Goal: Task Accomplishment & Management: Manage account settings

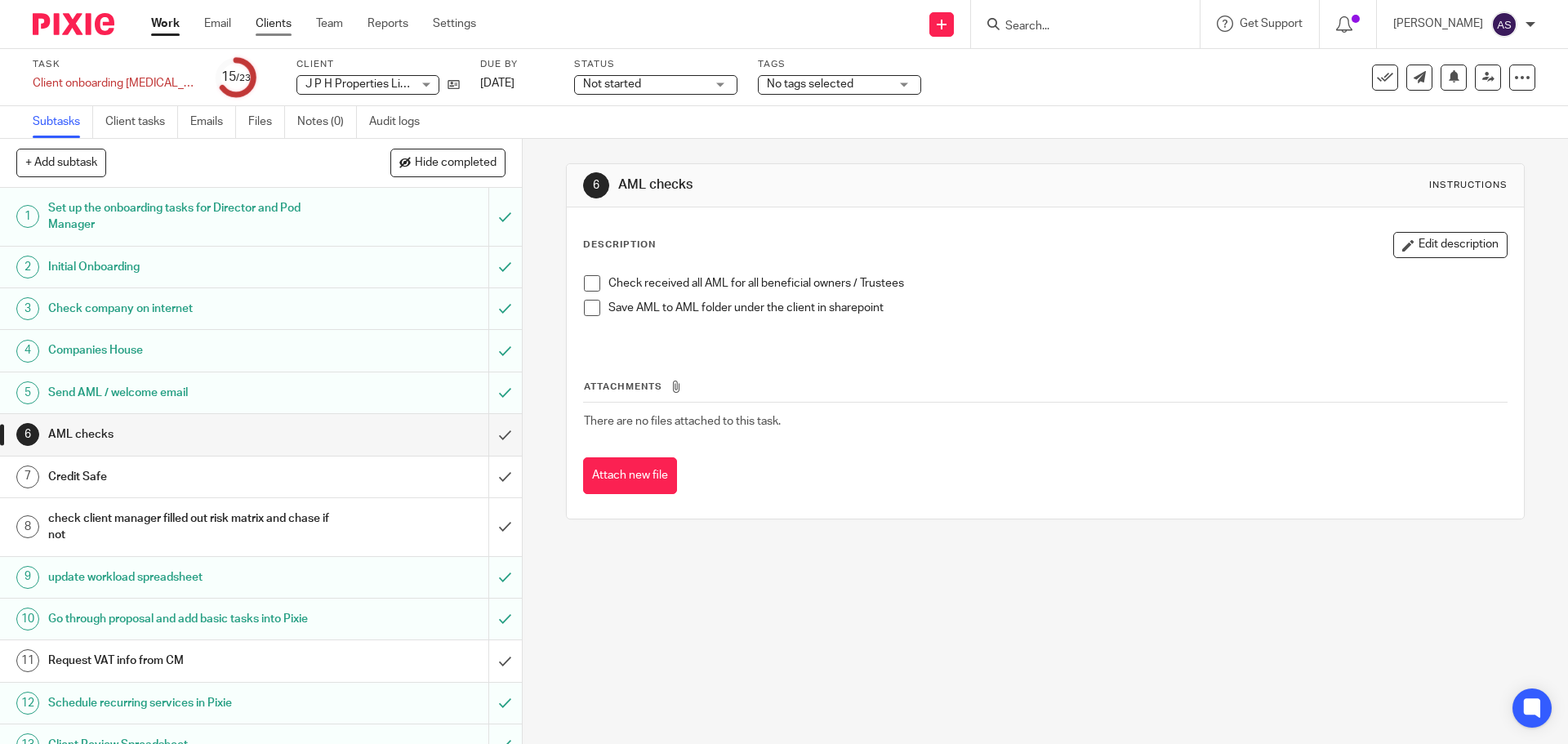
click at [276, 26] on link "Clients" at bounding box center [273, 23] width 36 height 16
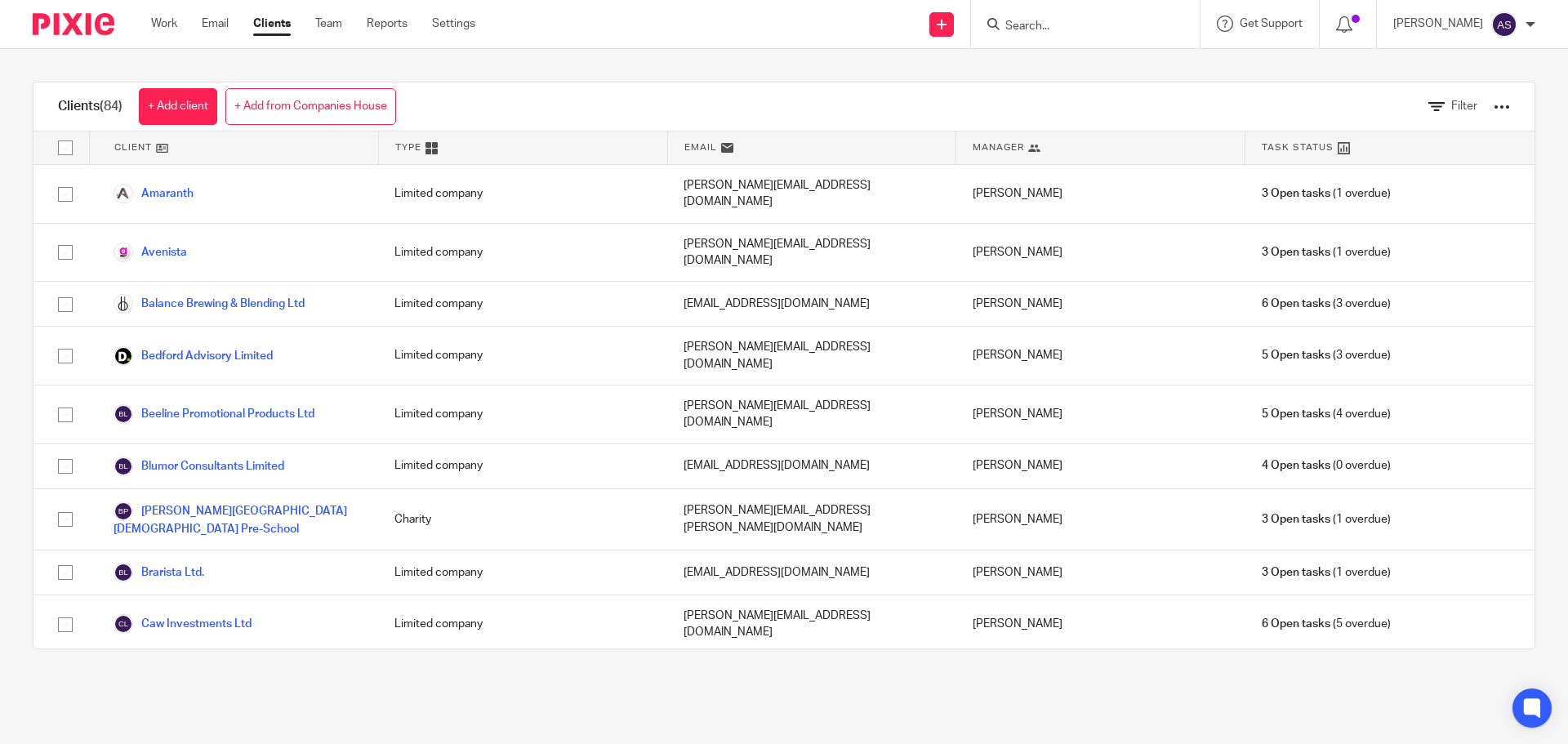
click at [1084, 31] on input "Search" at bounding box center [1077, 26] width 147 height 15
type input "occam"
drag, startPoint x: 305, startPoint y: 108, endPoint x: 361, endPoint y: 179, distance: 90.4
click at [303, 108] on link "+ Add from Companies House" at bounding box center [311, 106] width 171 height 37
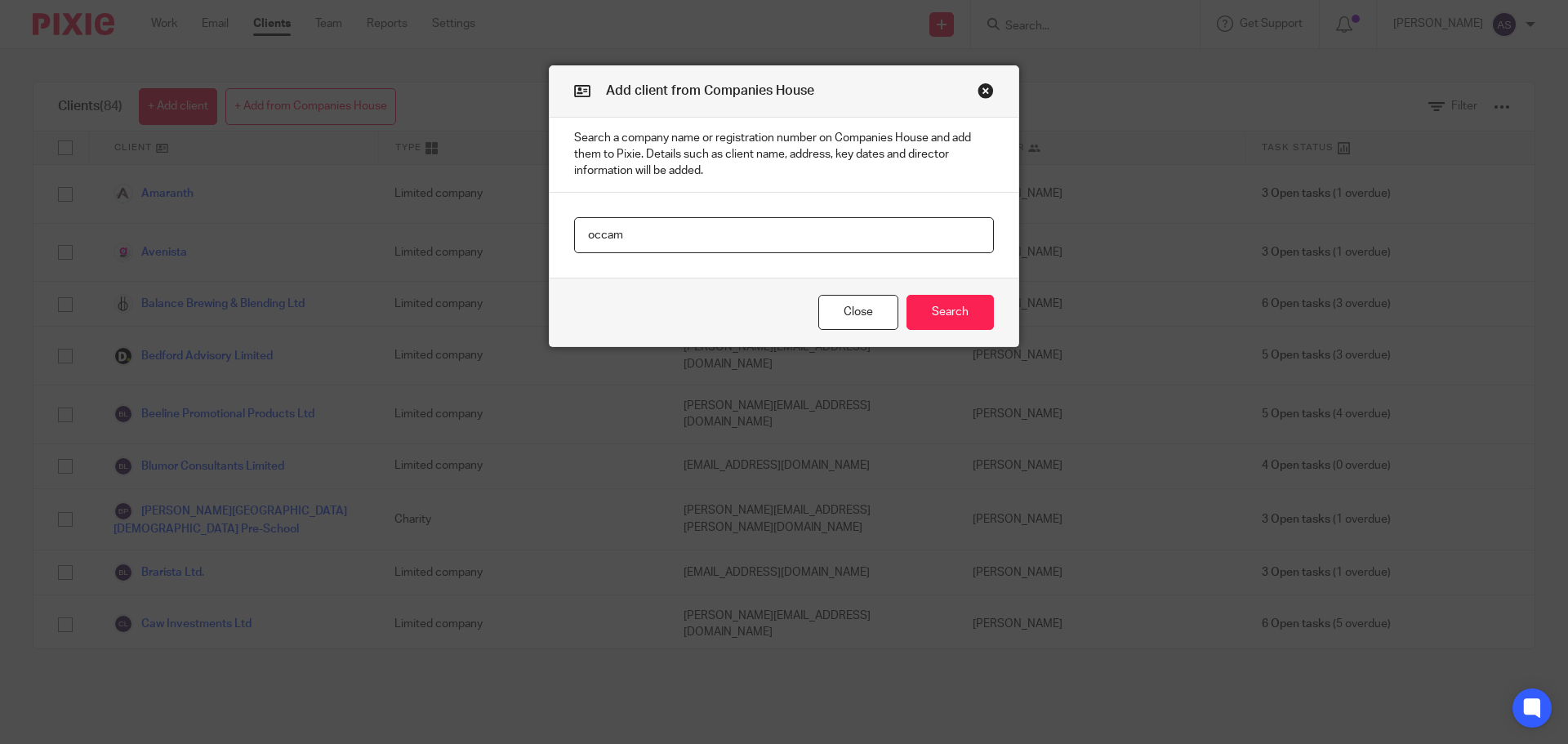
type input "occam"
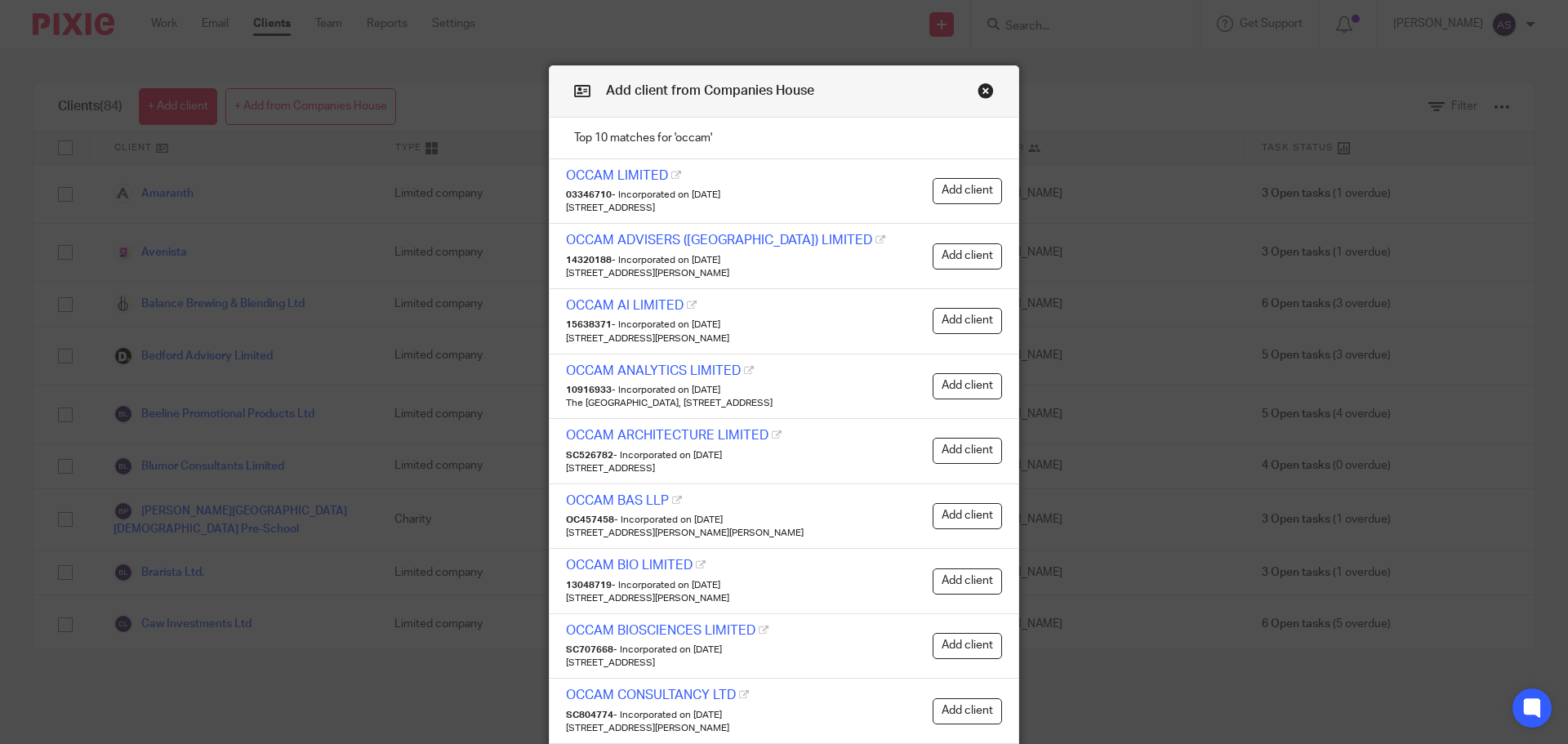
click at [978, 91] on button "Close modal" at bounding box center [986, 91] width 16 height 16
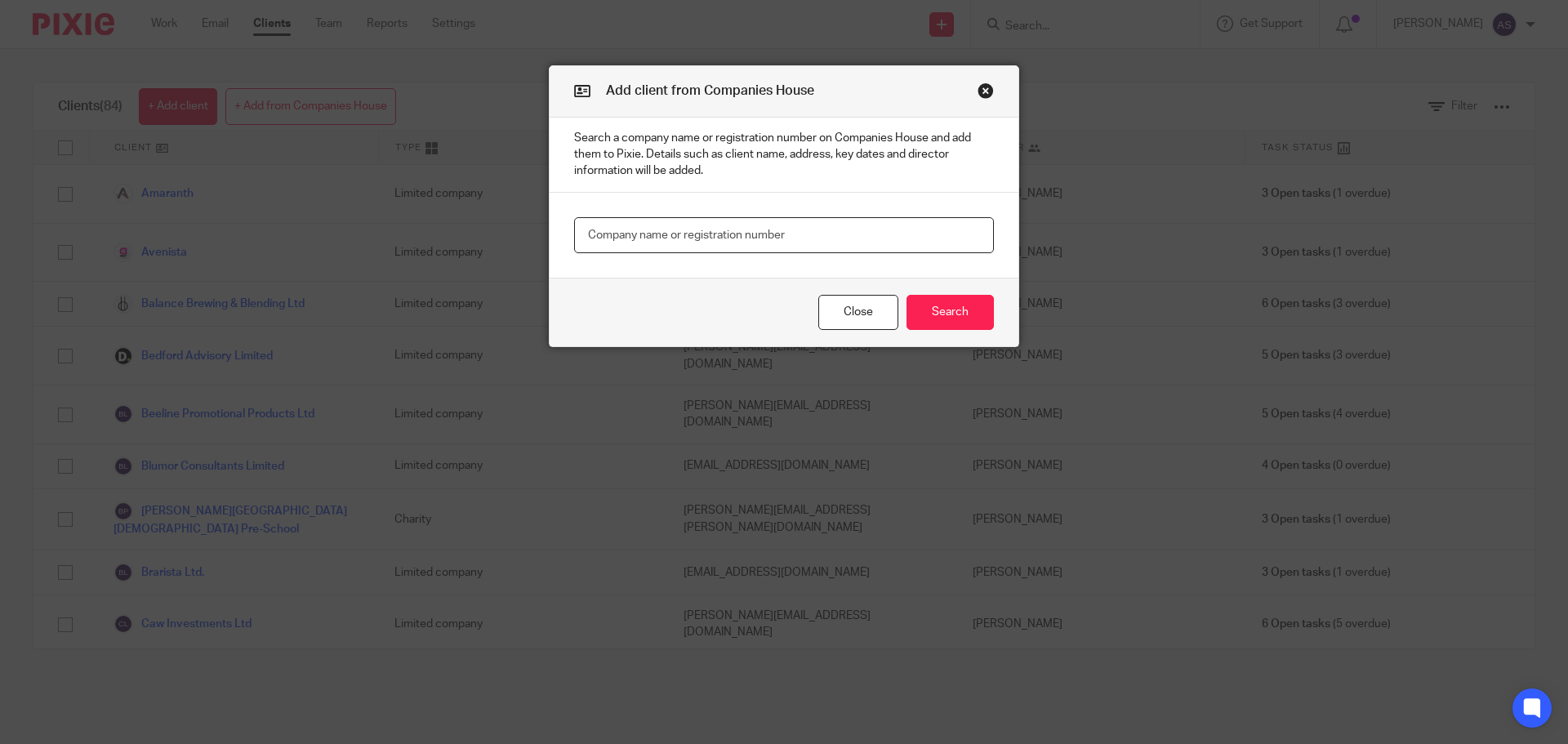
click at [806, 231] on input "text" at bounding box center [784, 235] width 420 height 37
paste input "OCCAM INDUSTRIES LTD"
type input "OCCAM INDUSTRIES LTD"
click at [921, 296] on button "Search" at bounding box center [951, 312] width 87 height 35
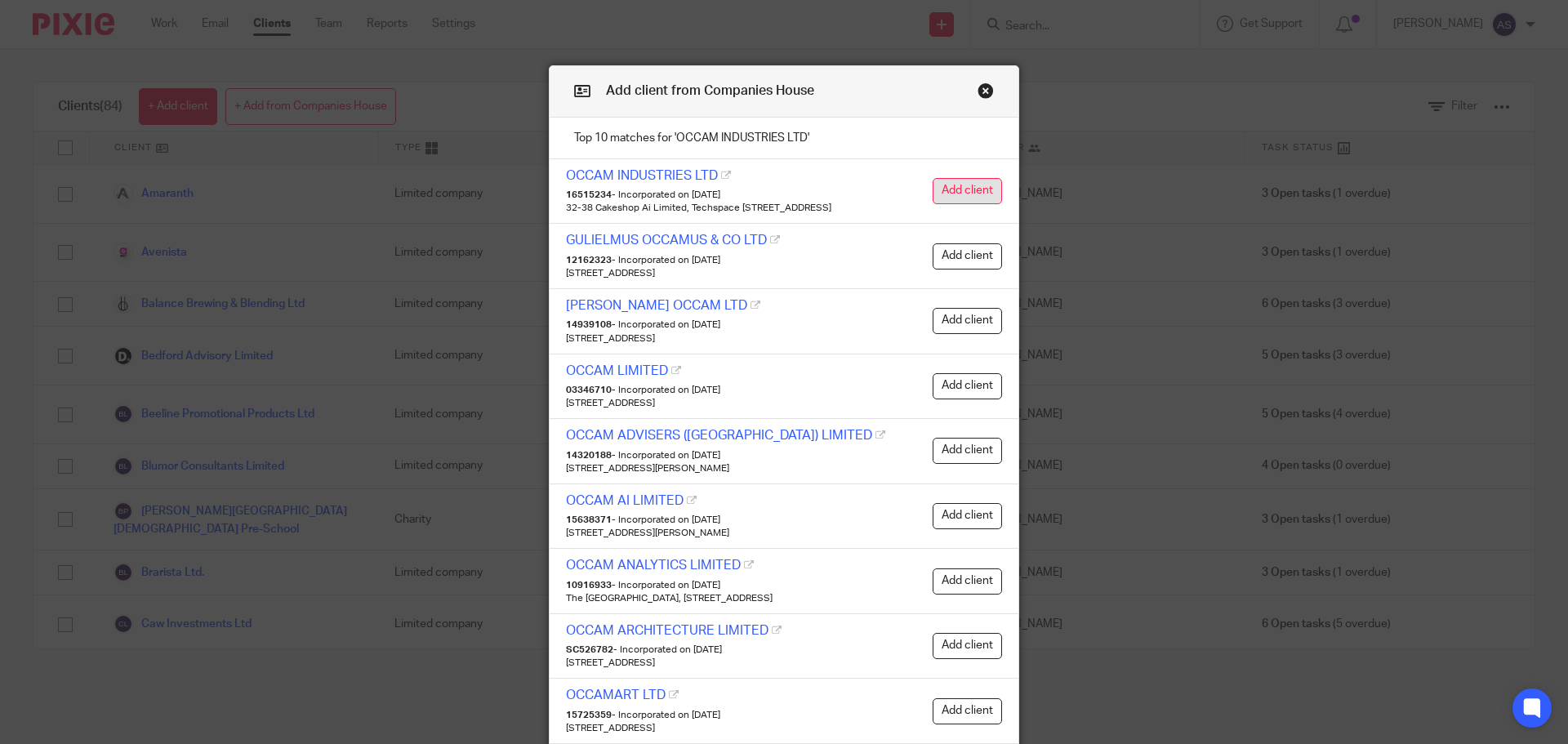
click at [947, 199] on button "Add client" at bounding box center [967, 190] width 69 height 26
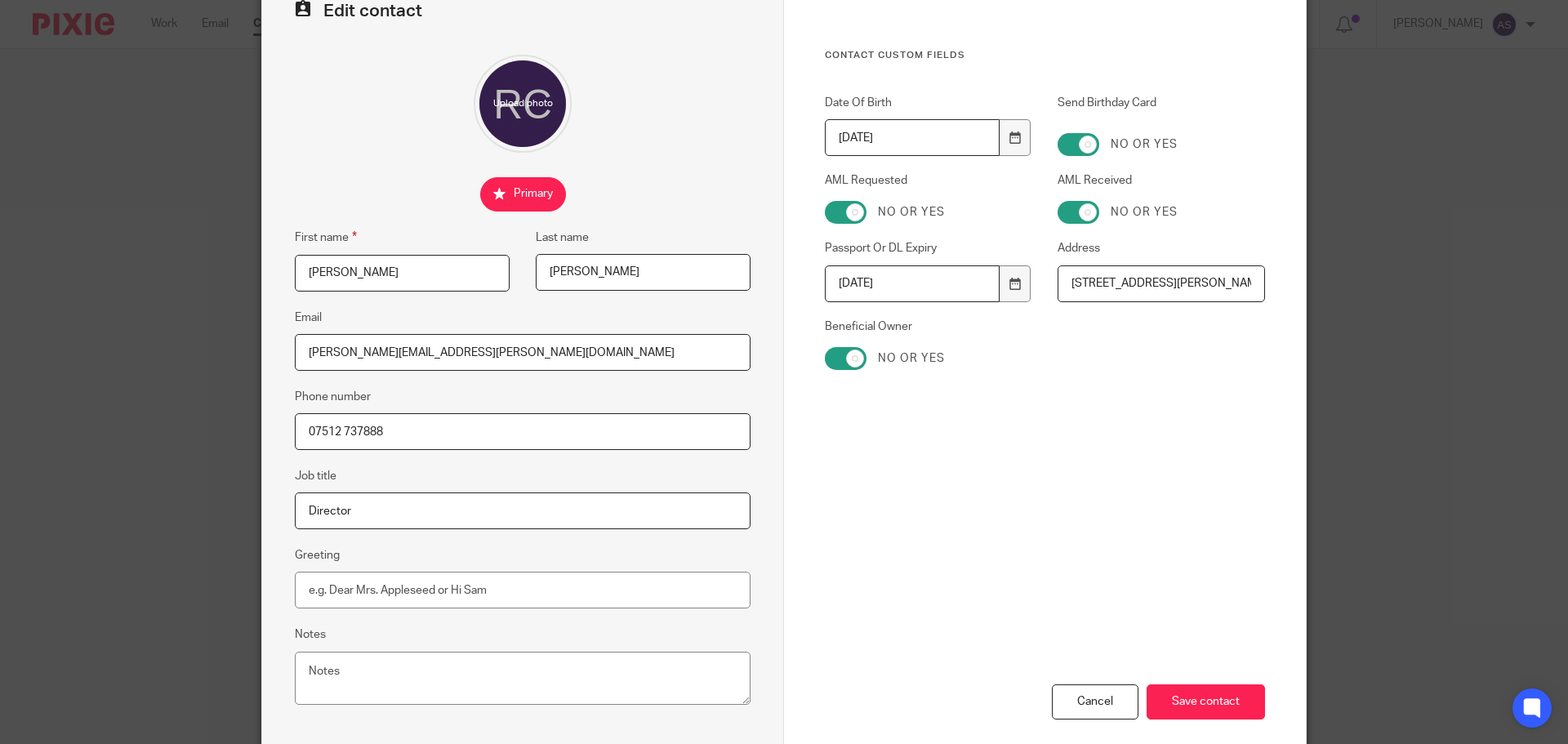
scroll to position [181, 0]
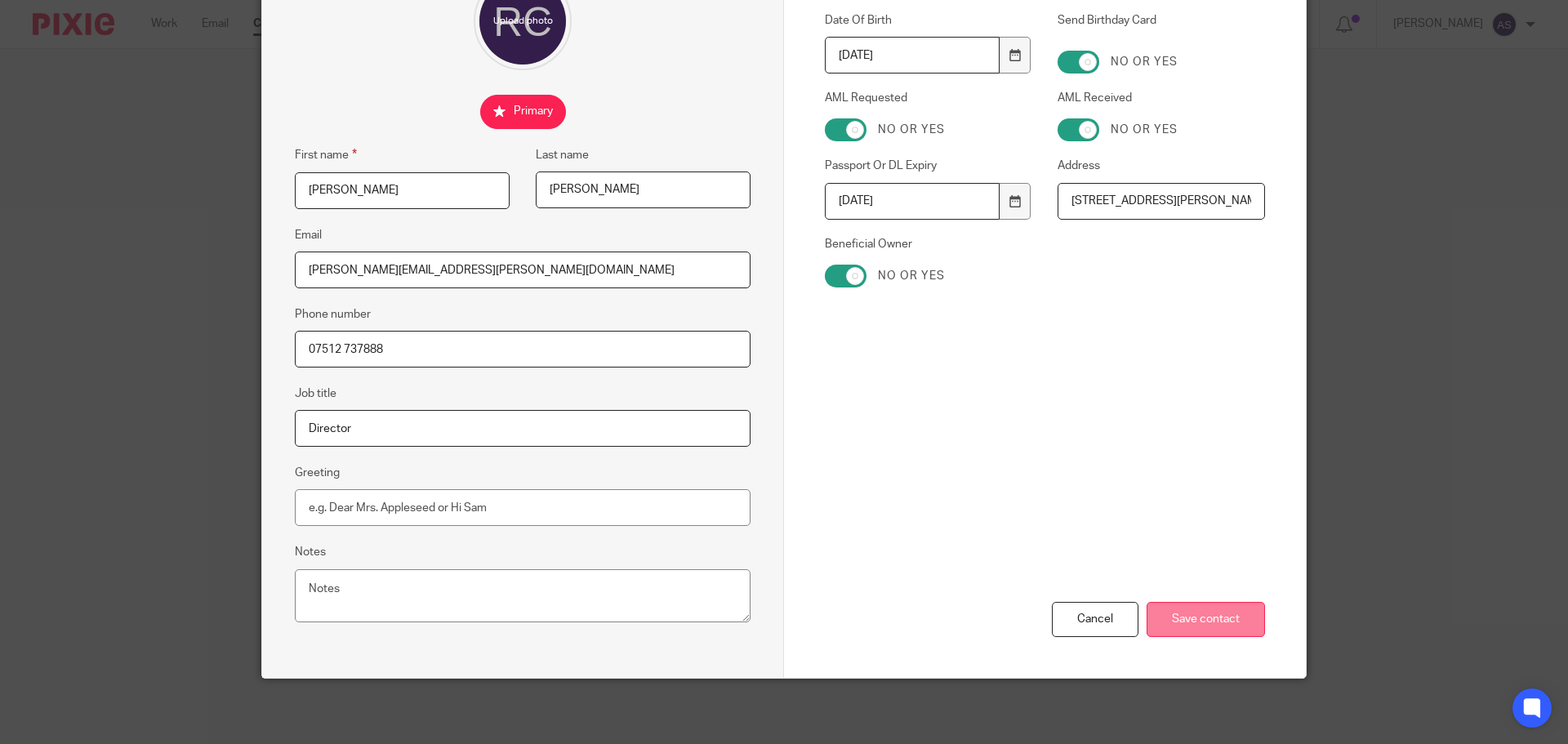
click at [1191, 617] on input "Save contact" at bounding box center [1206, 619] width 119 height 35
click at [1203, 614] on input "Save contact" at bounding box center [1206, 619] width 119 height 35
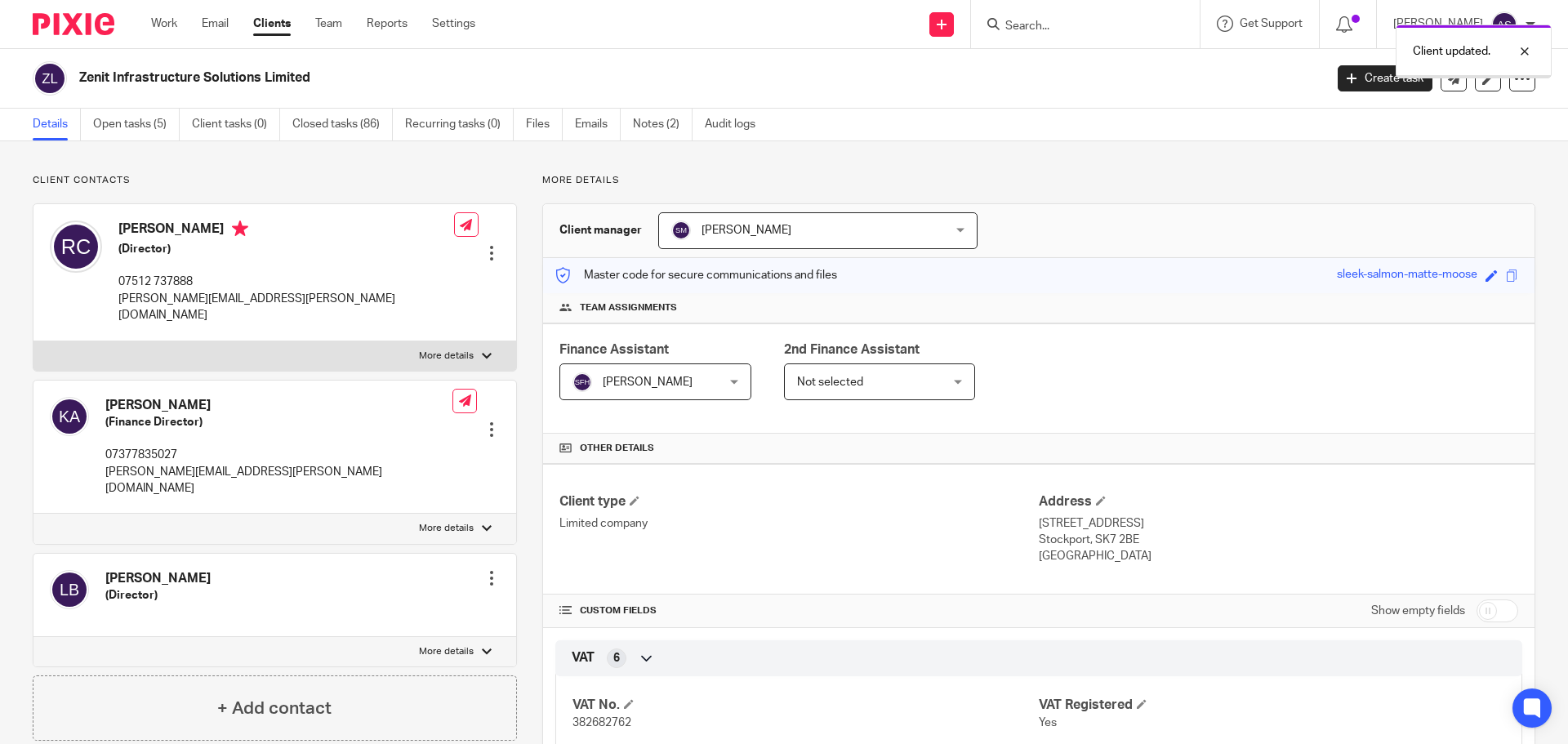
click at [1087, 34] on div "Client updated." at bounding box center [1167, 47] width 768 height 62
click at [1038, 26] on div "Client updated." at bounding box center [1167, 47] width 768 height 62
click at [1072, 25] on input "Search" at bounding box center [1077, 26] width 147 height 15
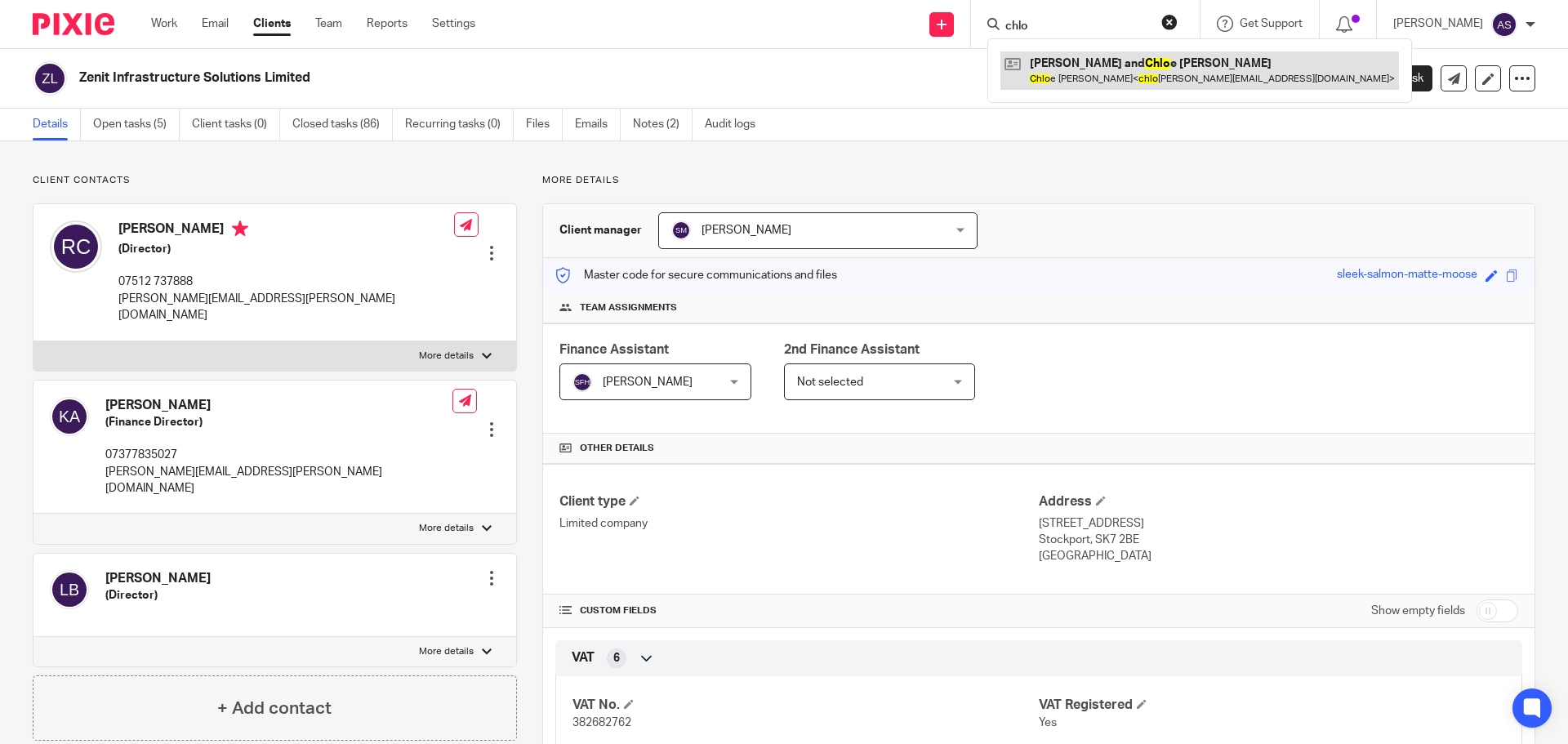
type input "chlo"
click at [1095, 72] on link at bounding box center [1200, 70] width 399 height 38
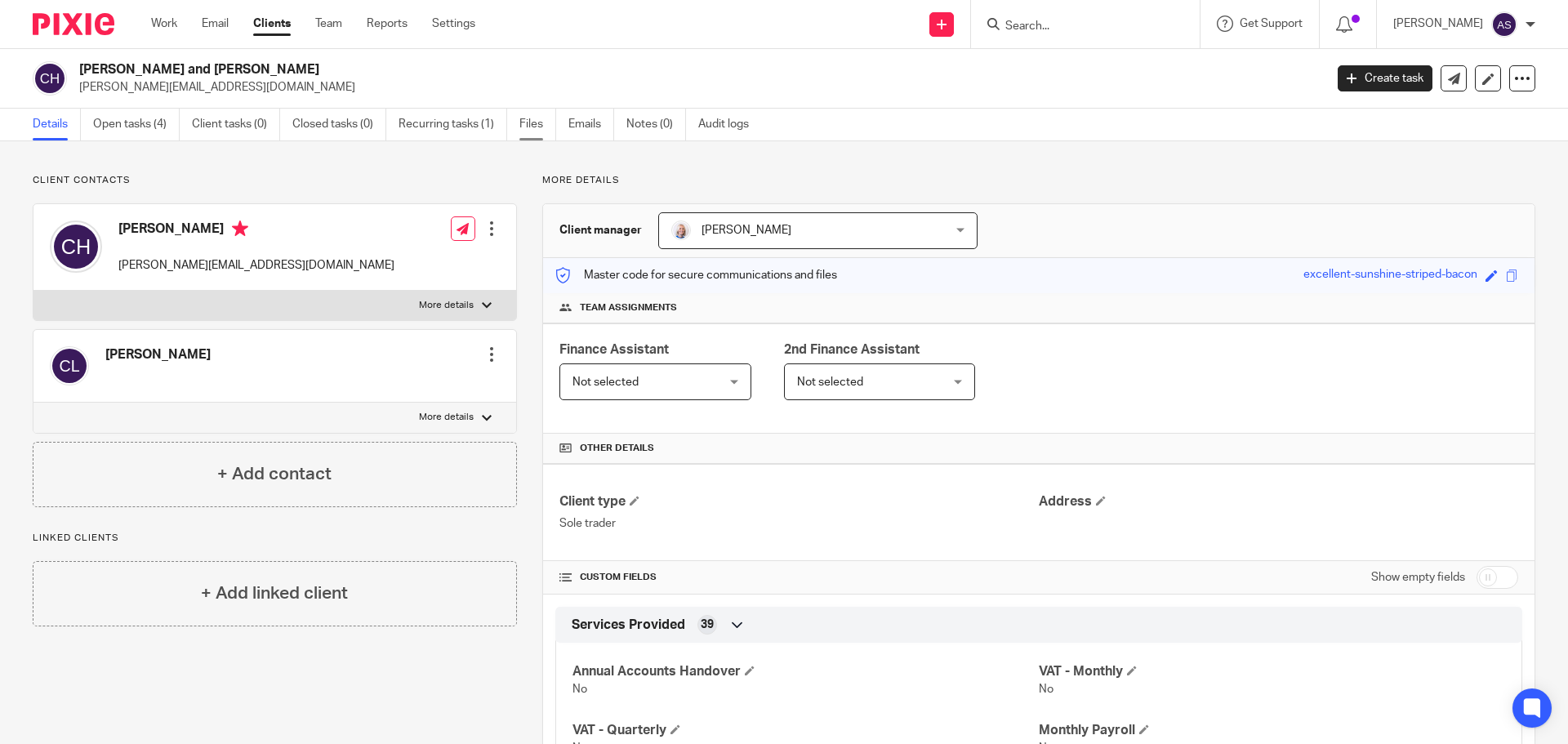
click at [522, 121] on link "Files" at bounding box center [537, 124] width 37 height 32
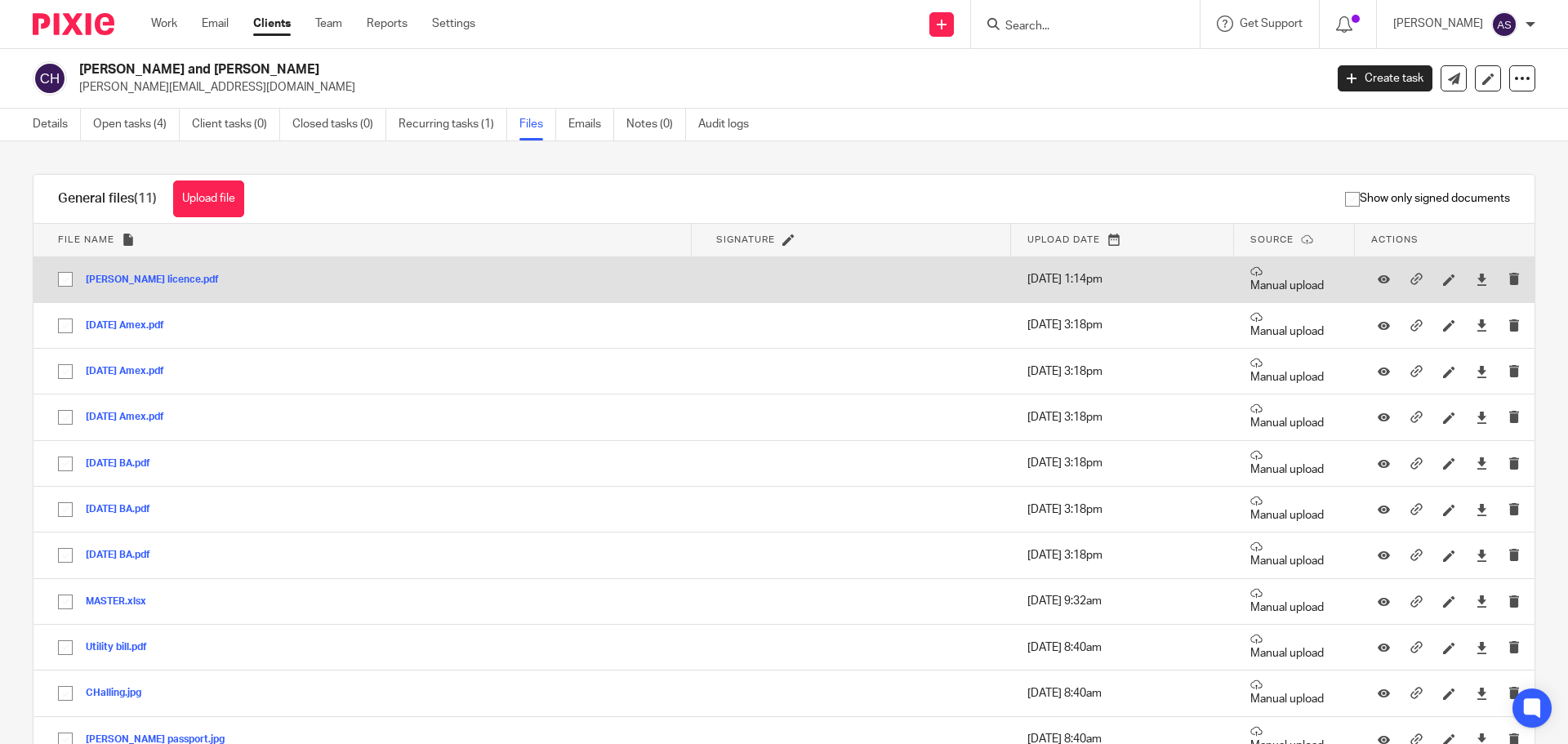
click at [146, 274] on button "Lawson licence.pdf" at bounding box center [158, 279] width 145 height 11
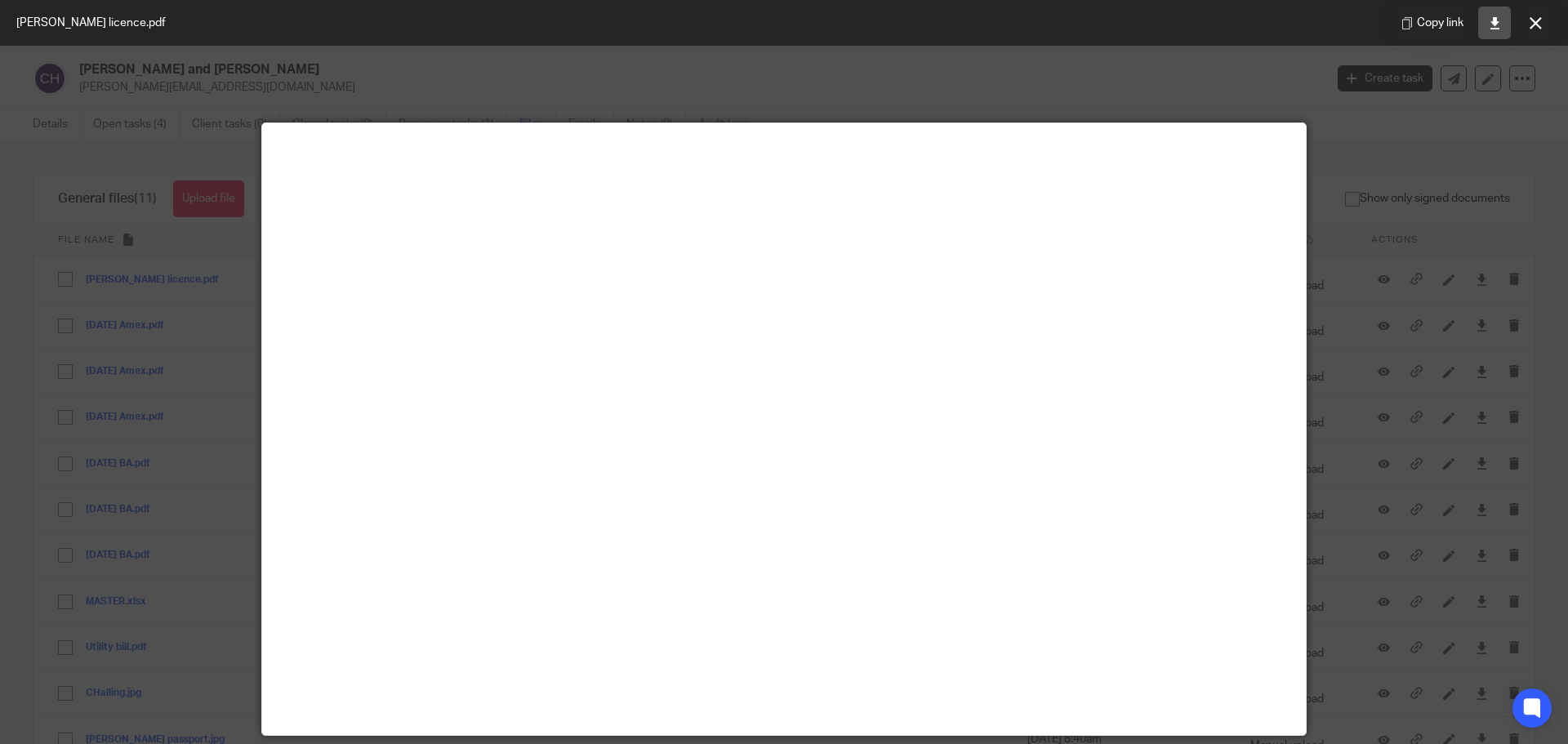
click at [1495, 21] on icon at bounding box center [1495, 23] width 12 height 12
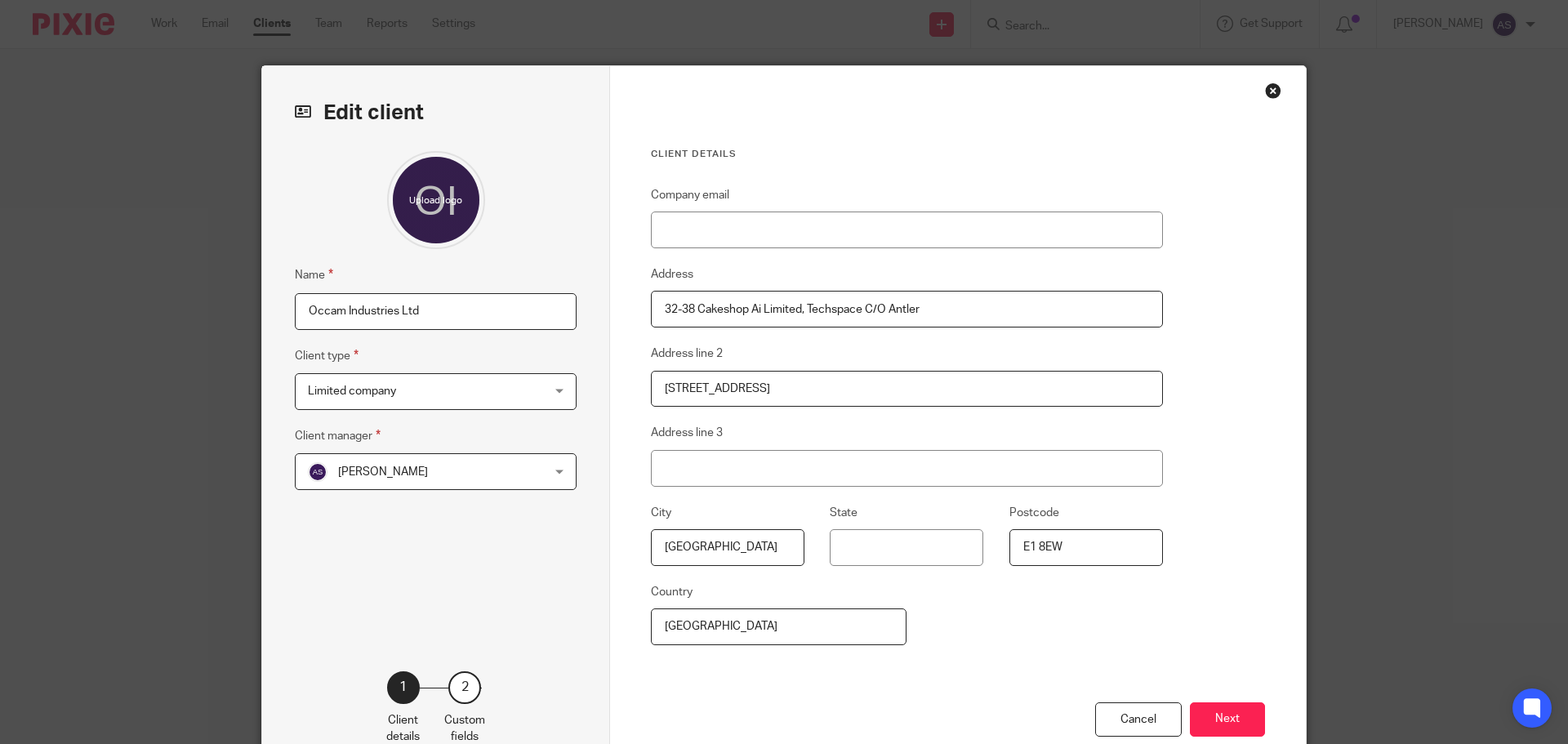
click at [428, 477] on span "[PERSON_NAME]" at bounding box center [415, 472] width 214 height 34
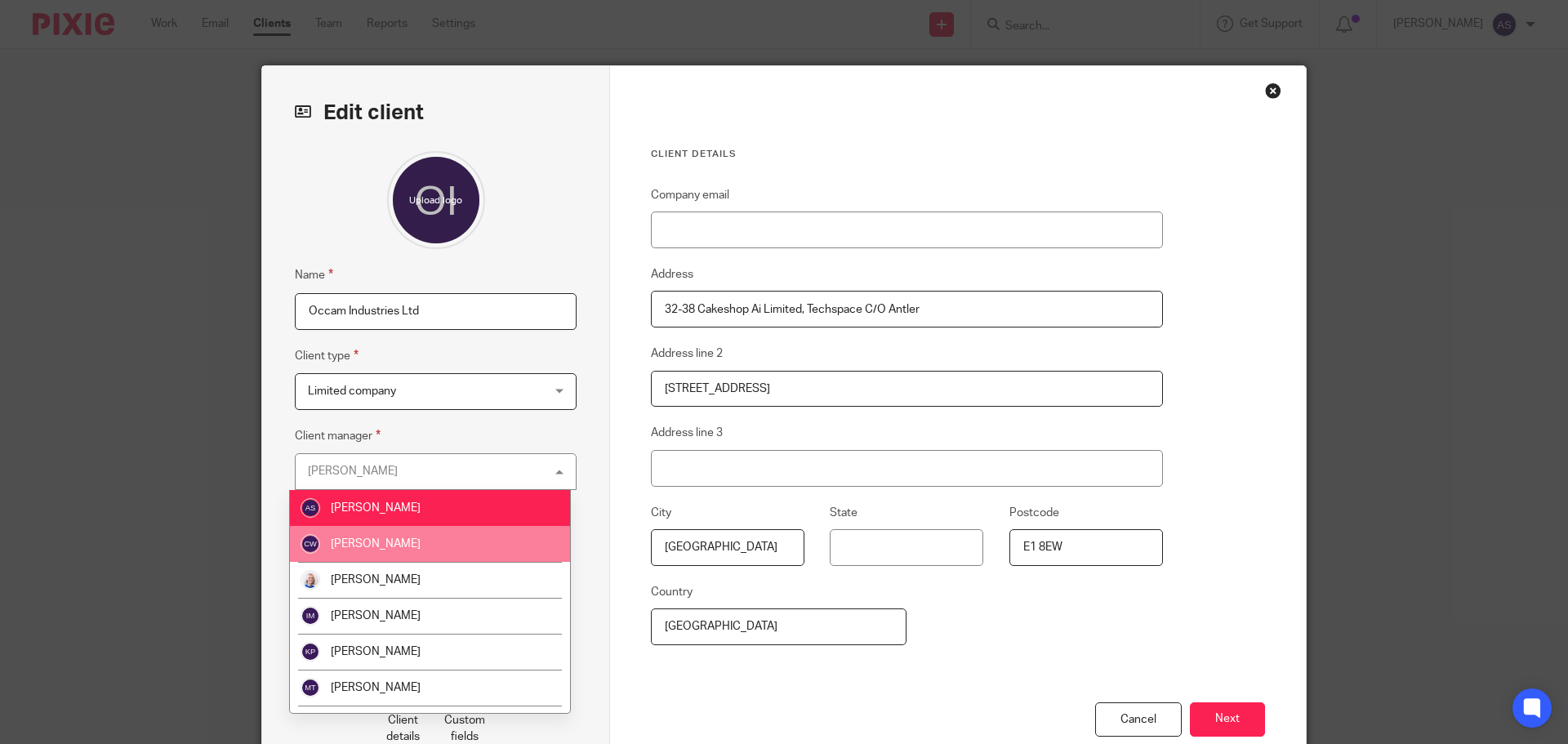
click at [392, 534] on li "[PERSON_NAME]" at bounding box center [430, 544] width 280 height 36
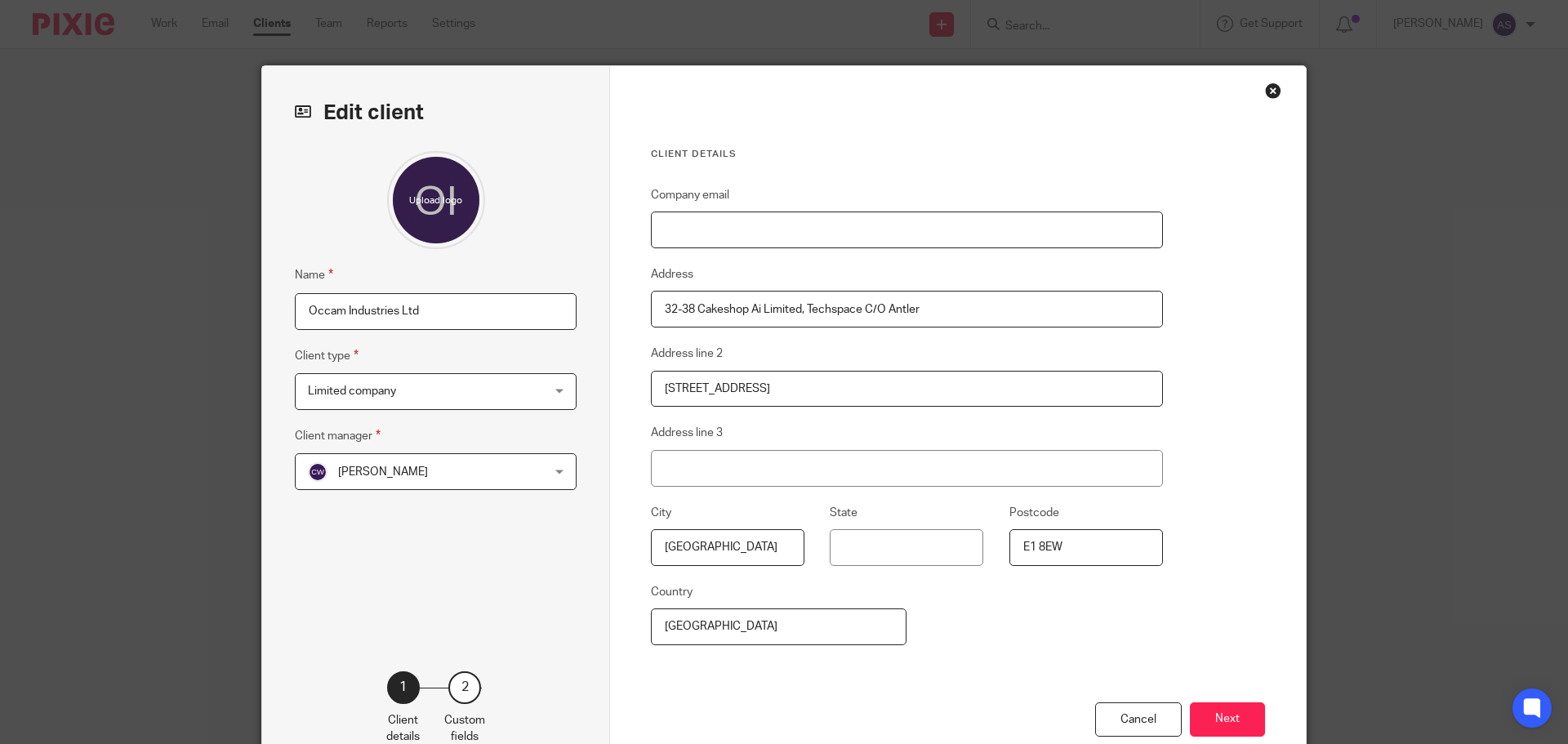
click at [699, 232] on input "Company email" at bounding box center [907, 230] width 512 height 37
drag, startPoint x: 938, startPoint y: 237, endPoint x: 836, endPoint y: 229, distance: 102.3
click at [938, 237] on input "Company email" at bounding box center [907, 230] width 512 height 37
paste input "[EMAIL_ADDRESS][DOMAIN_NAME]."
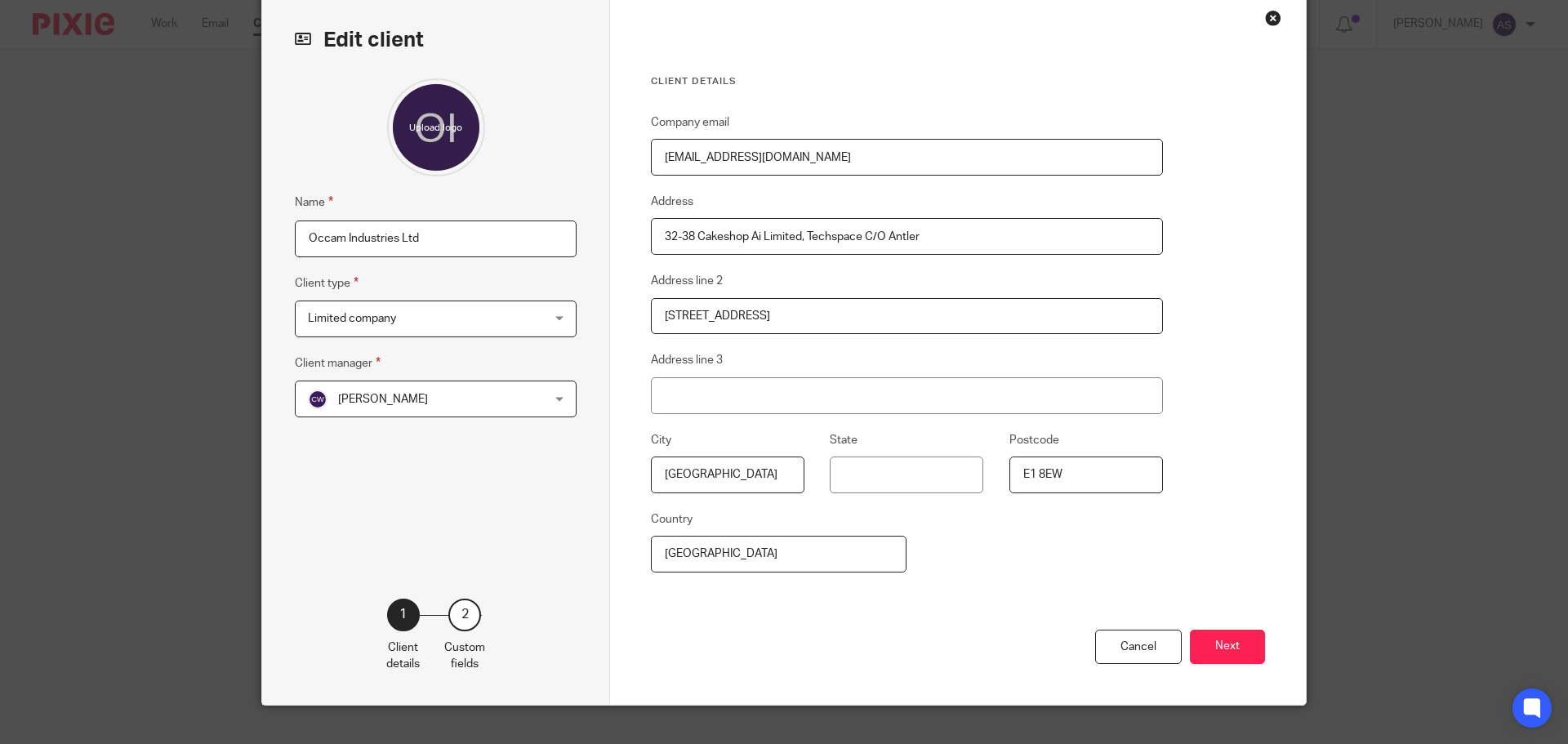
scroll to position [100, 0]
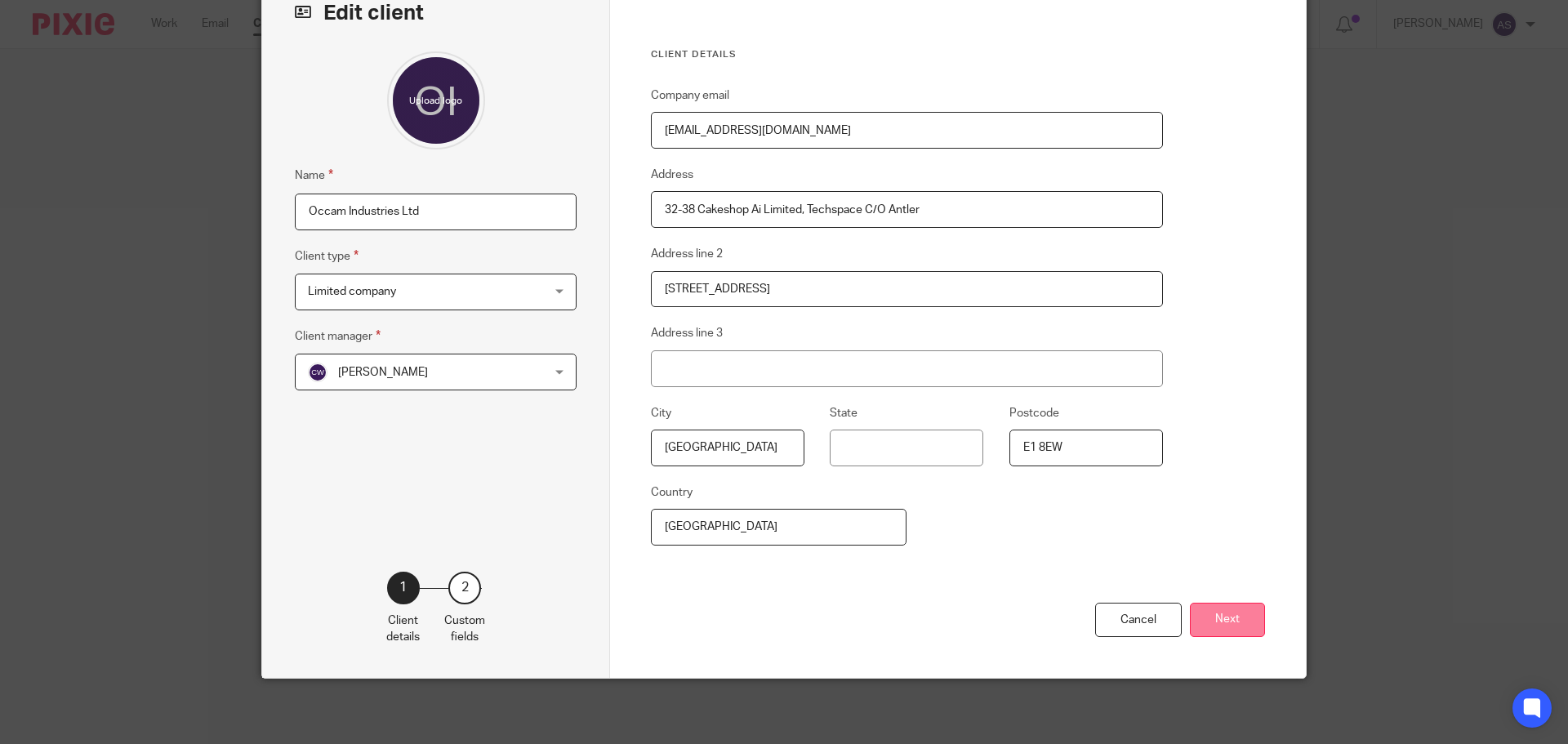
type input "[EMAIL_ADDRESS][DOMAIN_NAME]"
click at [1238, 620] on button "Next" at bounding box center [1227, 620] width 75 height 35
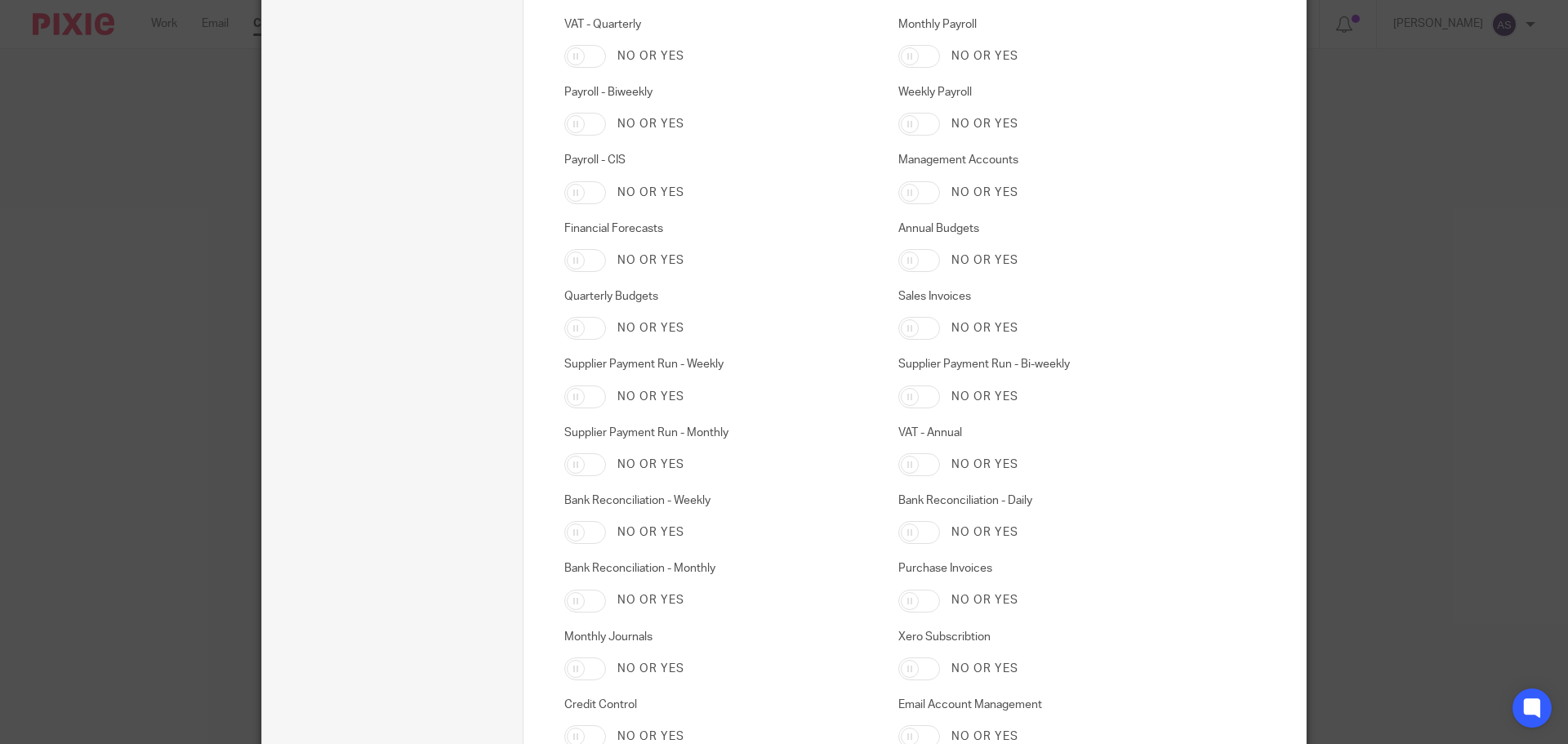
scroll to position [1897, 0]
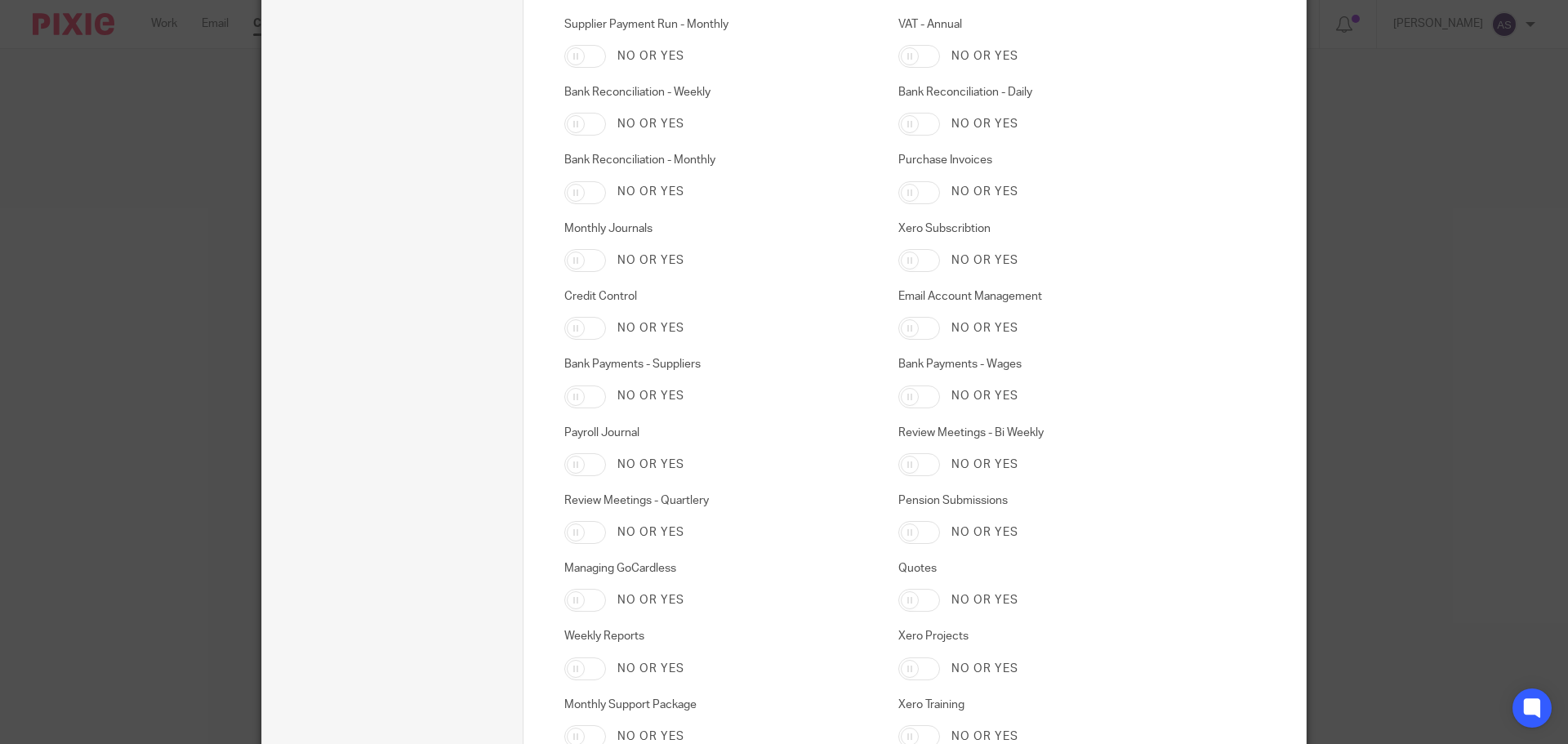
click at [917, 261] on input "Xero Subscribtion" at bounding box center [919, 261] width 42 height 23
checkbox input "true"
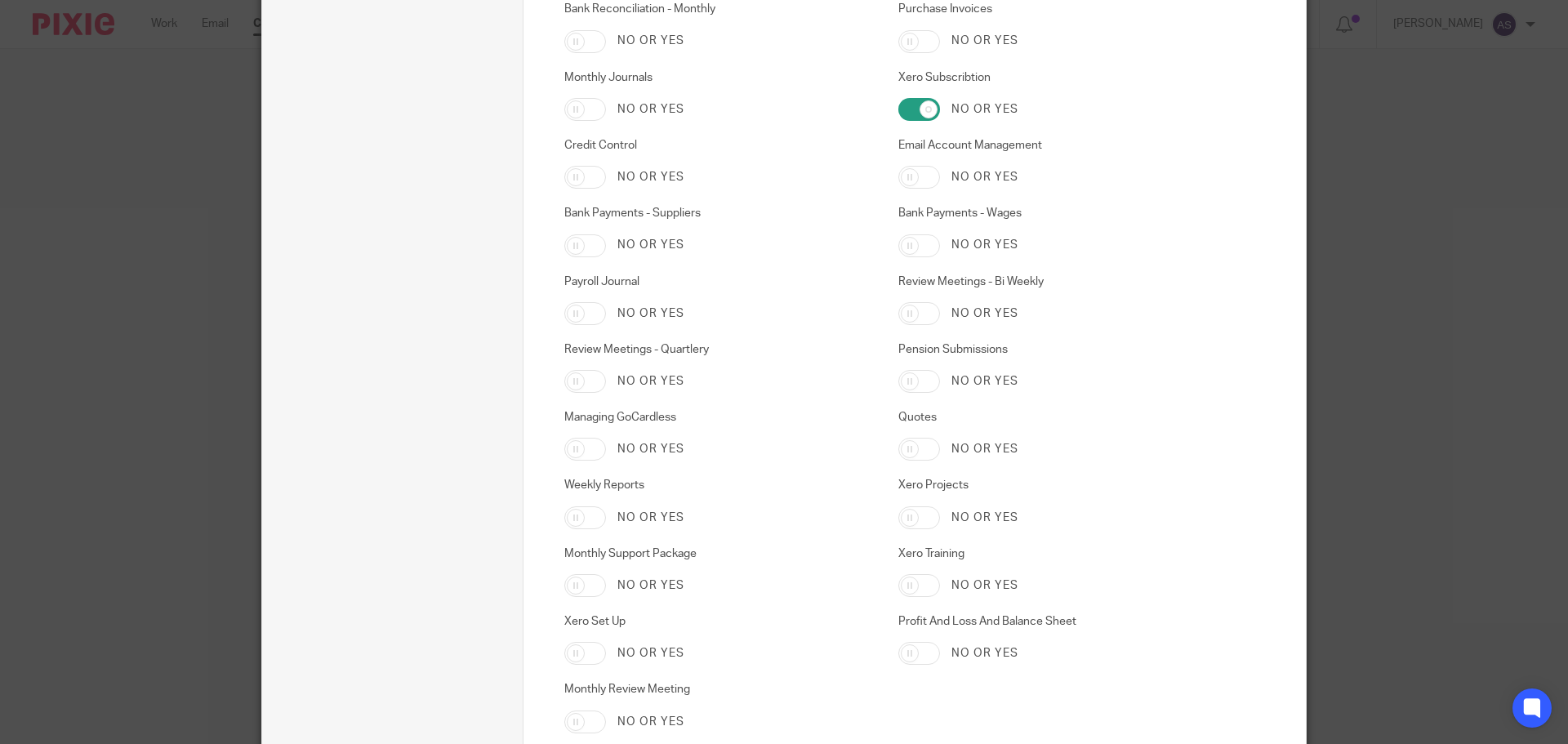
scroll to position [2223, 0]
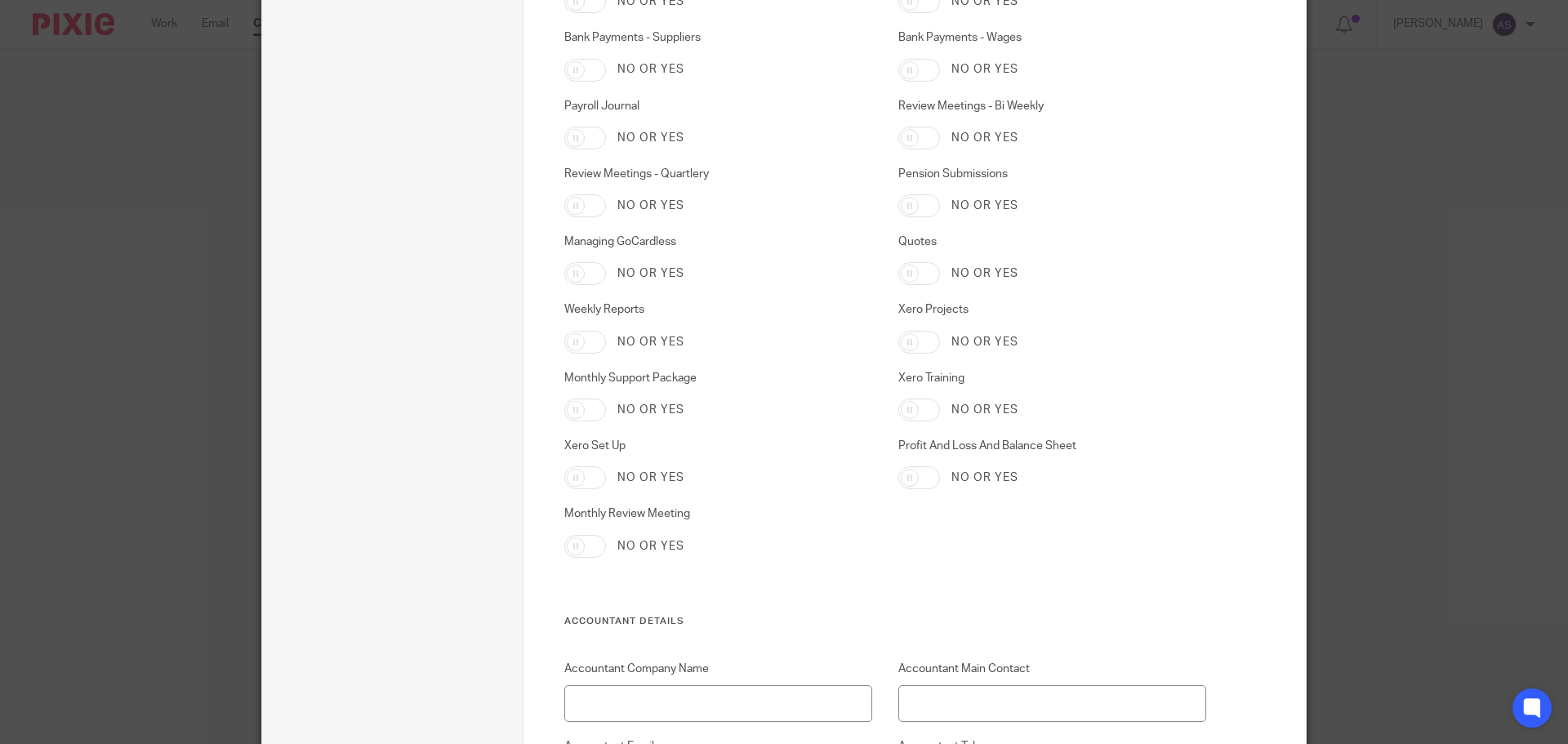
click at [587, 475] on input "Xero Set Up" at bounding box center [585, 477] width 42 height 23
checkbox input "true"
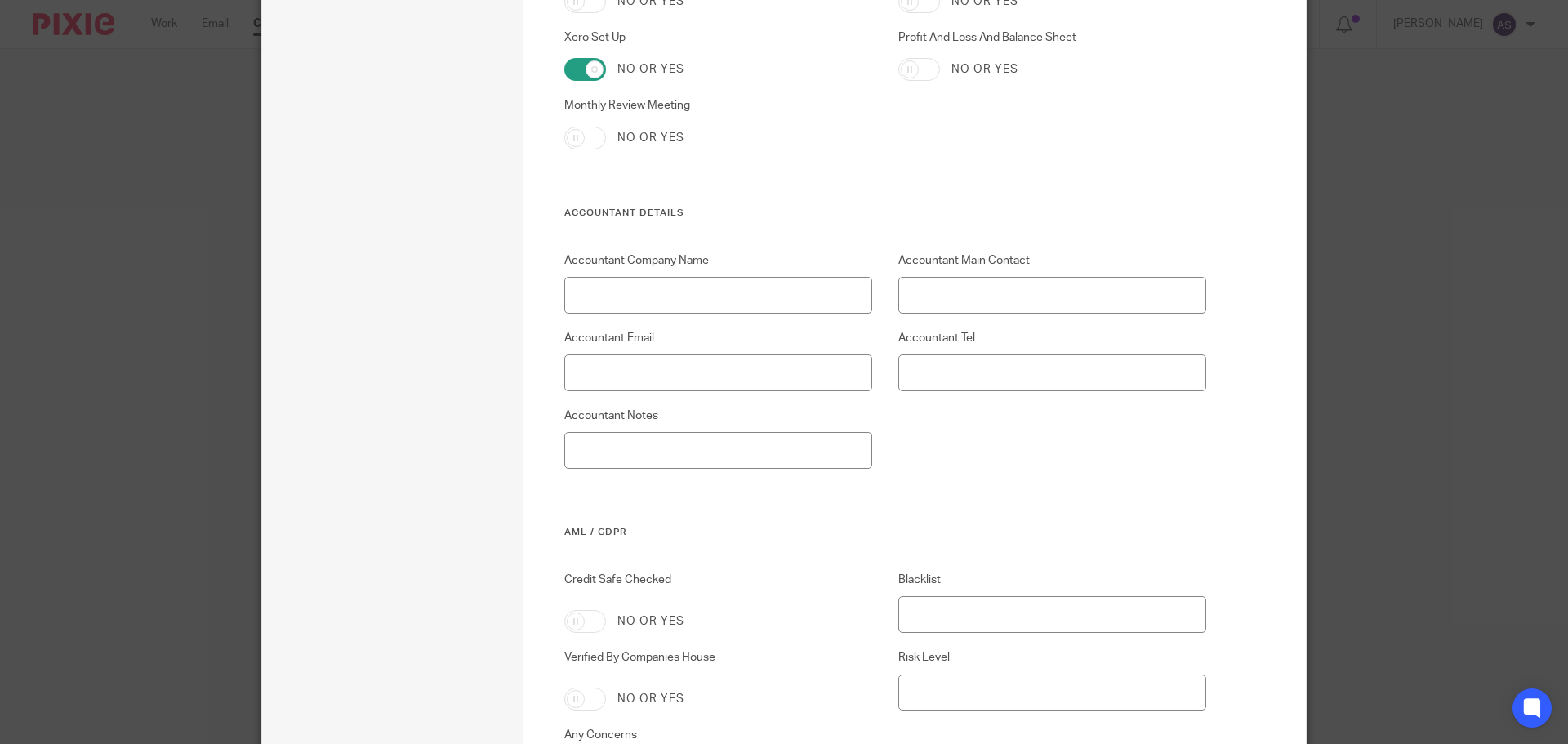
scroll to position [2875, 0]
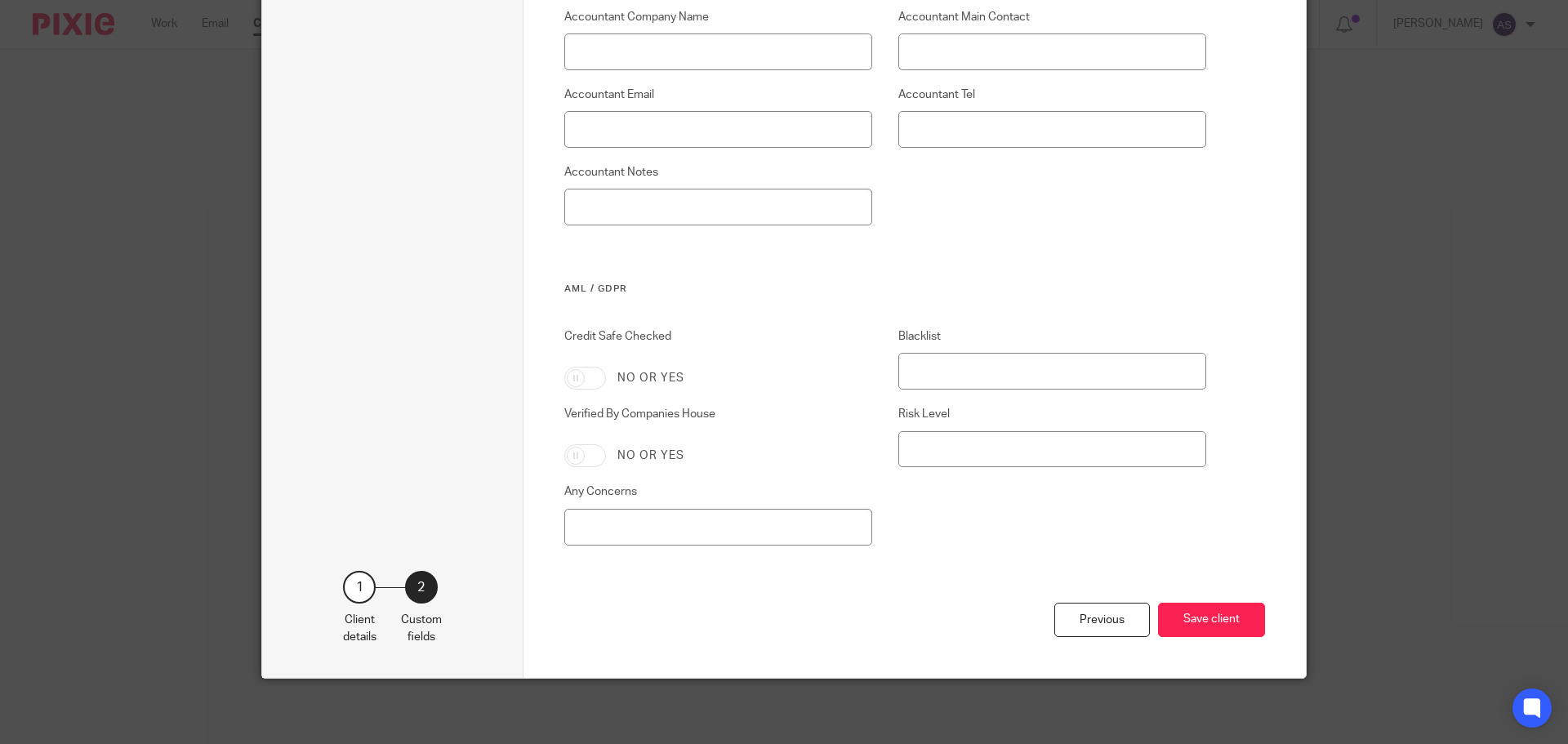
click at [574, 384] on input "Credit Safe Checked" at bounding box center [585, 378] width 42 height 23
checkbox input "true"
click at [586, 454] on input "Verified By Companies House" at bounding box center [585, 455] width 42 height 23
checkbox input "true"
click at [1167, 624] on button "Save client" at bounding box center [1211, 620] width 107 height 35
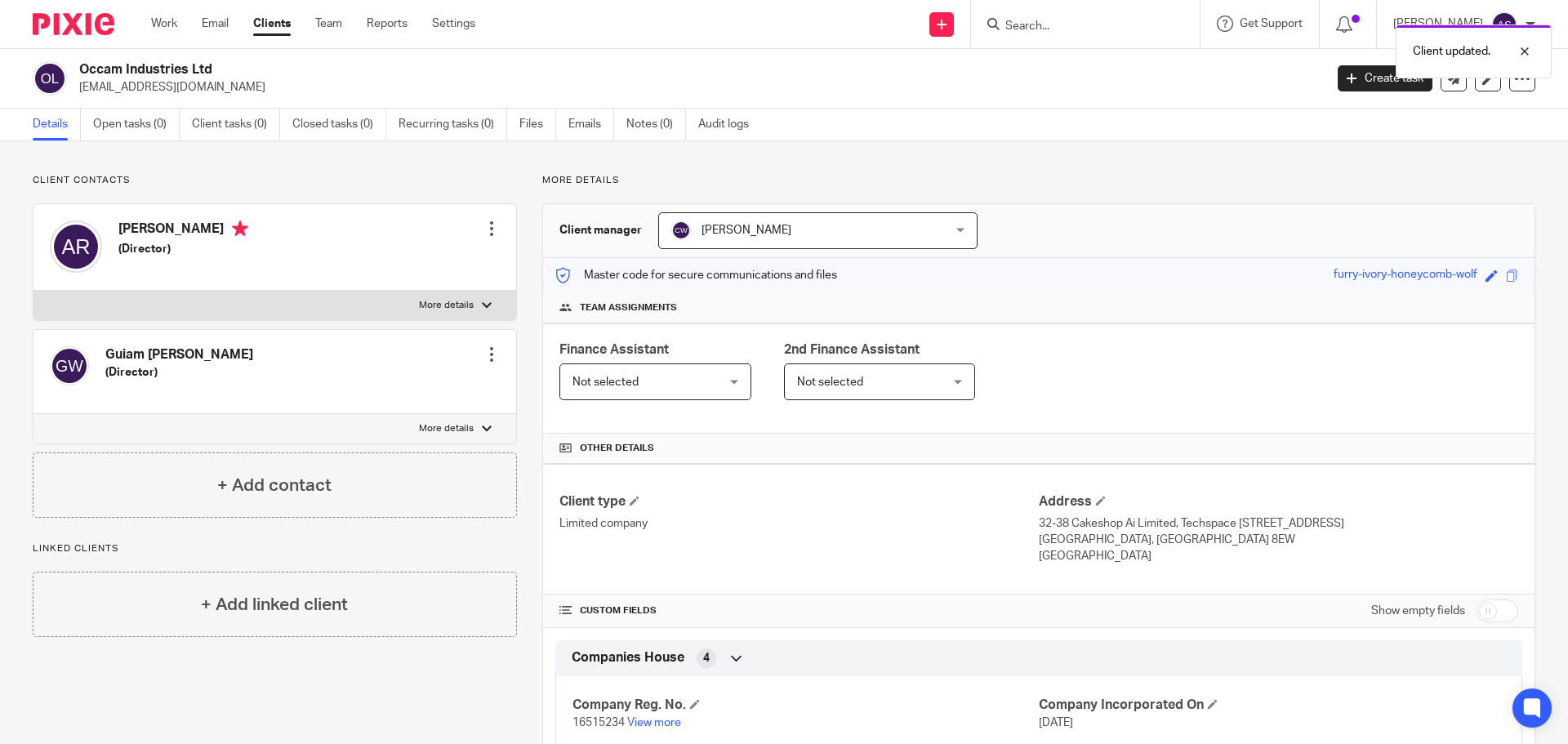
click at [1360, 73] on div "Client updated." at bounding box center [1167, 47] width 768 height 62
click at [1348, 81] on link "Create task" at bounding box center [1385, 79] width 95 height 26
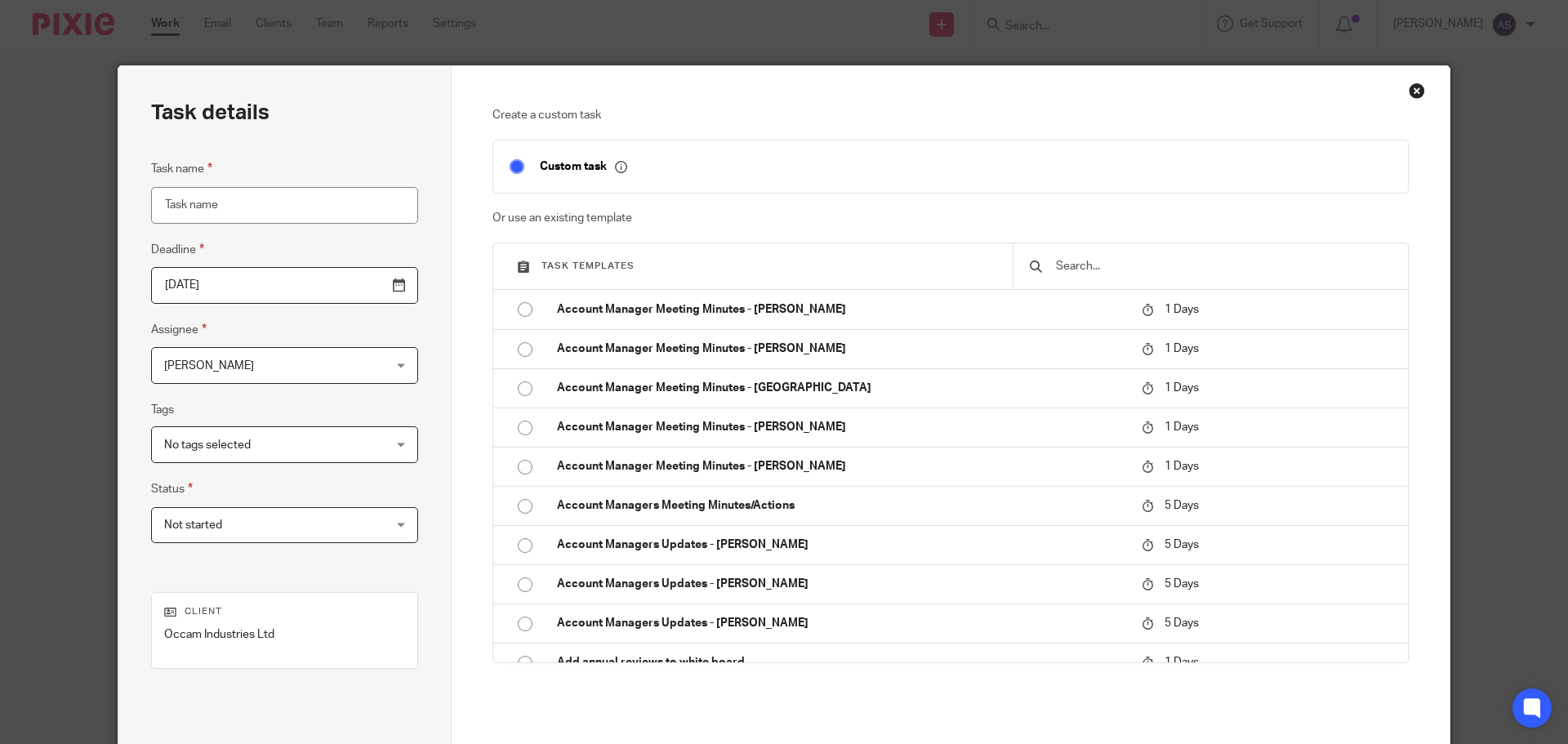
click at [1147, 267] on input "text" at bounding box center [1223, 266] width 337 height 18
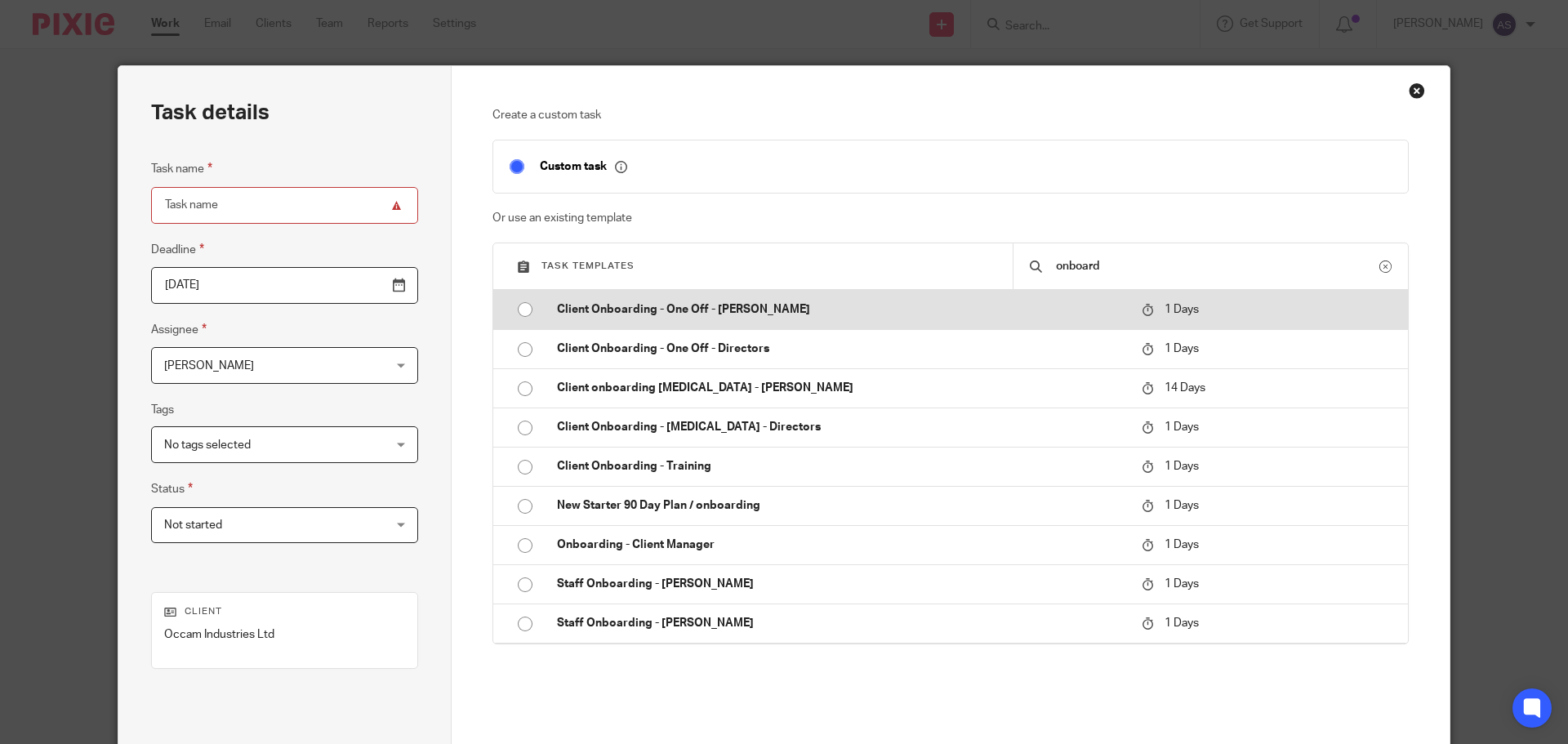
type input "onboard"
click at [646, 306] on p "Client Onboarding - One Off - Adele" at bounding box center [841, 309] width 569 height 16
type input "2025-08-27"
type input "Client Onboarding - One Off - Adele"
checkbox input "false"
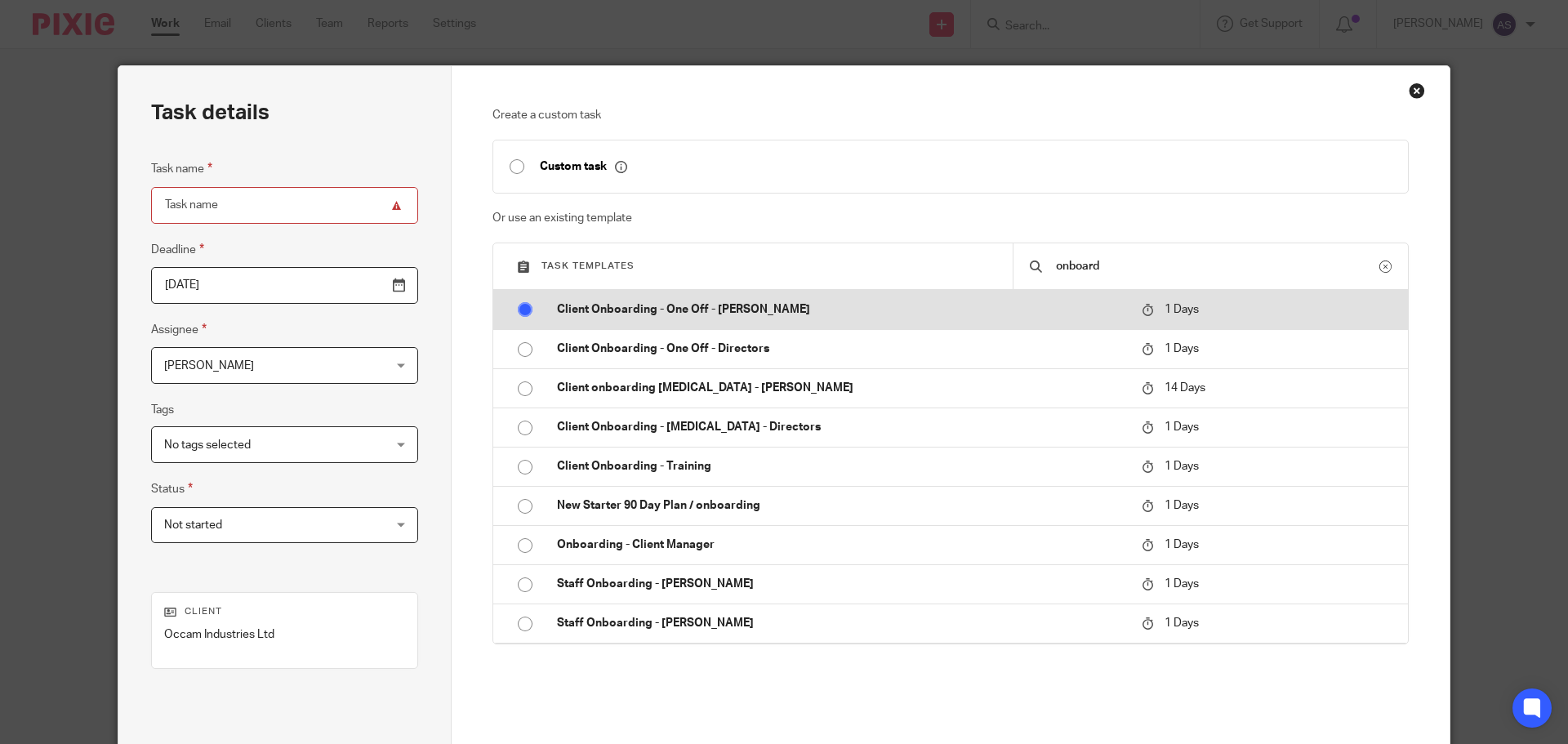
radio input "true"
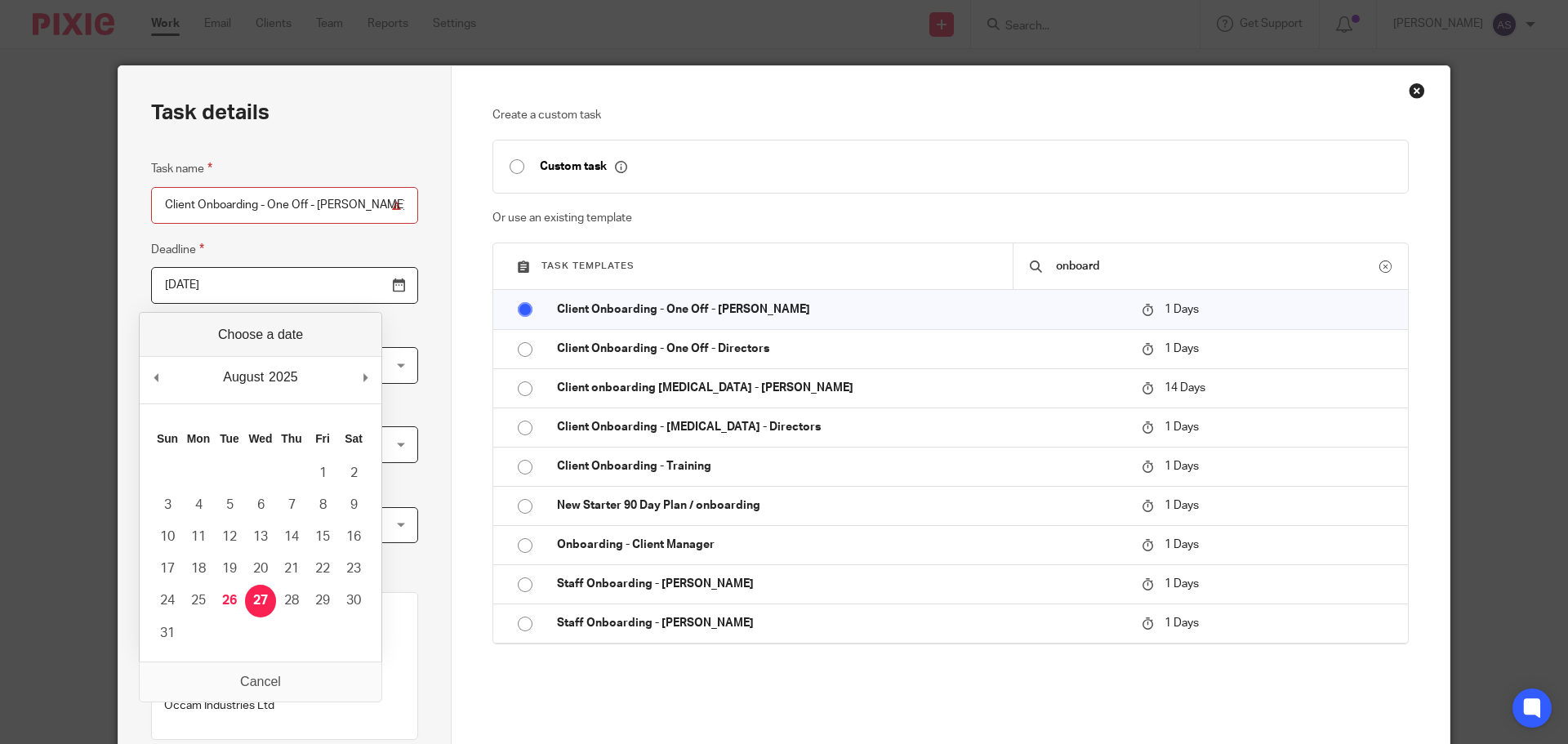
click at [353, 283] on input "2025-08-27" at bounding box center [284, 285] width 267 height 37
type input "2025-08-26"
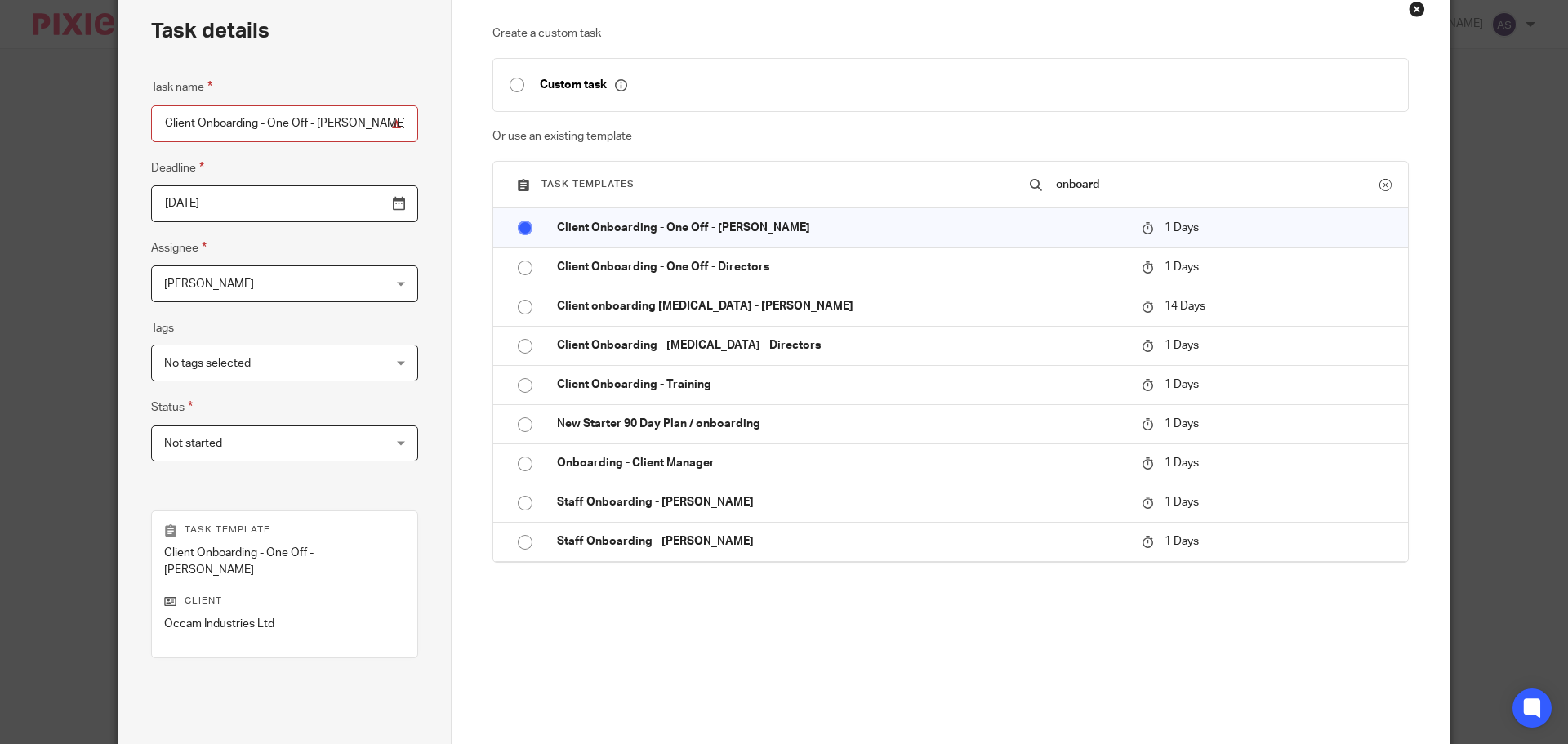
scroll to position [221, 0]
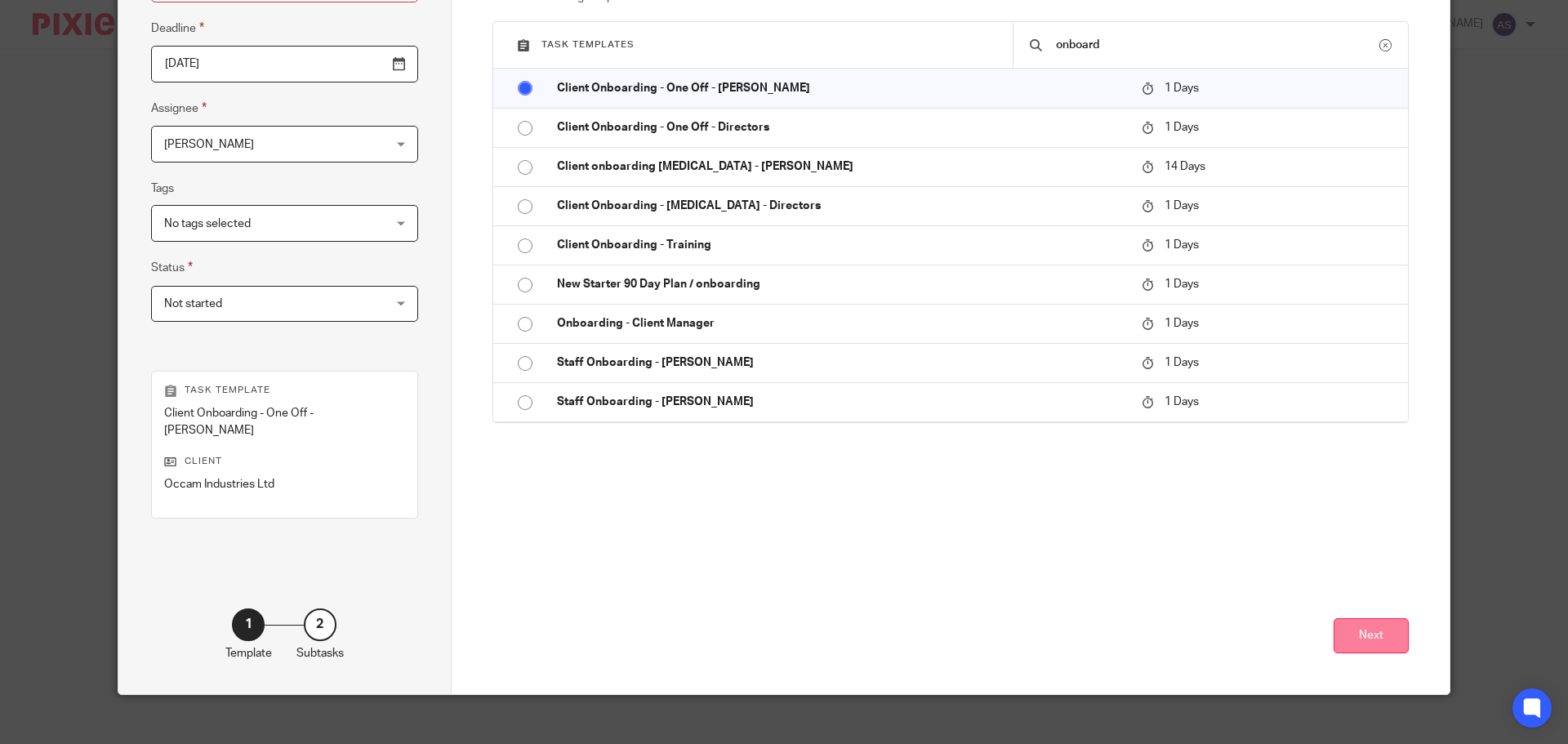
click at [1360, 621] on button "Next" at bounding box center [1372, 636] width 75 height 35
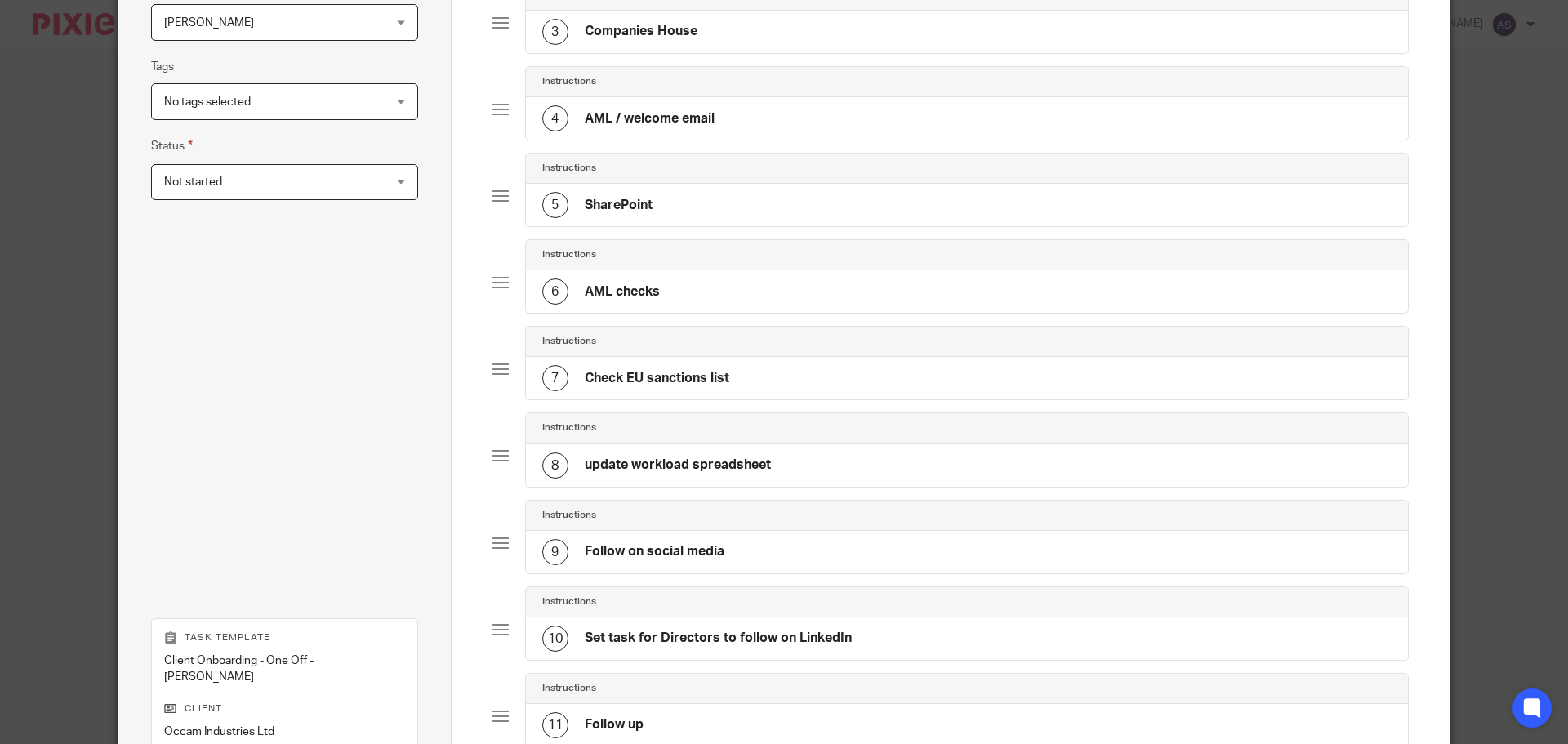
scroll to position [524, 0]
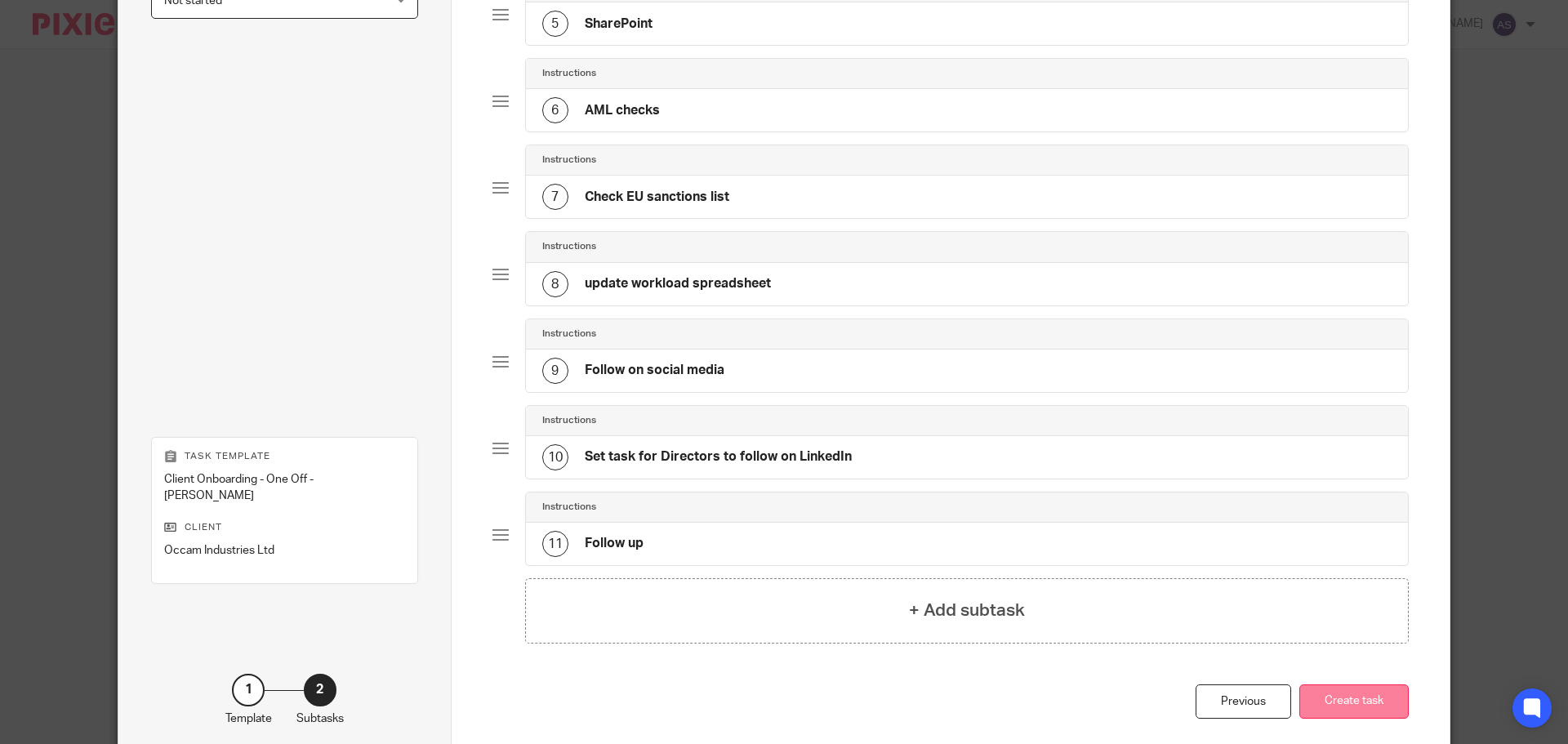
click at [1352, 696] on button "Create task" at bounding box center [1354, 701] width 109 height 35
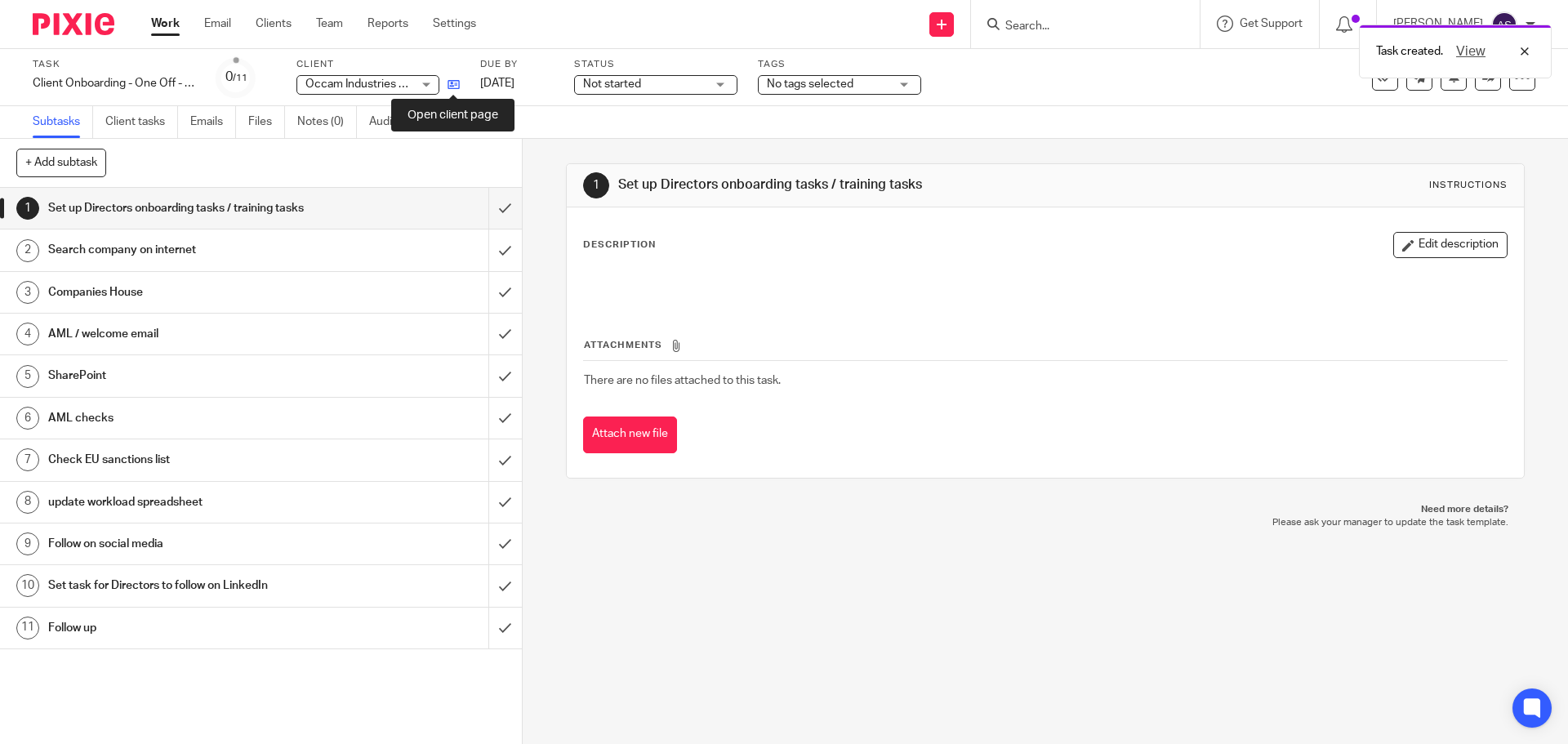
click at [452, 86] on icon at bounding box center [453, 85] width 12 height 12
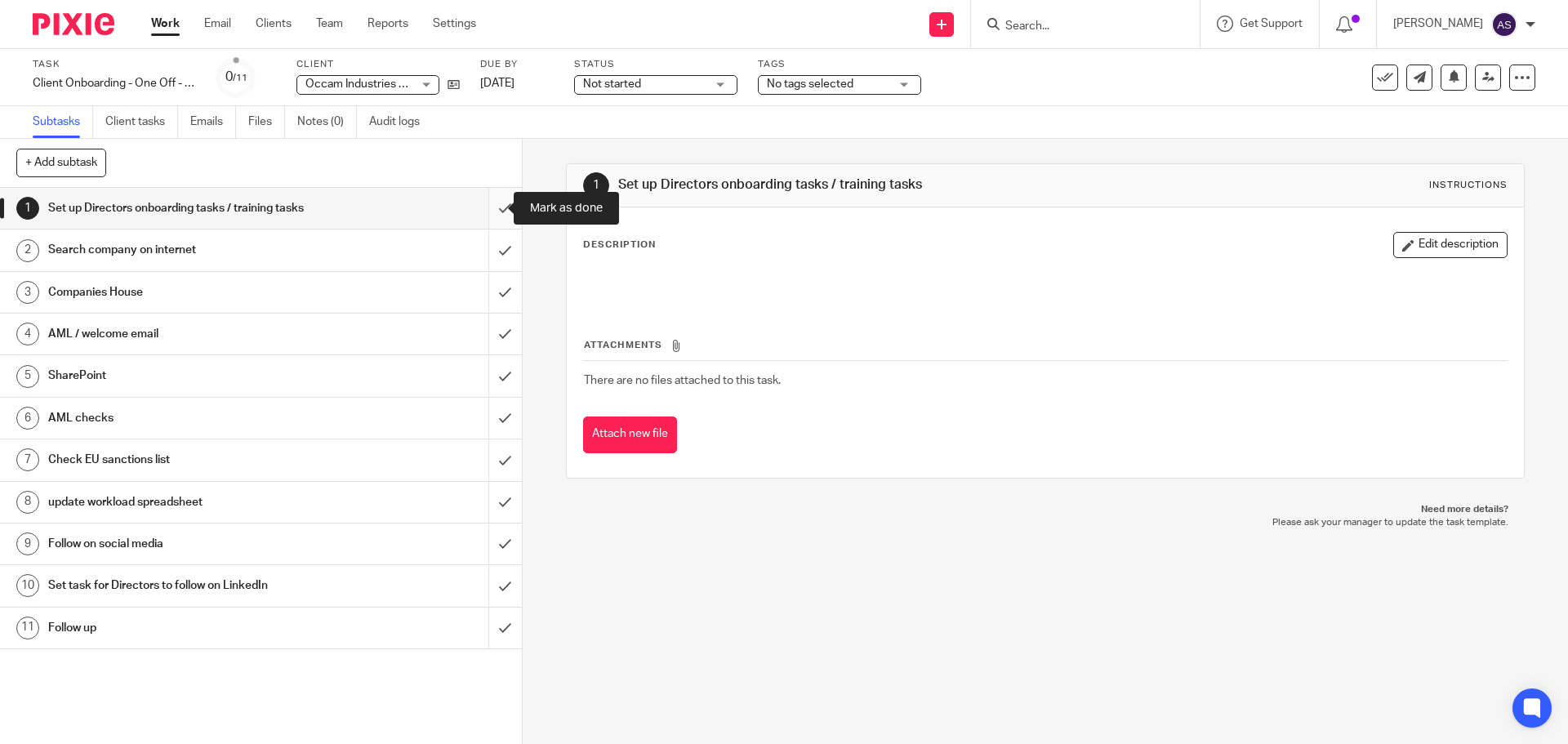
click at [489, 208] on input "submit" at bounding box center [260, 208] width 522 height 41
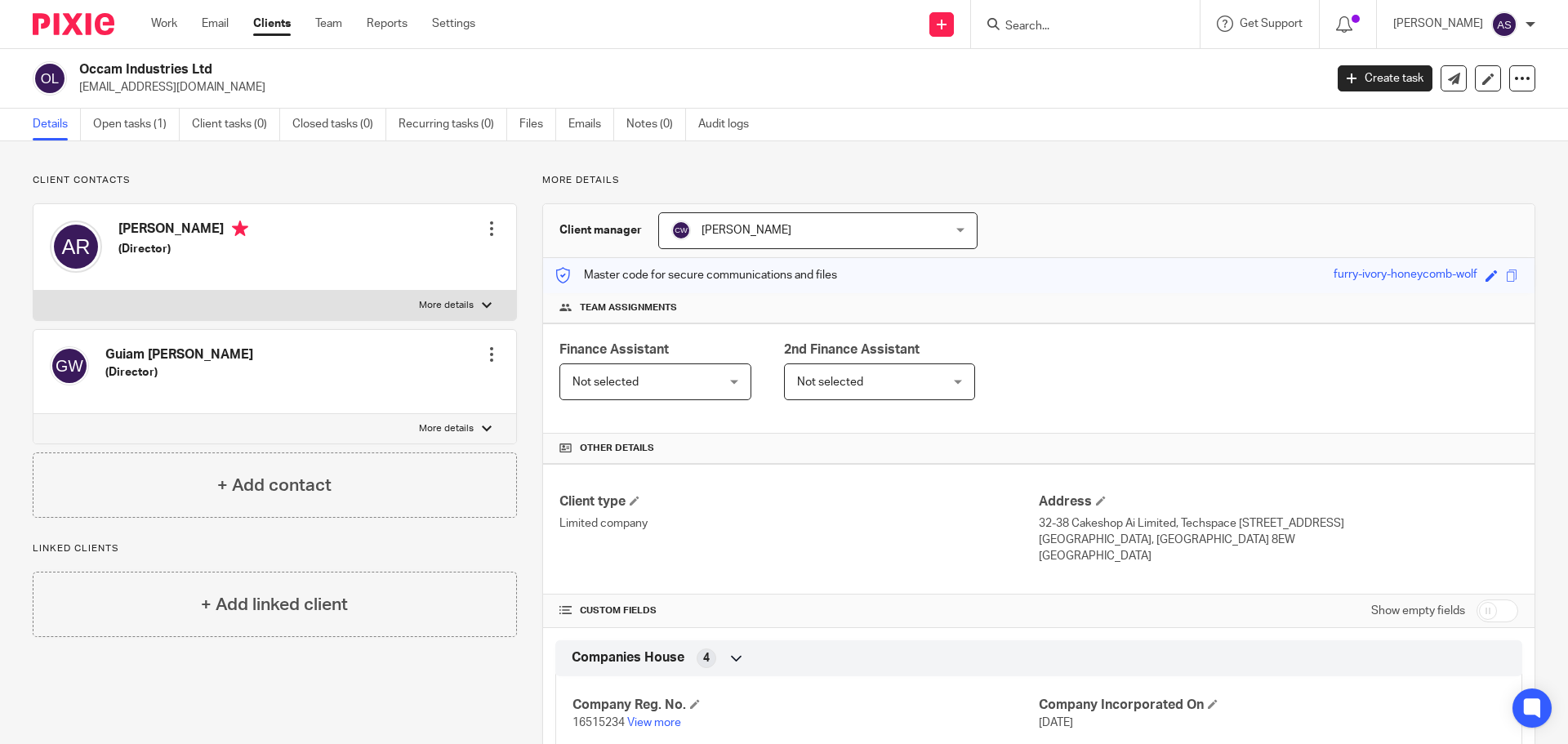
drag, startPoint x: 0, startPoint y: 0, endPoint x: 1313, endPoint y: 122, distance: 1318.7
click at [1367, 86] on link "Create task" at bounding box center [1385, 79] width 95 height 26
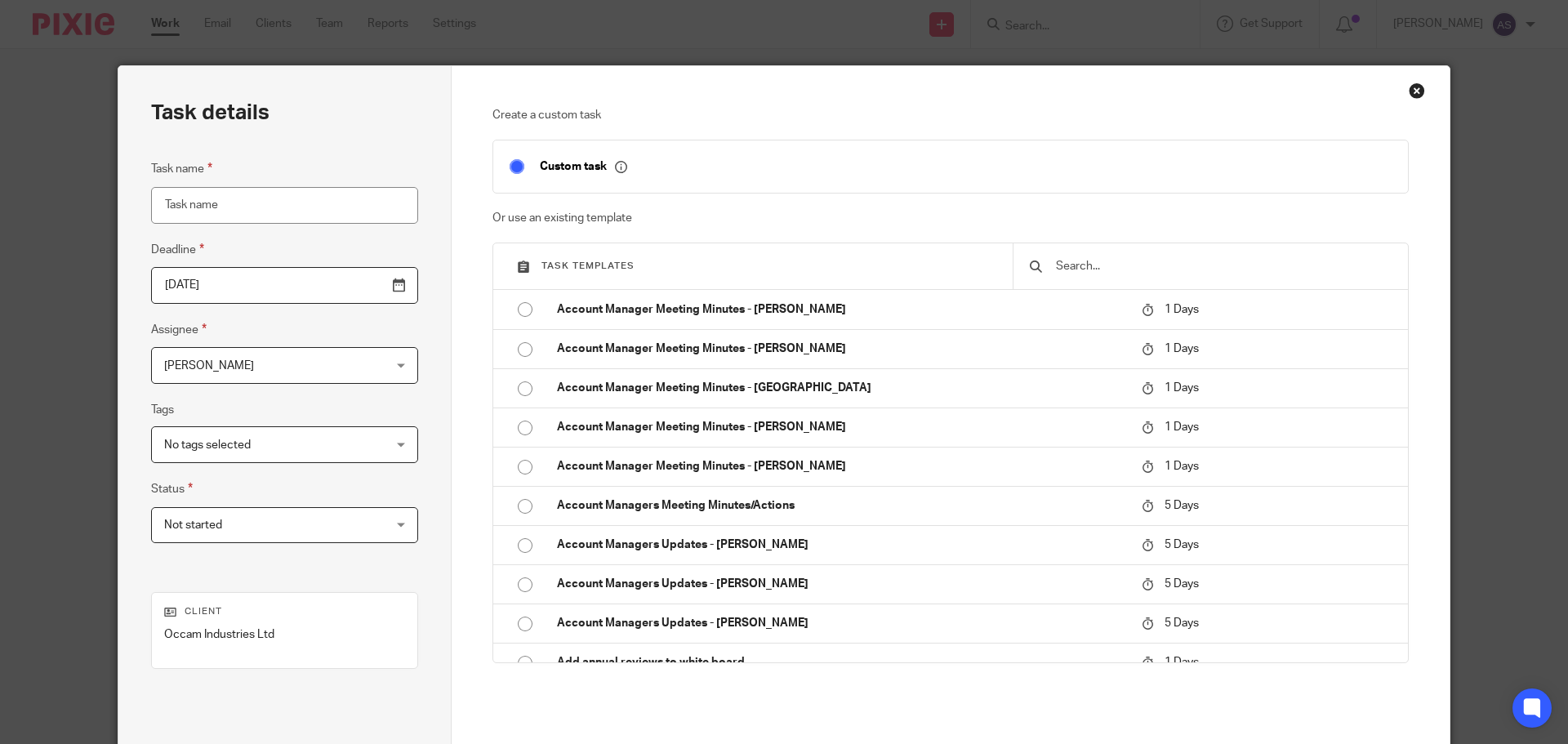
click at [1109, 262] on input "text" at bounding box center [1223, 266] width 337 height 18
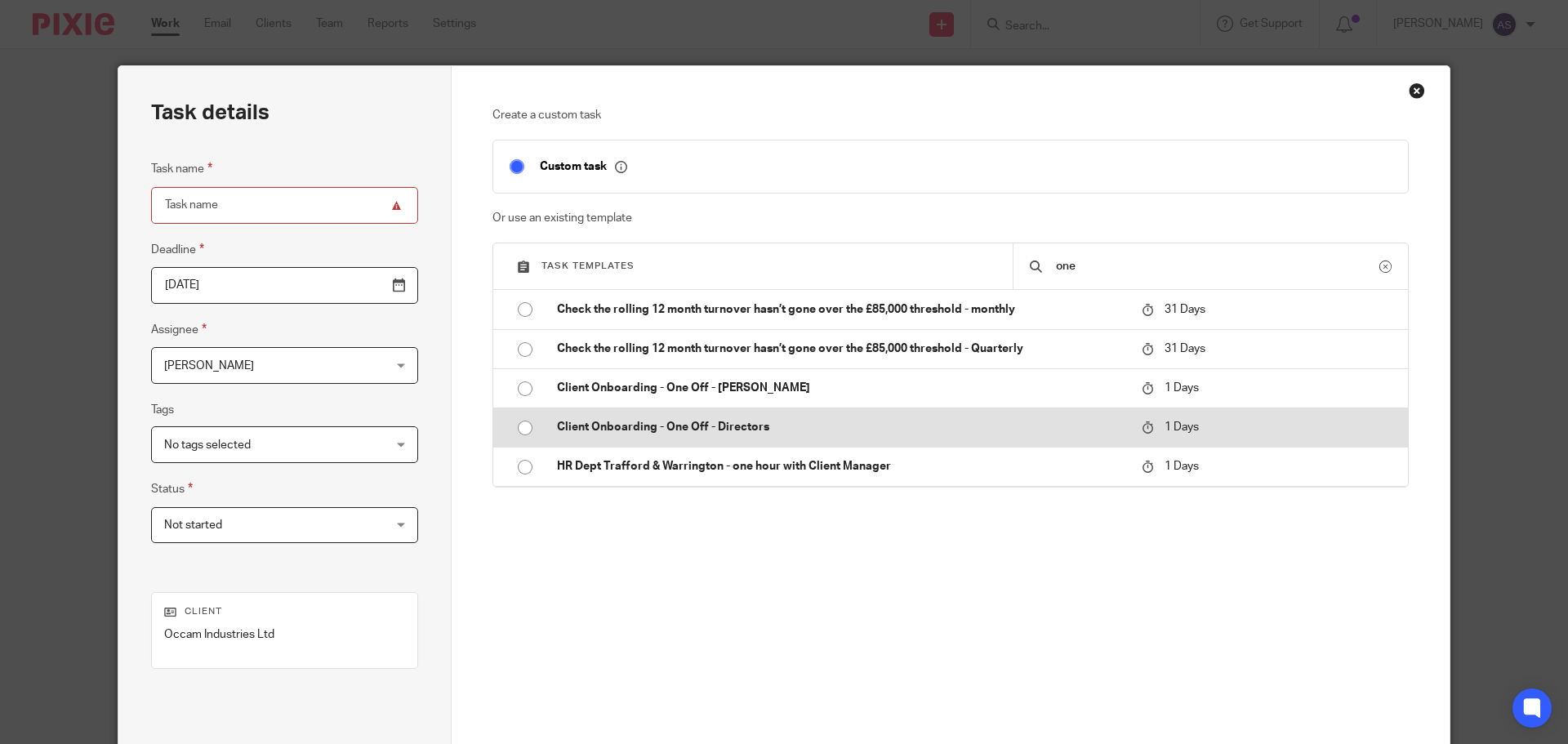
type input "one"
click at [515, 425] on input "radio" at bounding box center [525, 428] width 31 height 31
type input "2025-08-27"
type input "Client Onboarding - One Off - Directors"
checkbox input "false"
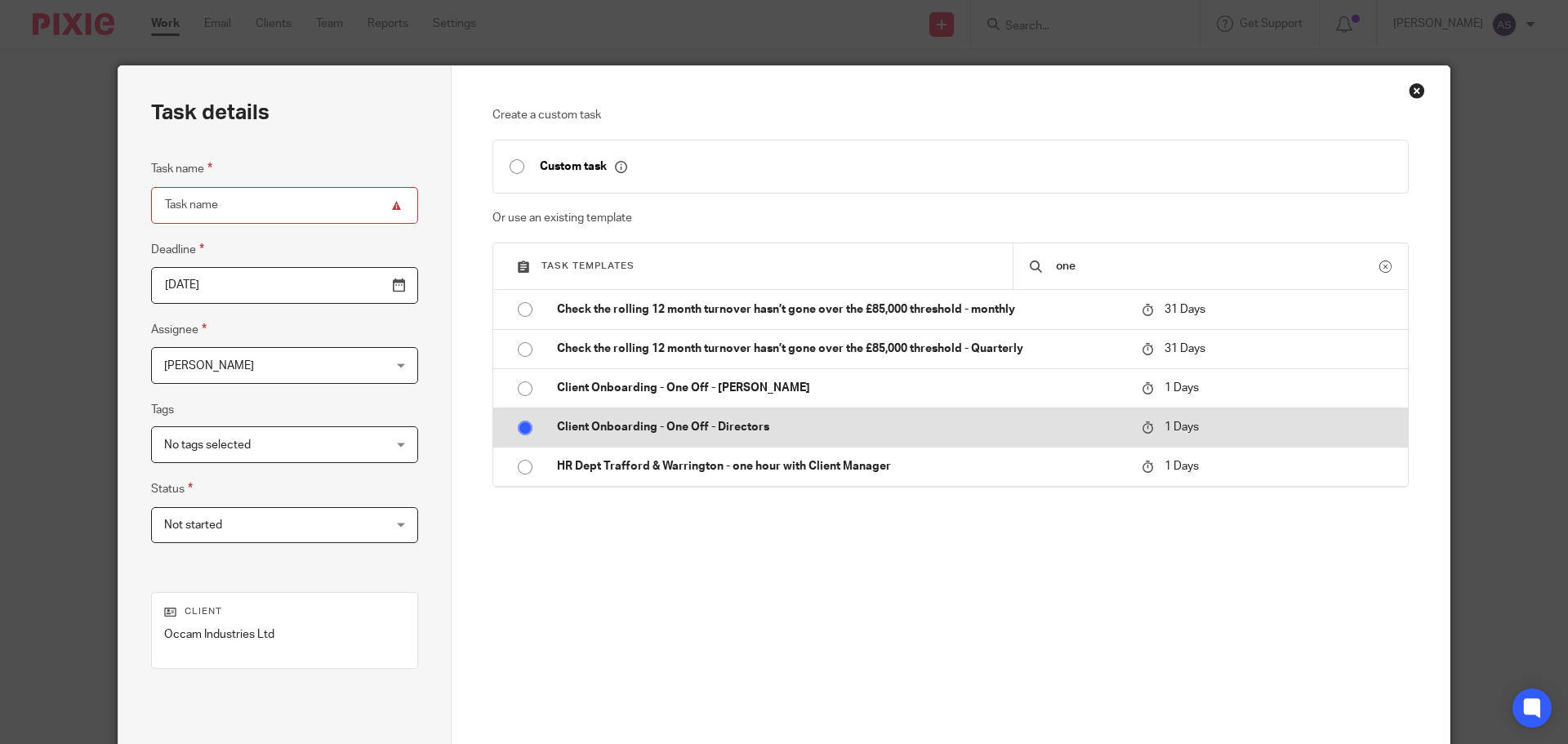
radio input "false"
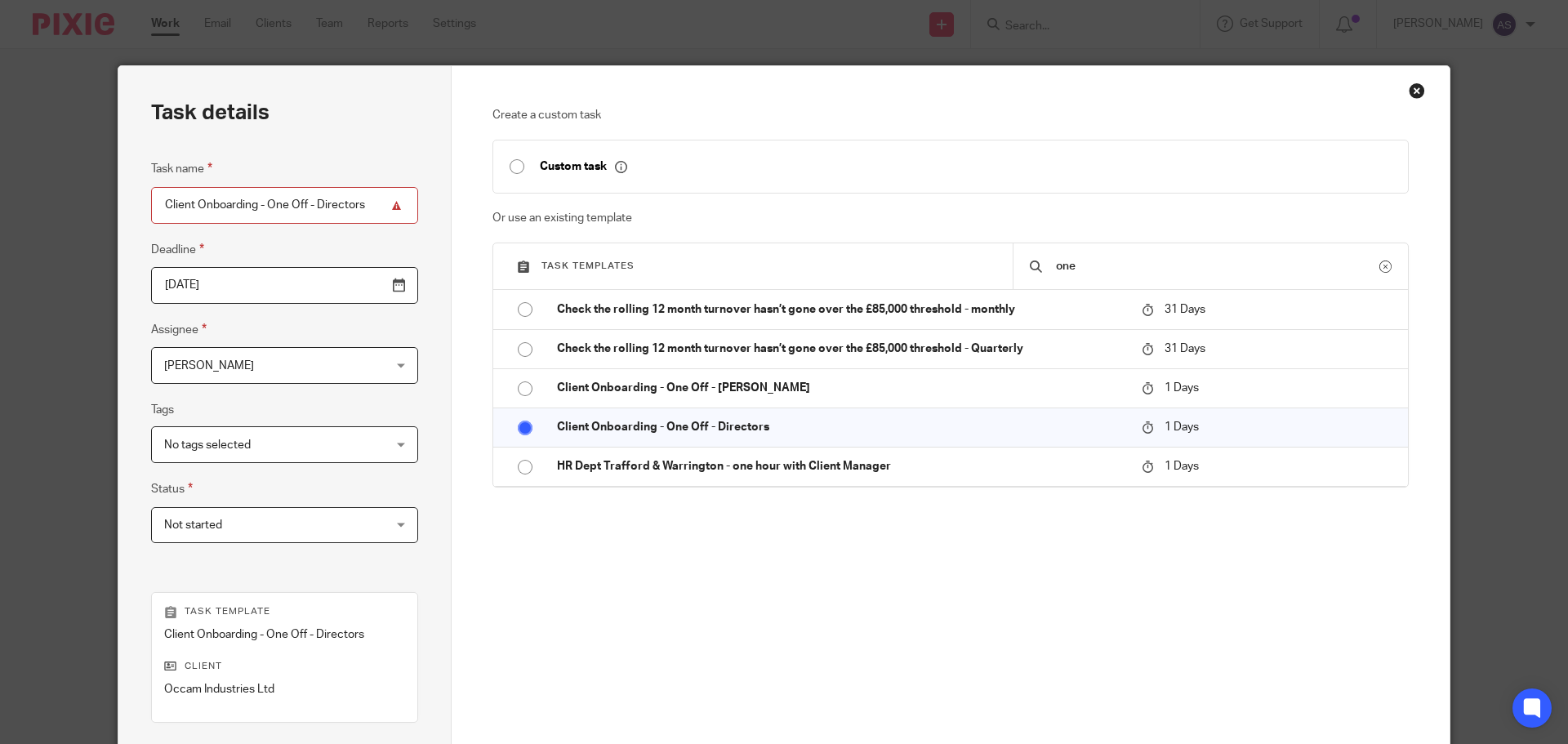
click at [359, 283] on input "2025-08-27" at bounding box center [284, 285] width 267 height 37
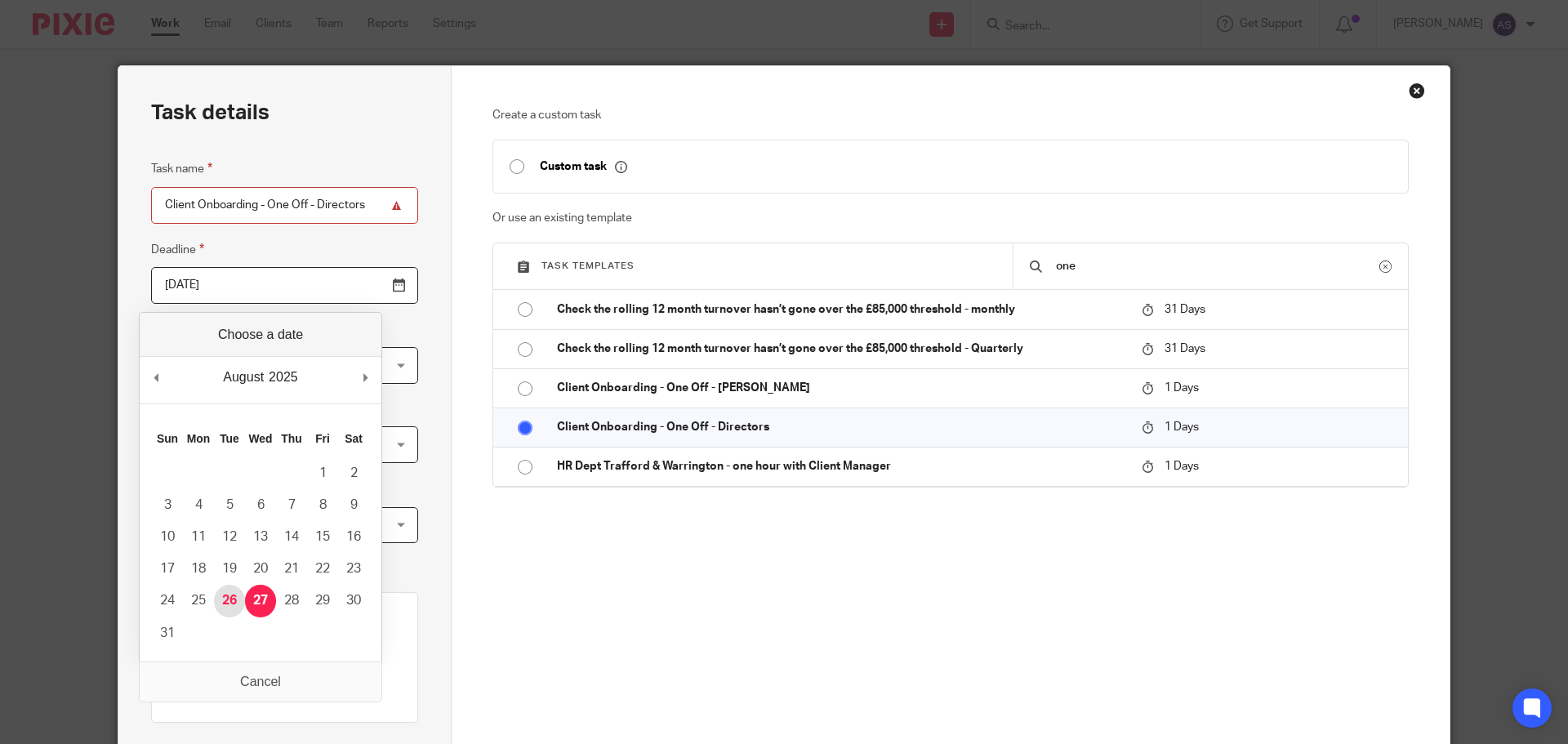
type input "2025-08-26"
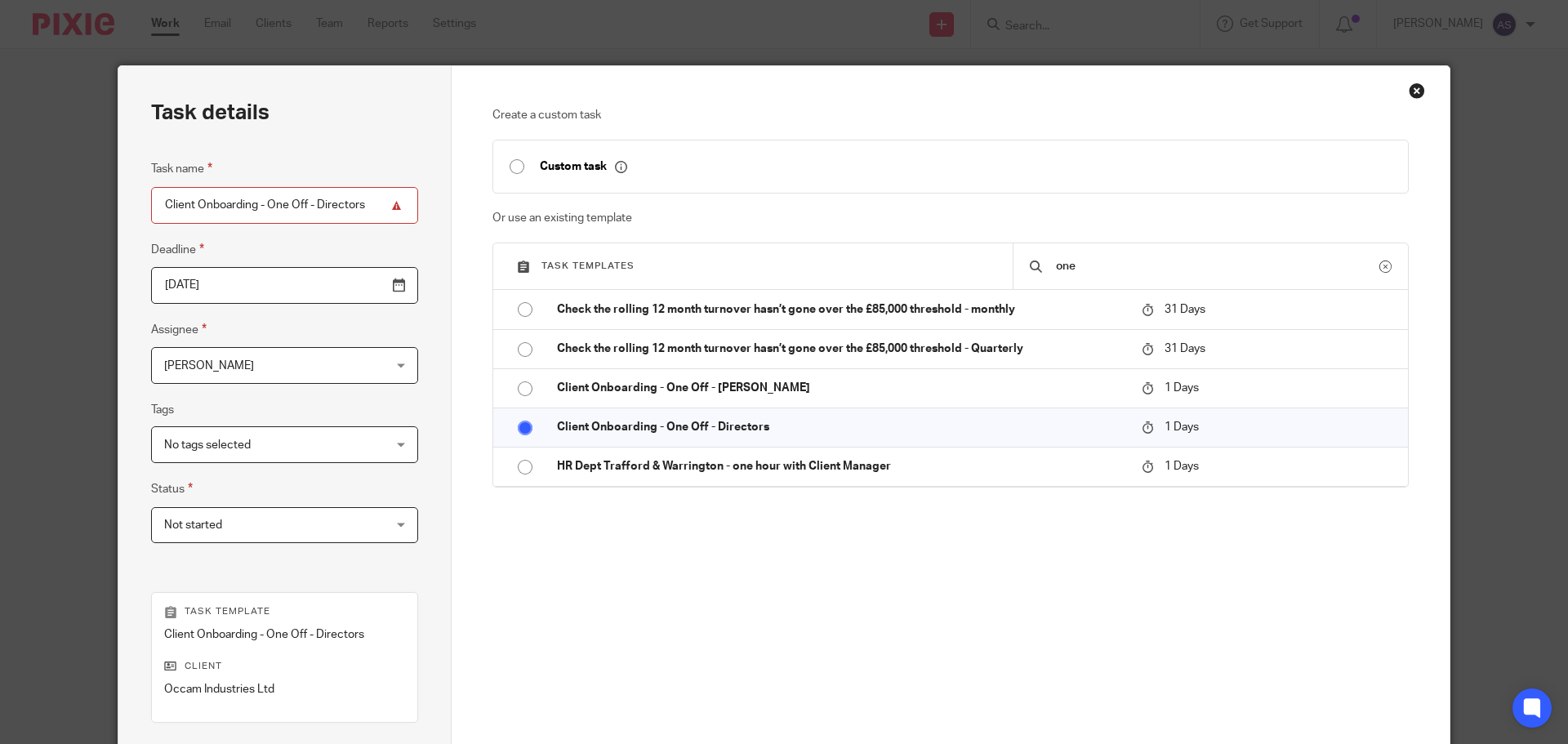
click at [230, 361] on span "[PERSON_NAME]" at bounding box center [265, 365] width 202 height 34
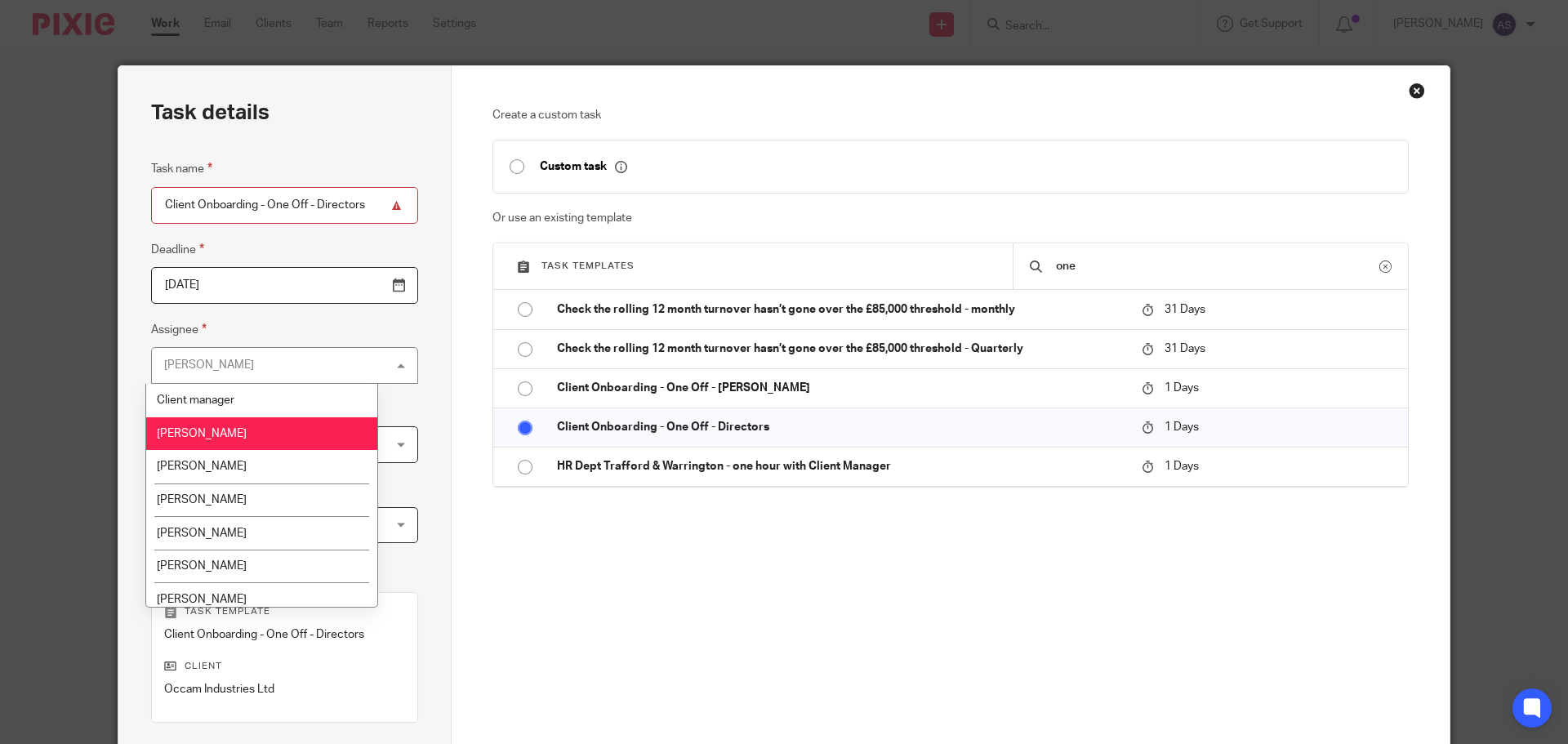
click at [244, 469] on li "Claire Willmott" at bounding box center [261, 466] width 231 height 33
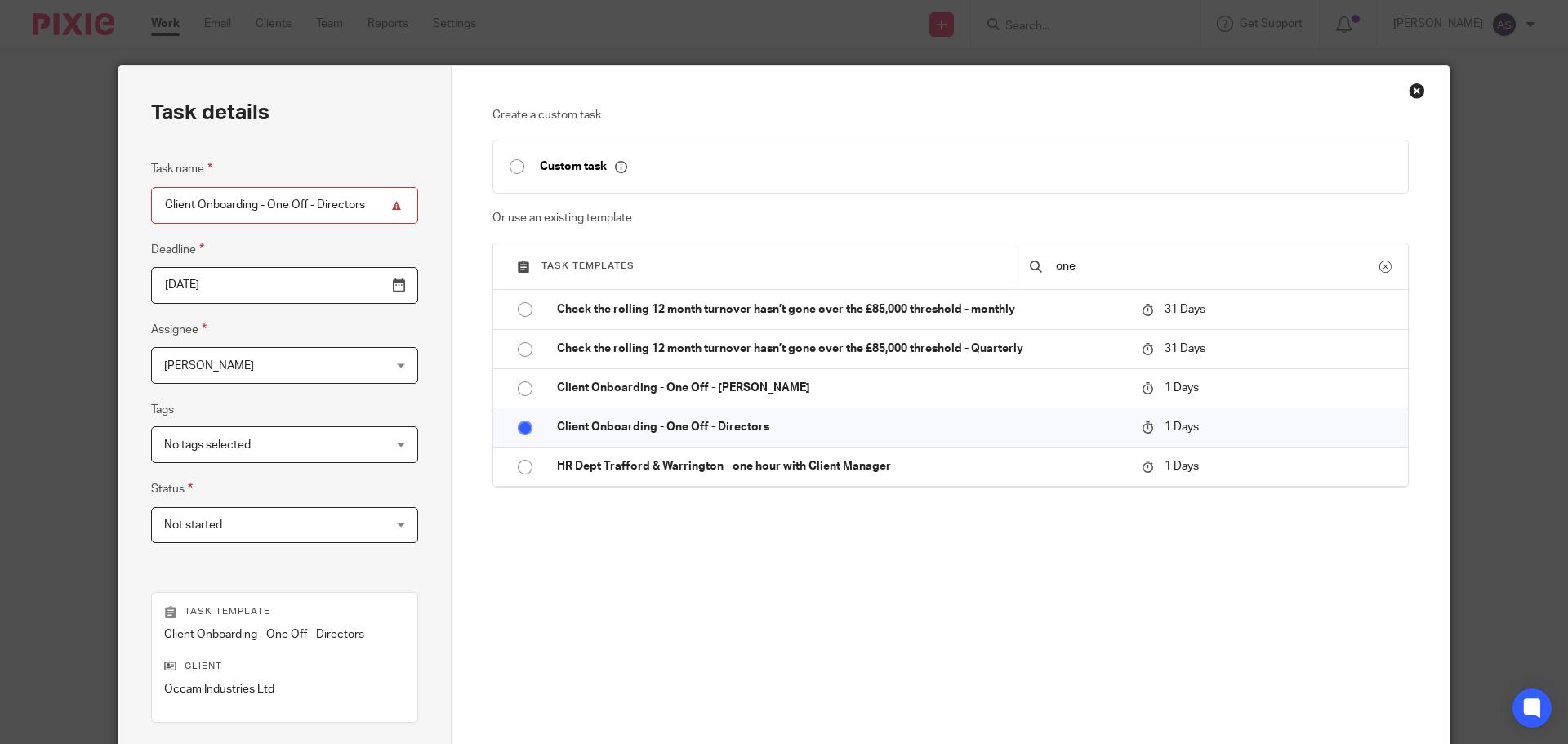
scroll to position [221, 0]
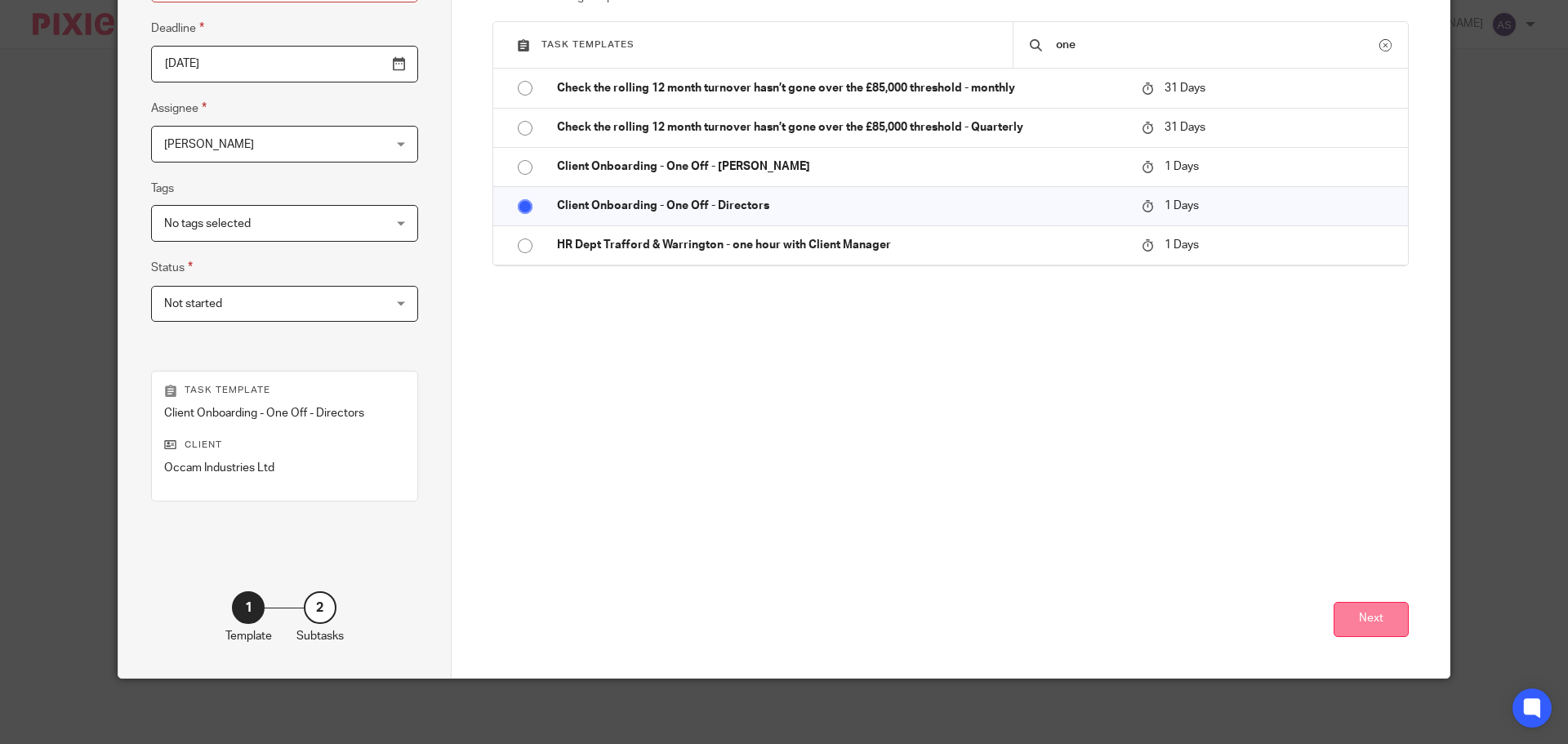
click at [1345, 619] on button "Next" at bounding box center [1372, 619] width 75 height 35
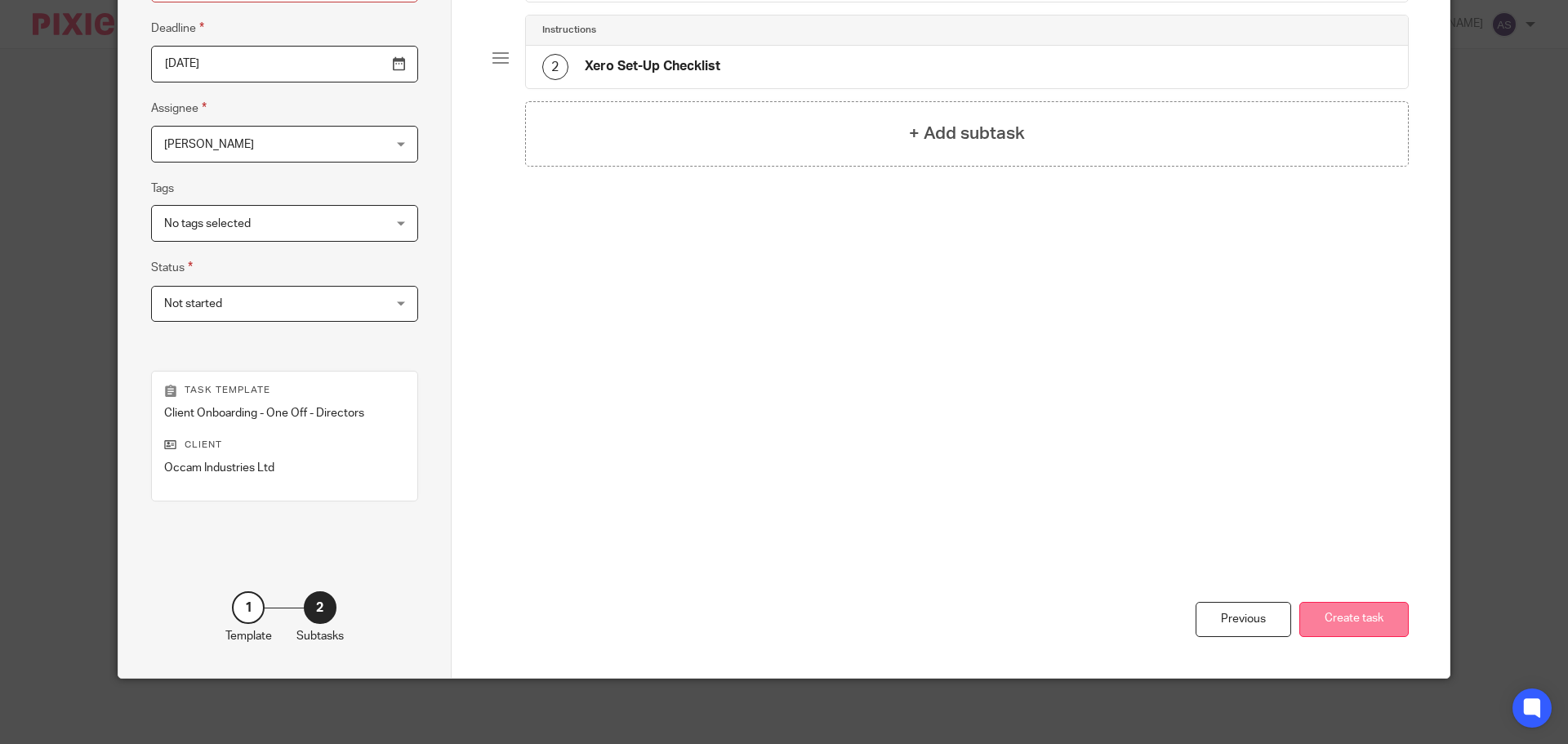
click at [1341, 621] on button "Create task" at bounding box center [1354, 619] width 109 height 35
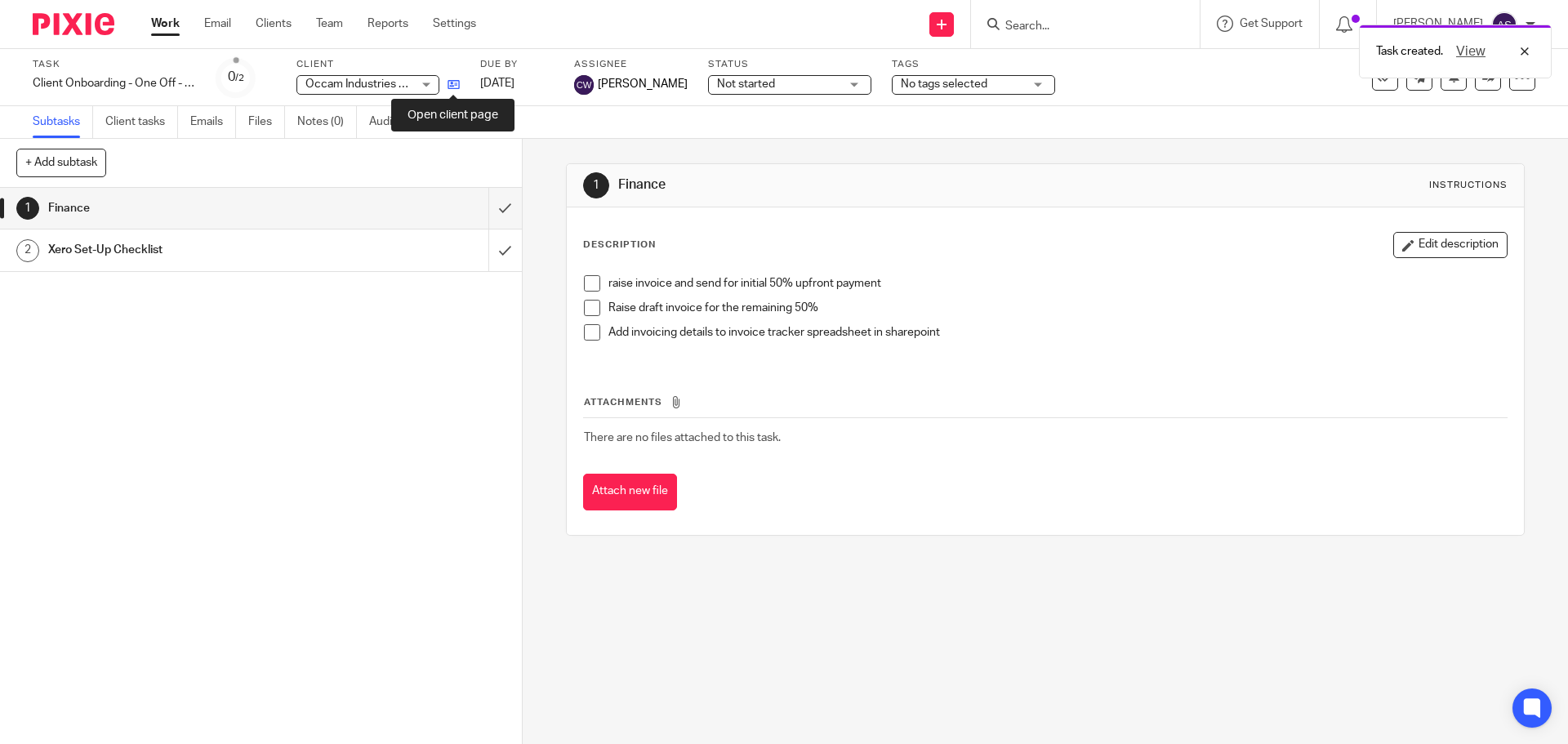
click at [449, 85] on icon at bounding box center [453, 85] width 12 height 12
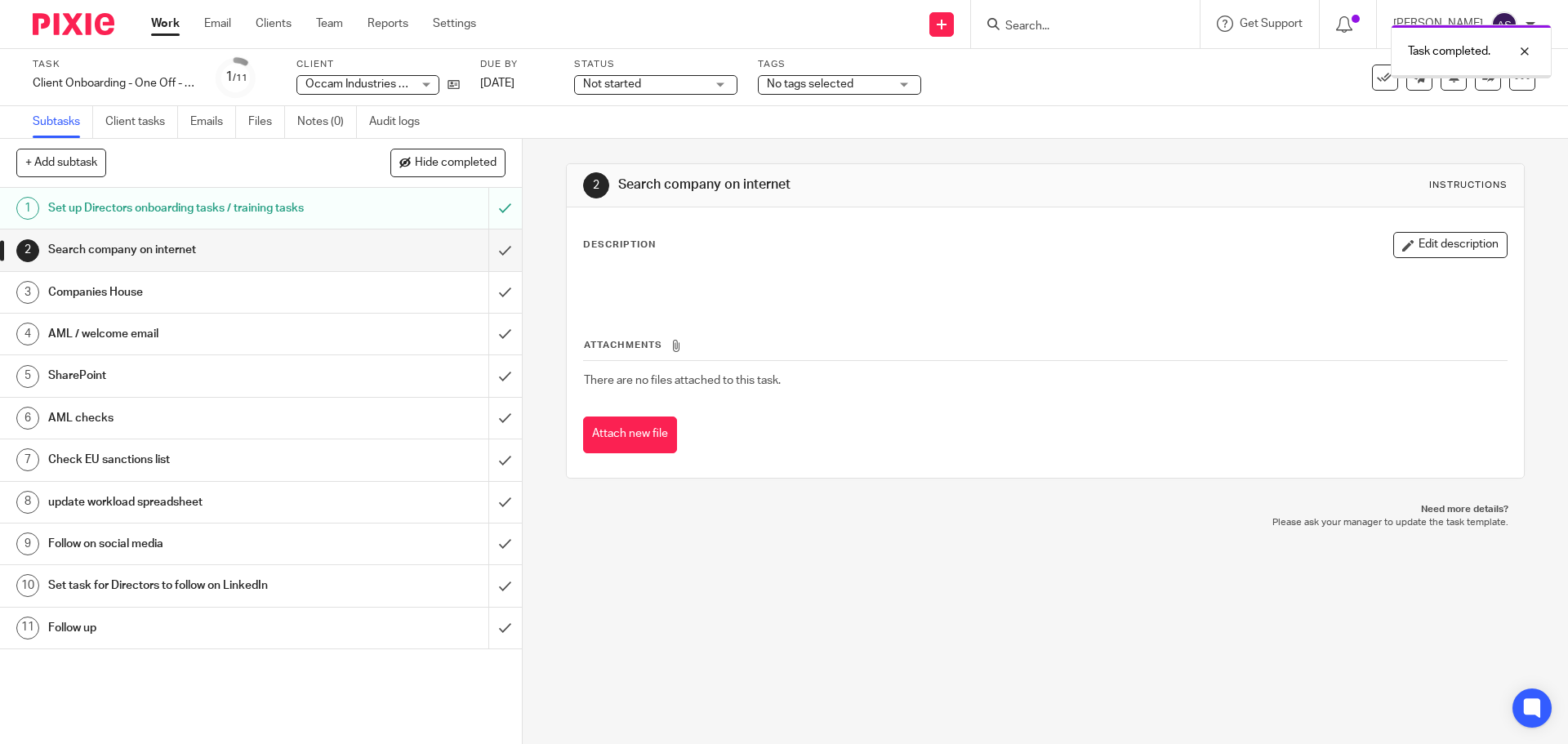
click at [489, 246] on input "submit" at bounding box center [260, 250] width 522 height 41
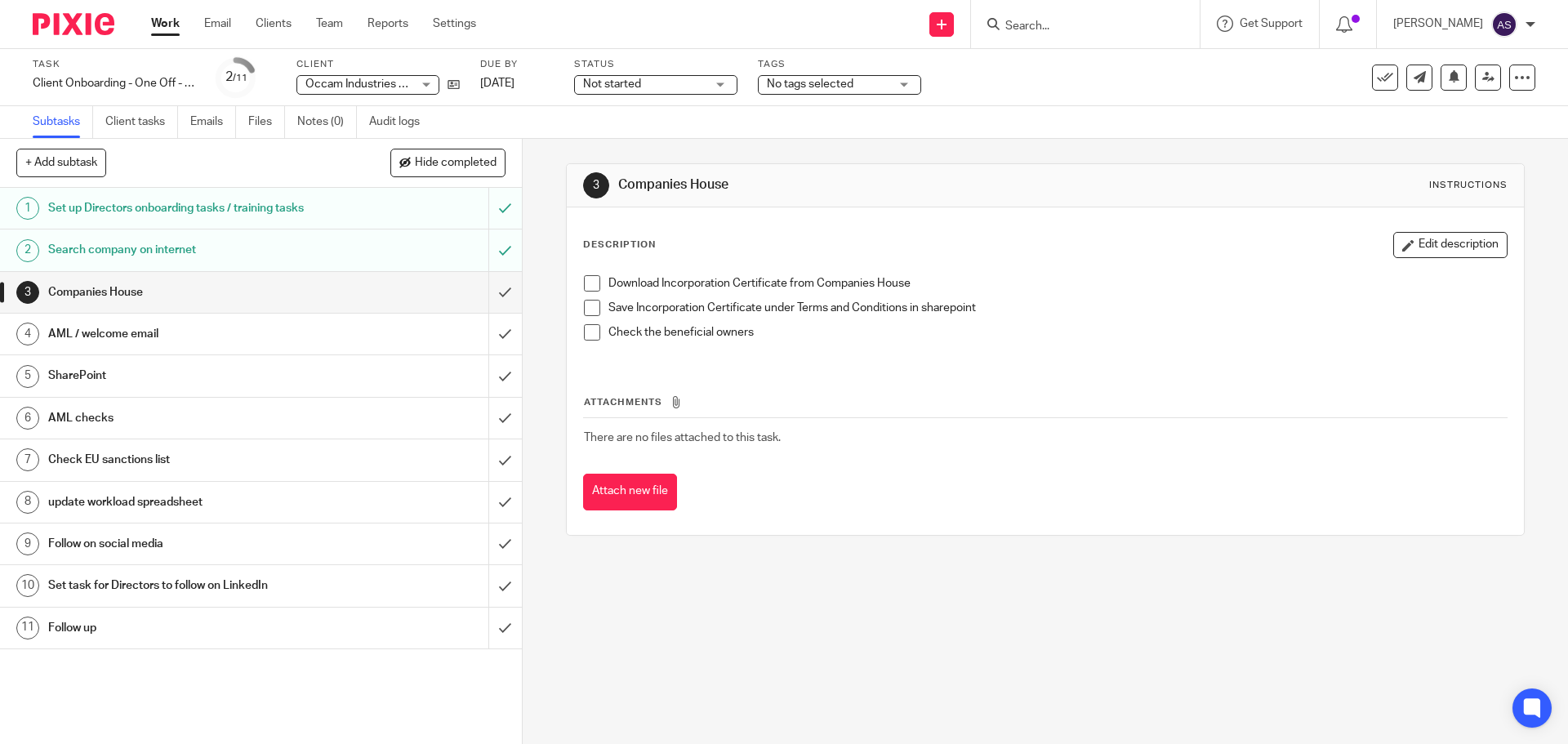
click at [584, 279] on span at bounding box center [592, 283] width 16 height 16
click at [589, 310] on span at bounding box center [592, 308] width 16 height 16
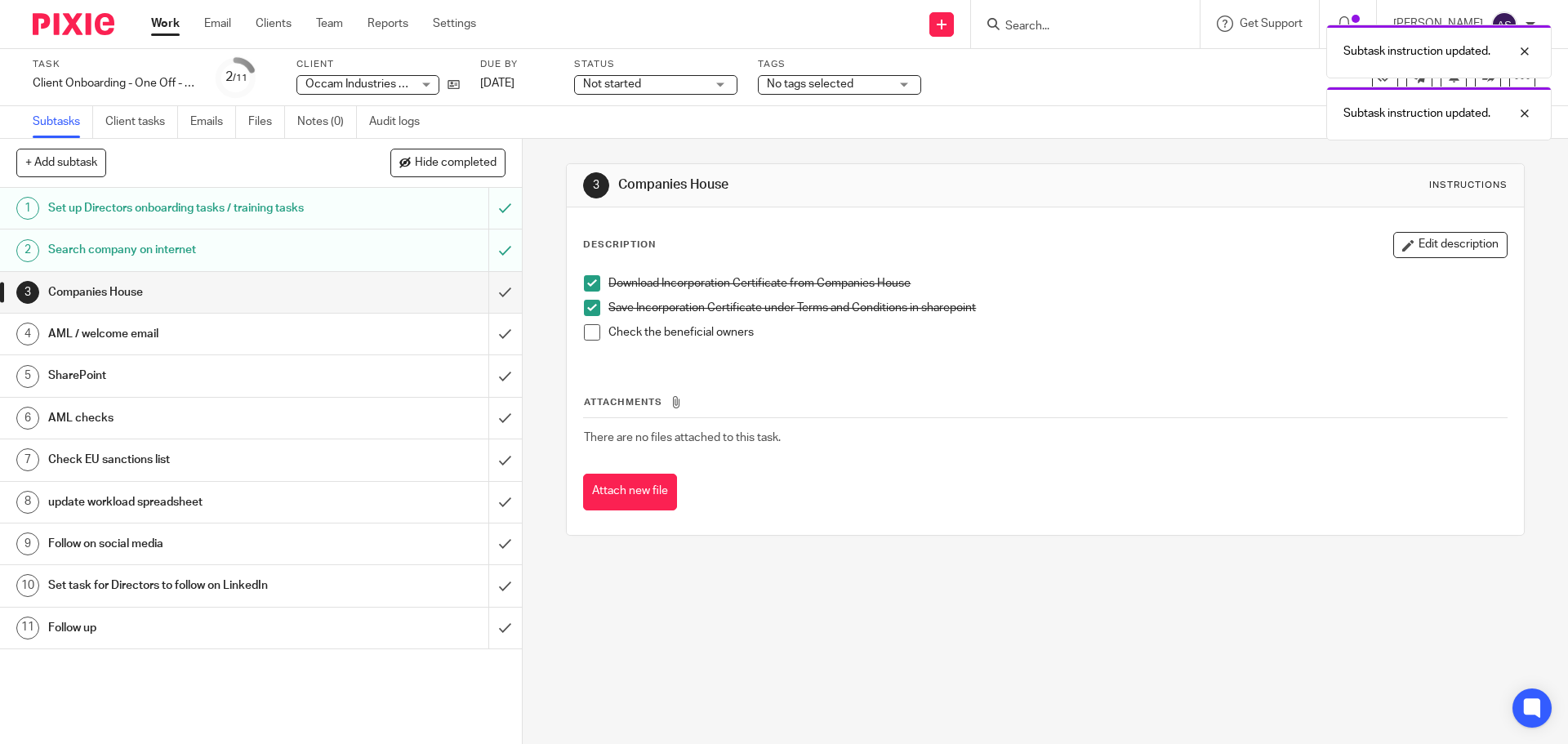
click at [588, 337] on span at bounding box center [592, 332] width 16 height 16
click at [489, 291] on input "submit" at bounding box center [260, 292] width 522 height 41
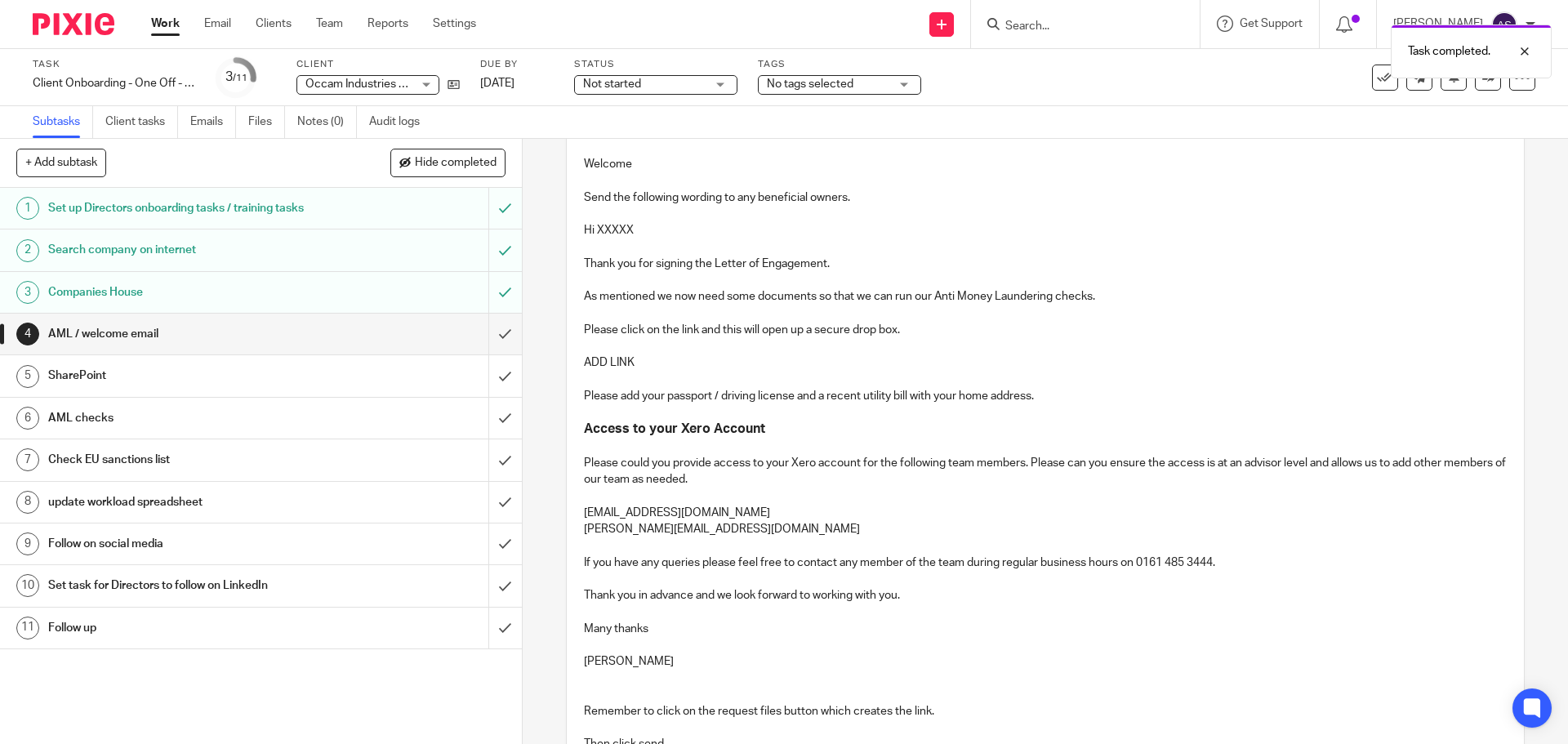
scroll to position [245, 0]
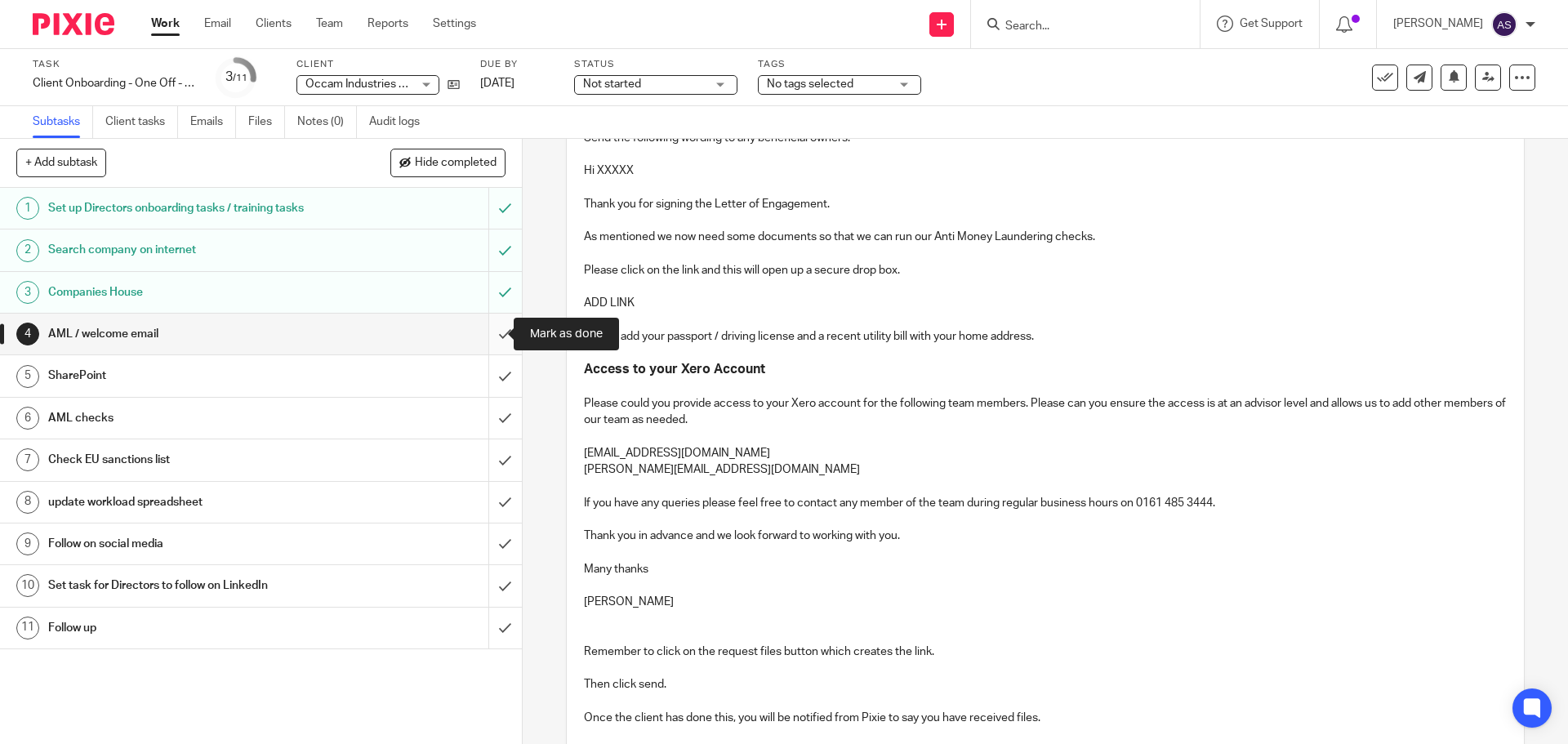
click at [488, 335] on input "submit" at bounding box center [260, 334] width 522 height 41
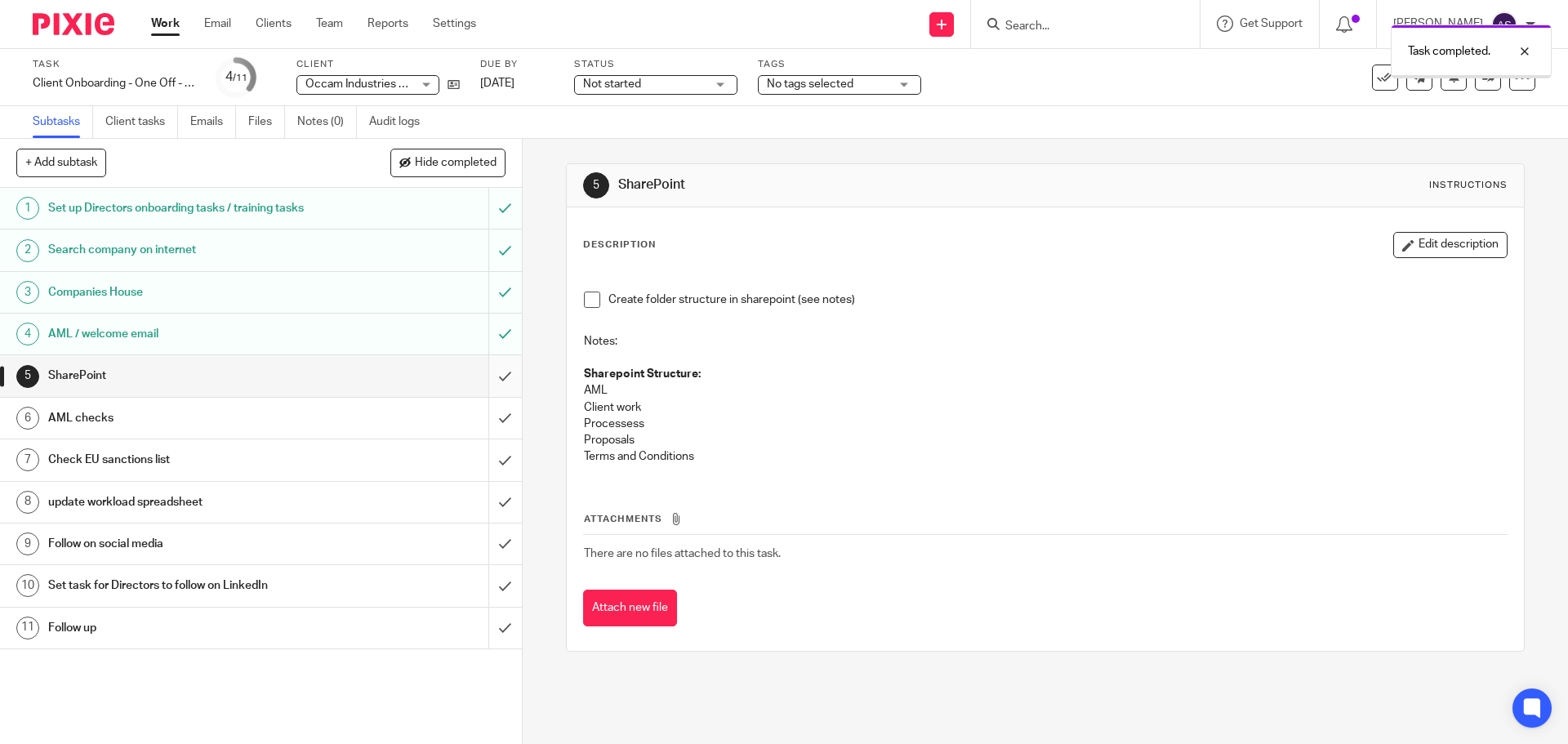
click at [489, 378] on input "submit" at bounding box center [260, 376] width 522 height 41
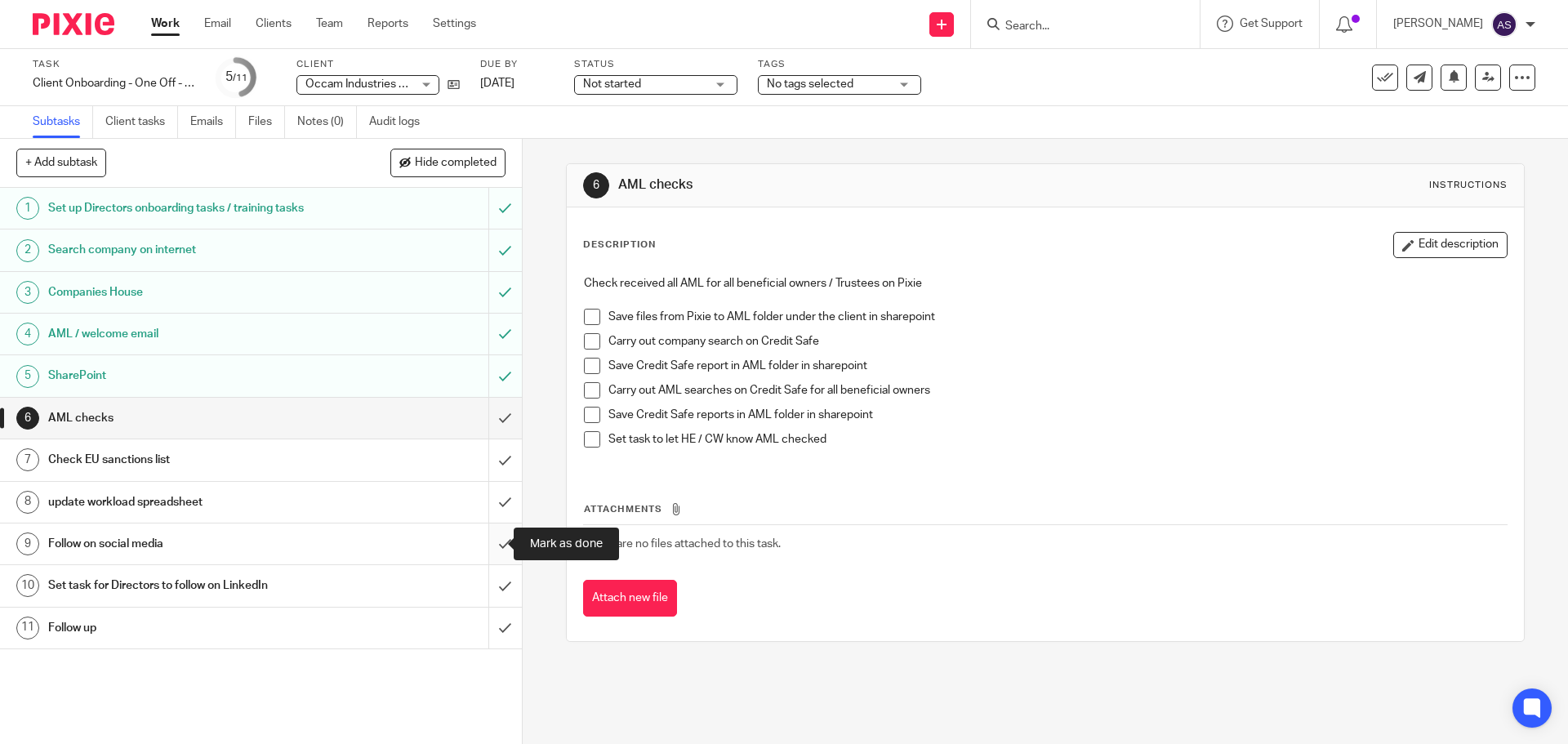
click at [484, 544] on input "submit" at bounding box center [260, 544] width 522 height 41
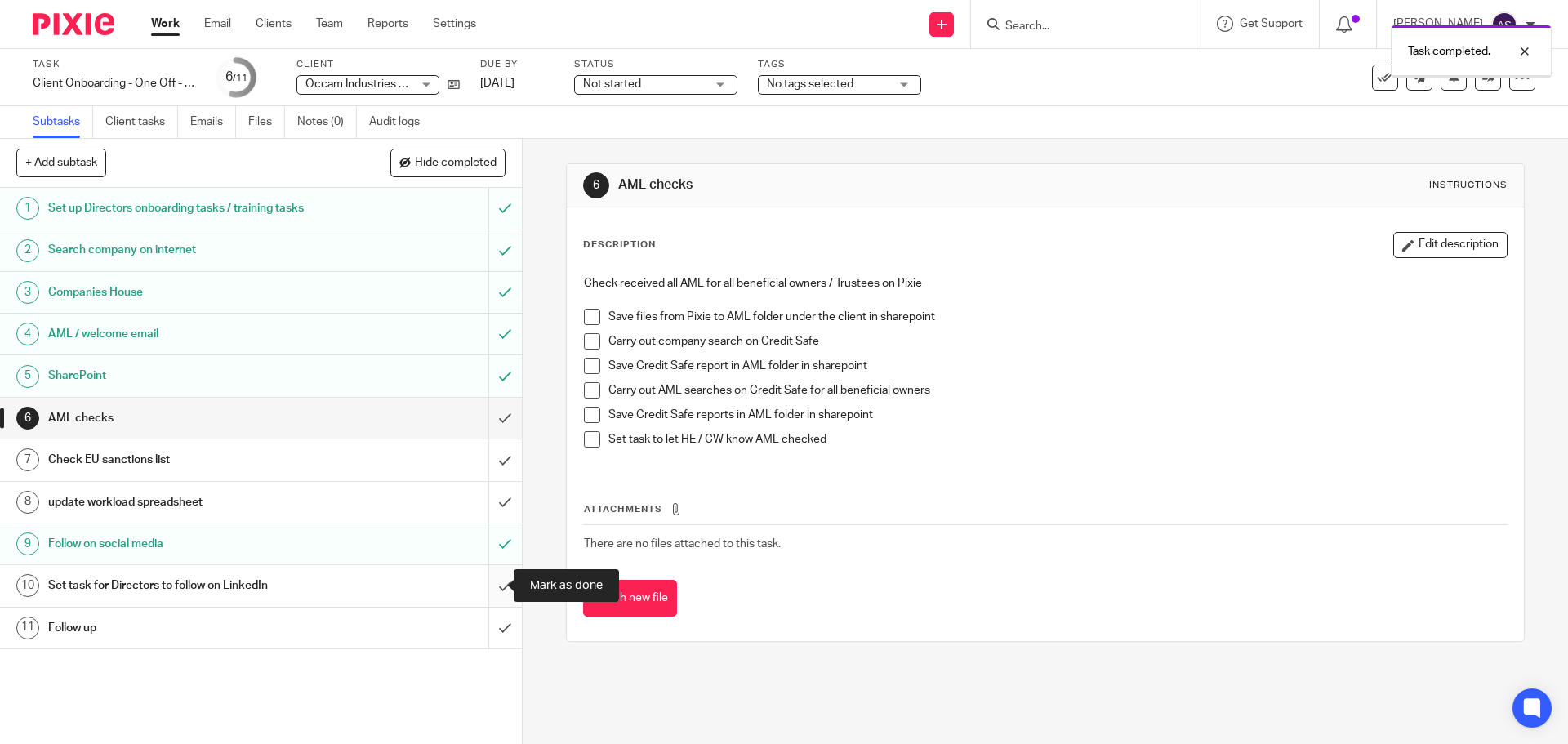
click at [489, 589] on input "submit" at bounding box center [260, 586] width 522 height 41
click at [491, 625] on input "submit" at bounding box center [260, 629] width 522 height 41
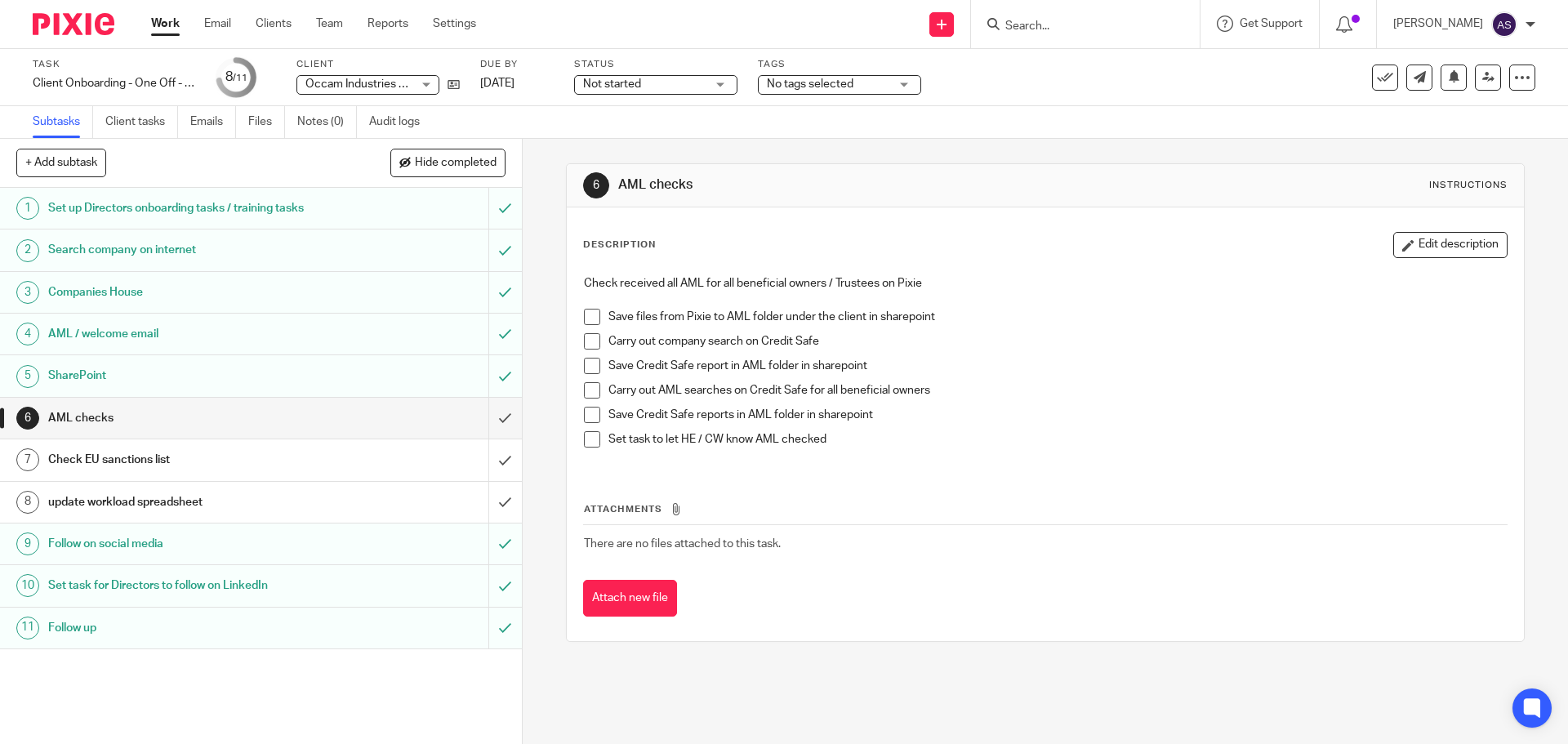
click at [163, 19] on link "Work" at bounding box center [165, 23] width 28 height 16
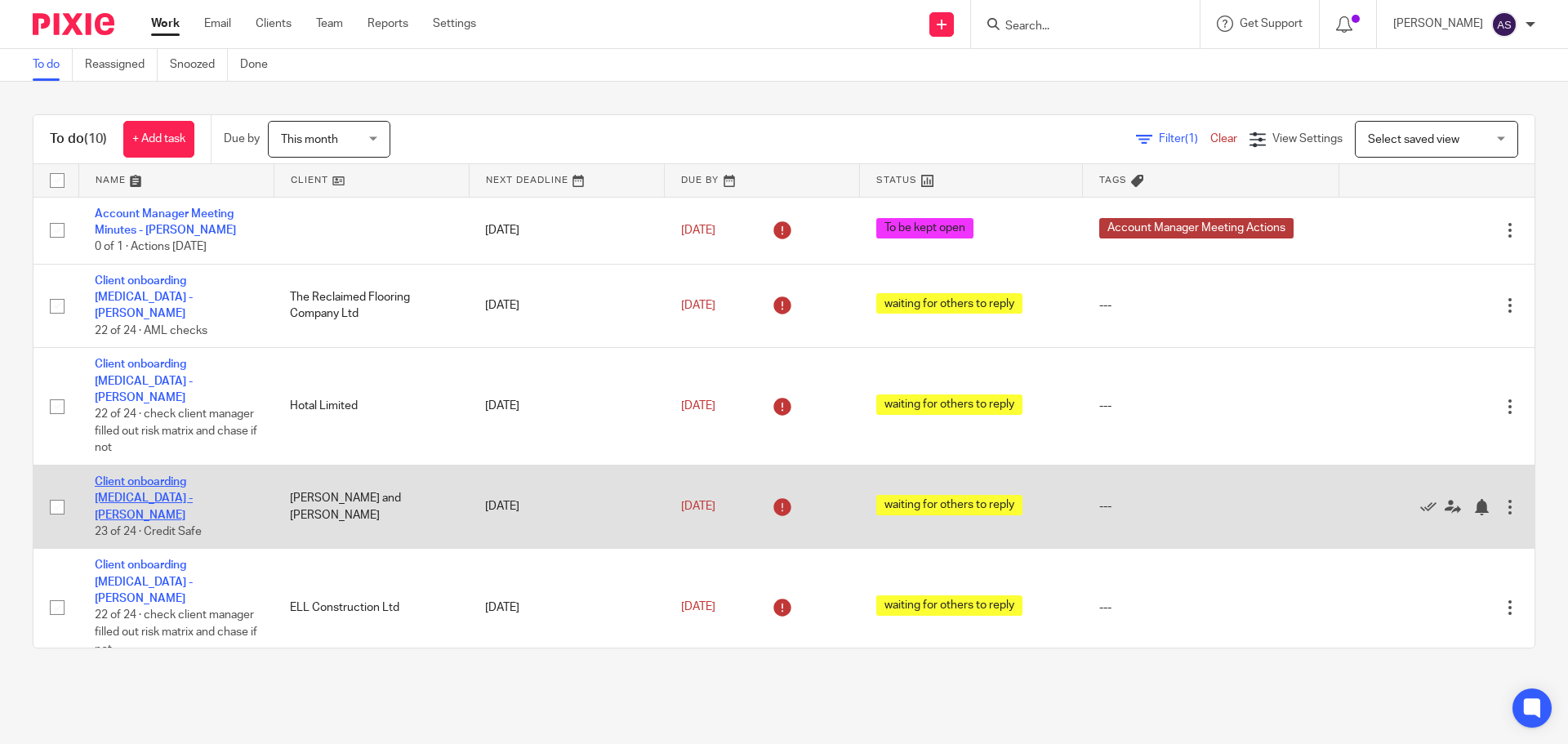
click at [171, 477] on link "Client onboarding [MEDICAL_DATA] - [PERSON_NAME]" at bounding box center [143, 499] width 98 height 45
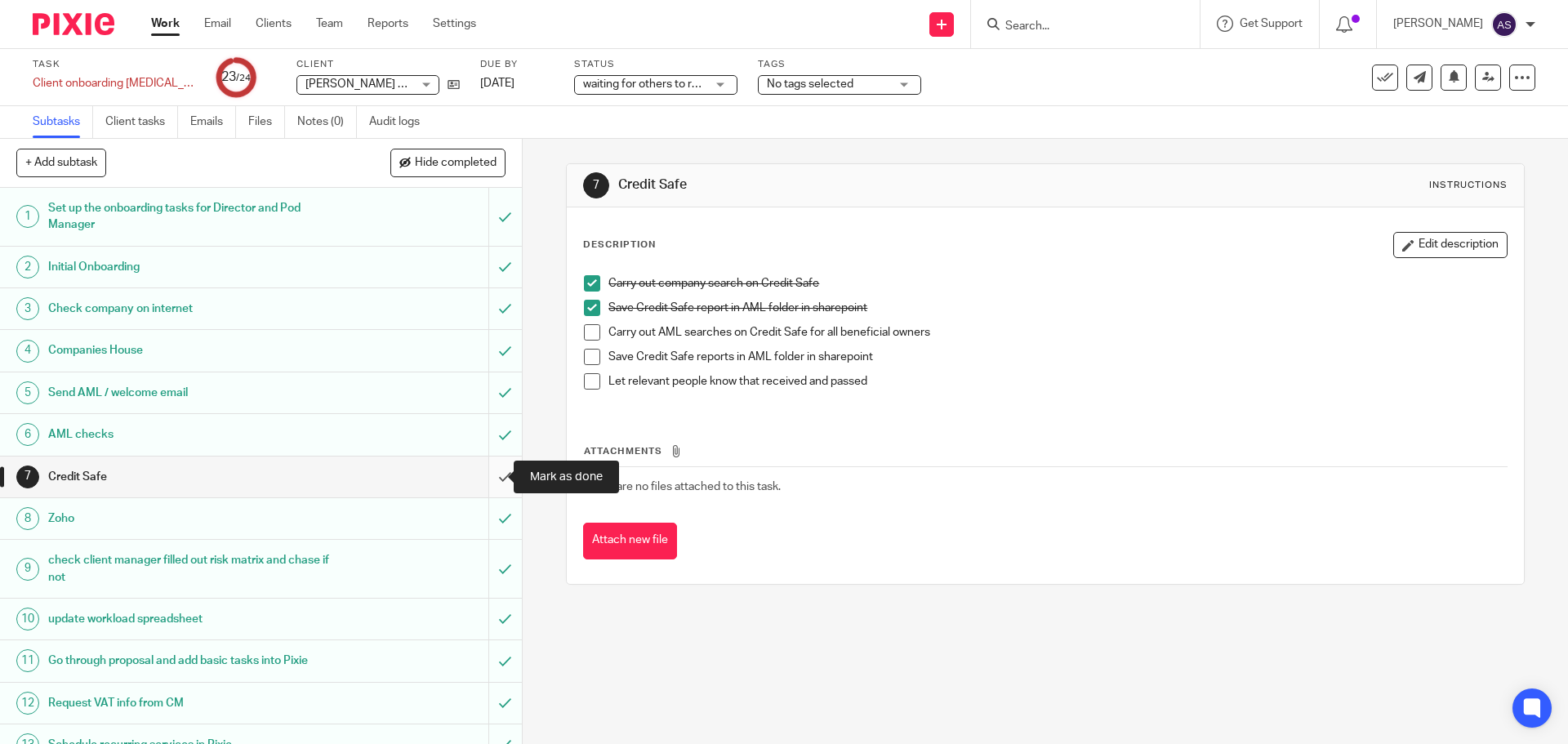
click at [493, 476] on input "submit" at bounding box center [260, 477] width 522 height 41
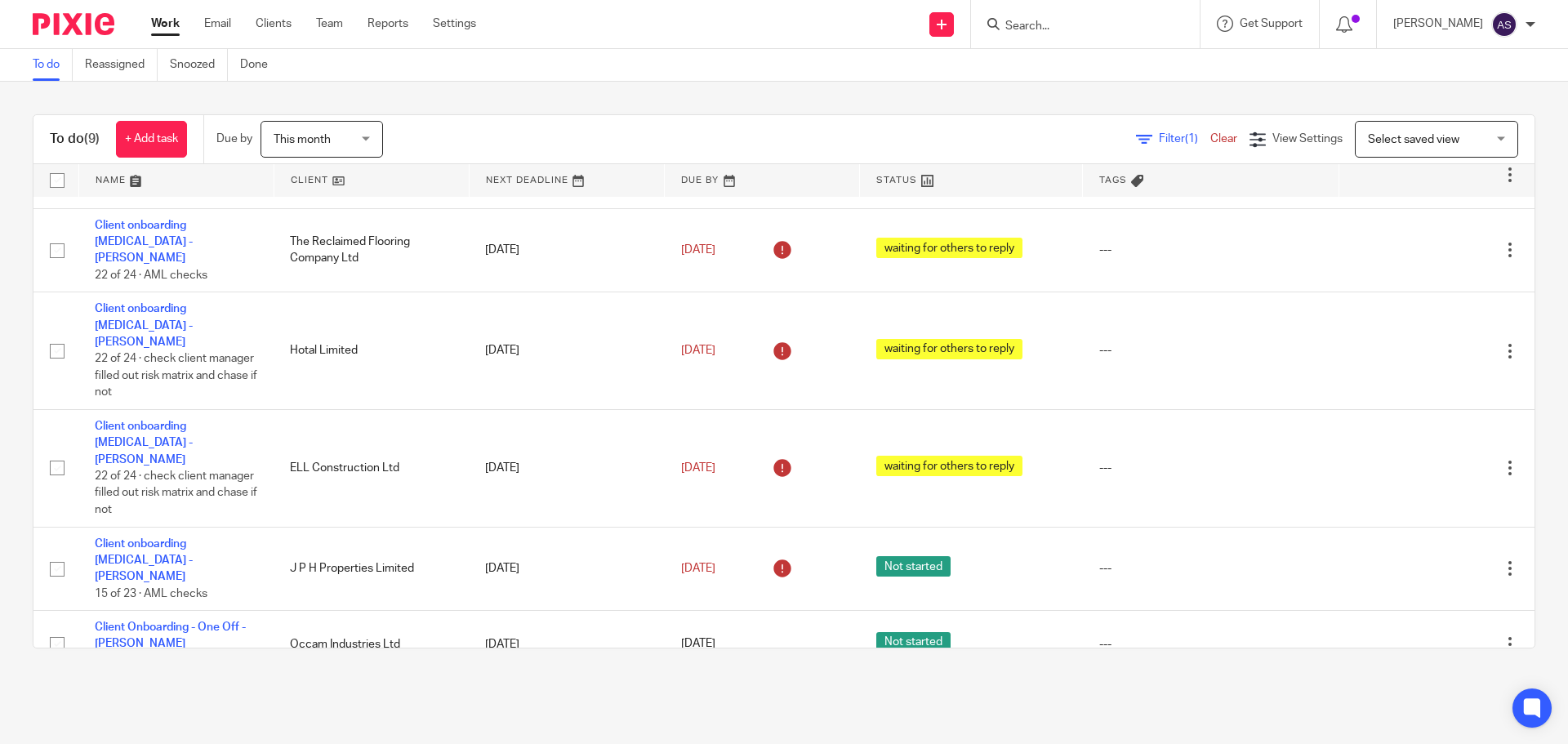
scroll to position [236, 0]
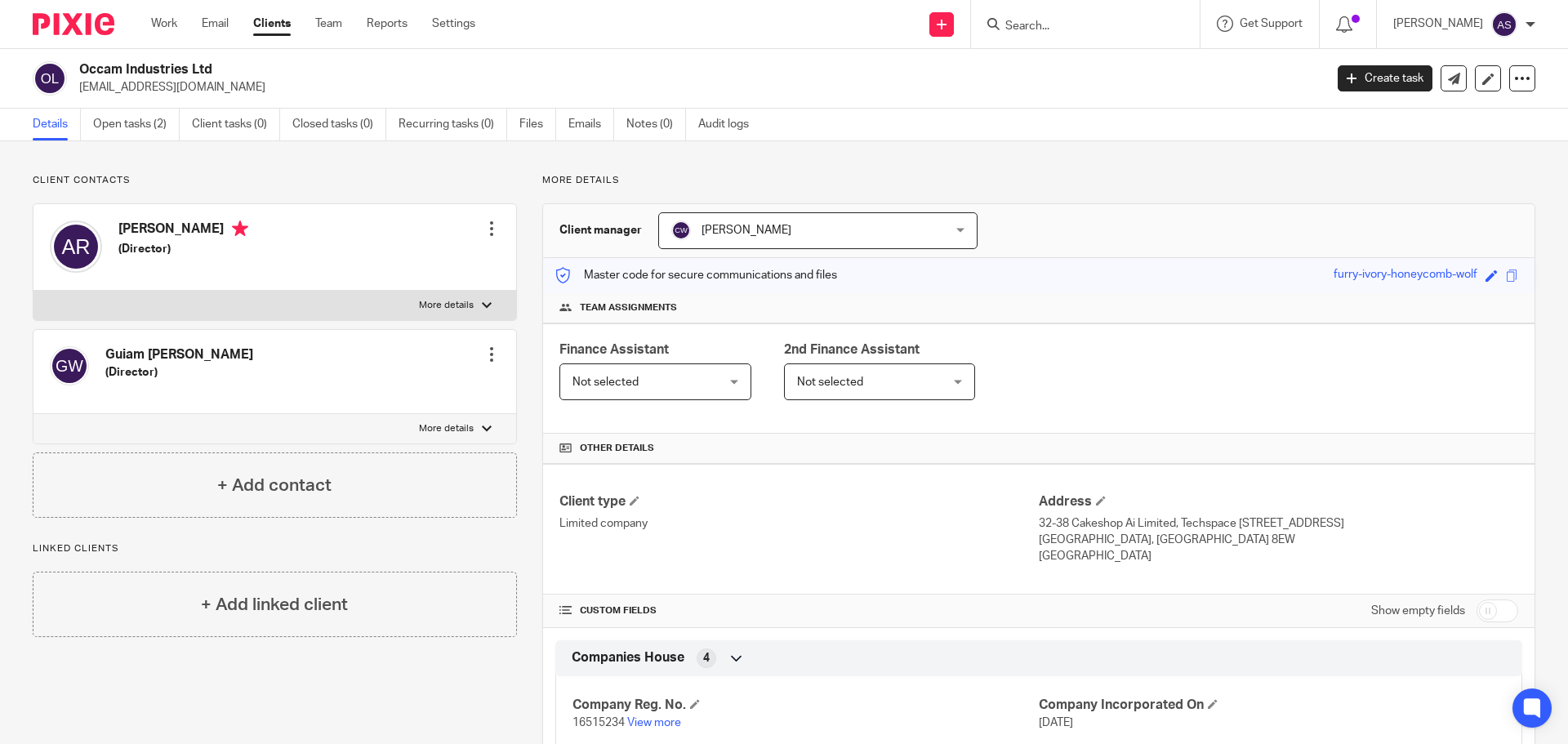
drag, startPoint x: 114, startPoint y: 121, endPoint x: 263, endPoint y: 168, distance: 156.2
click at [114, 121] on link "Open tasks (2)" at bounding box center [136, 124] width 86 height 32
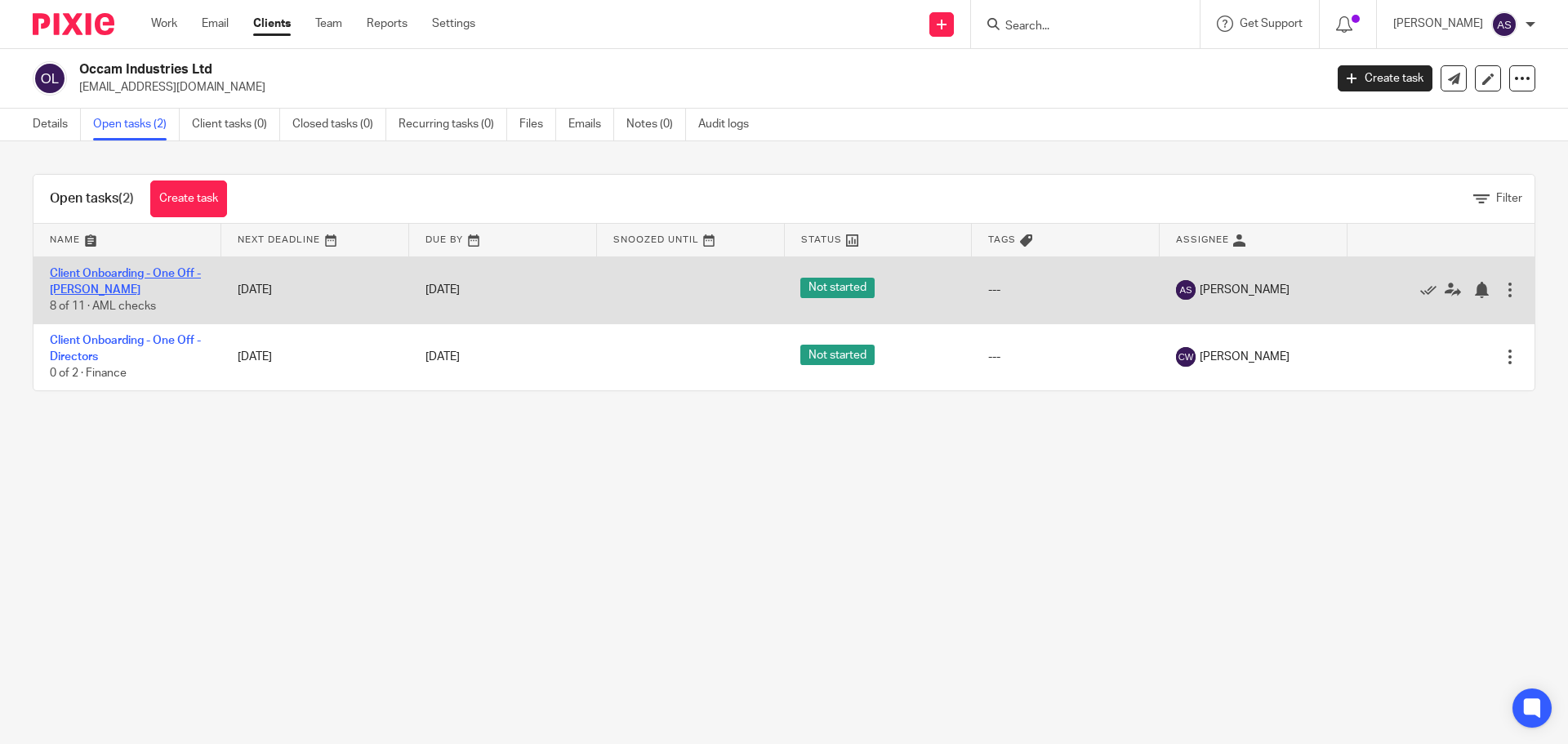
click at [169, 272] on link "Client Onboarding - One Off - [PERSON_NAME]" at bounding box center [125, 282] width 151 height 28
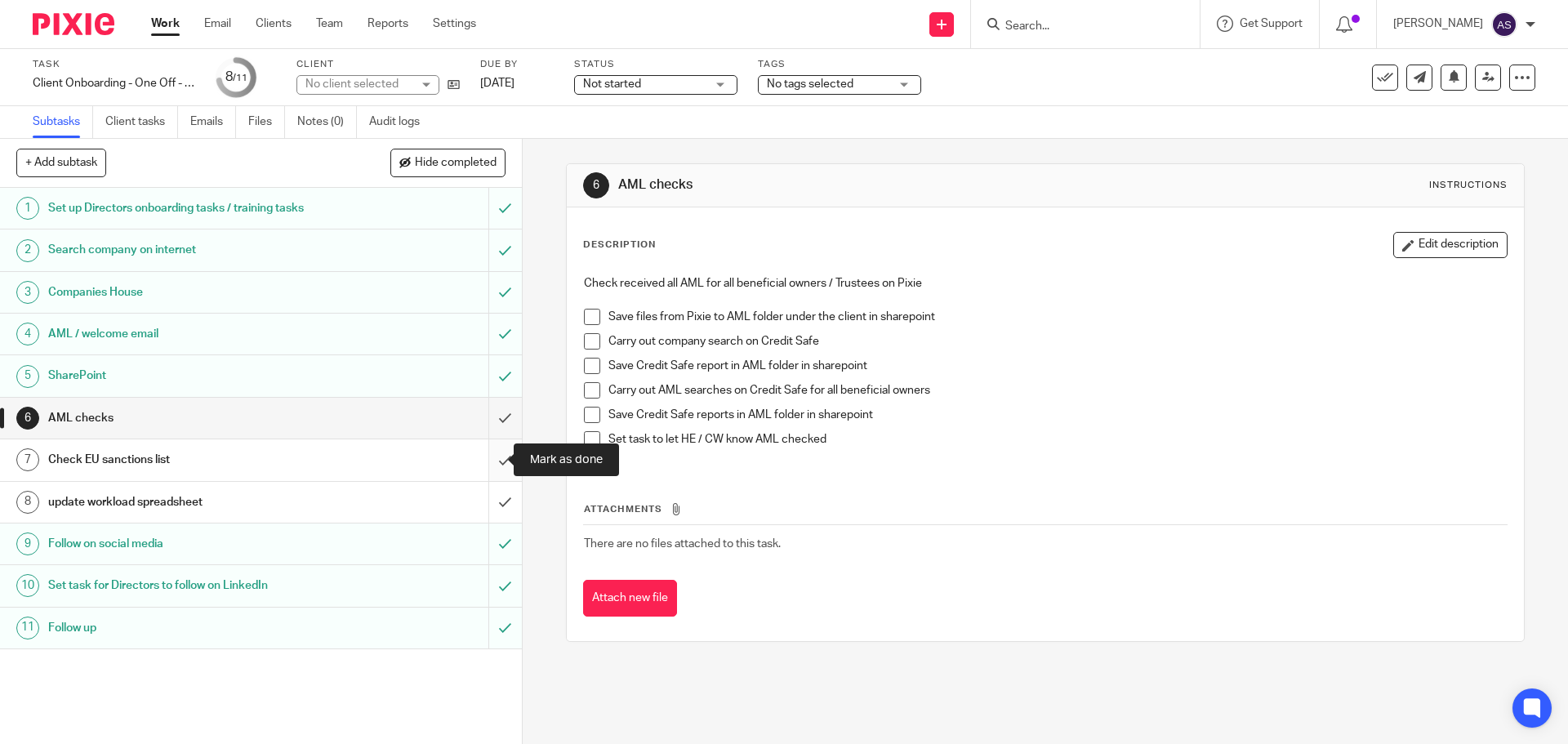
click at [486, 461] on input "submit" at bounding box center [260, 460] width 522 height 41
click at [167, 23] on link "Work" at bounding box center [165, 23] width 28 height 16
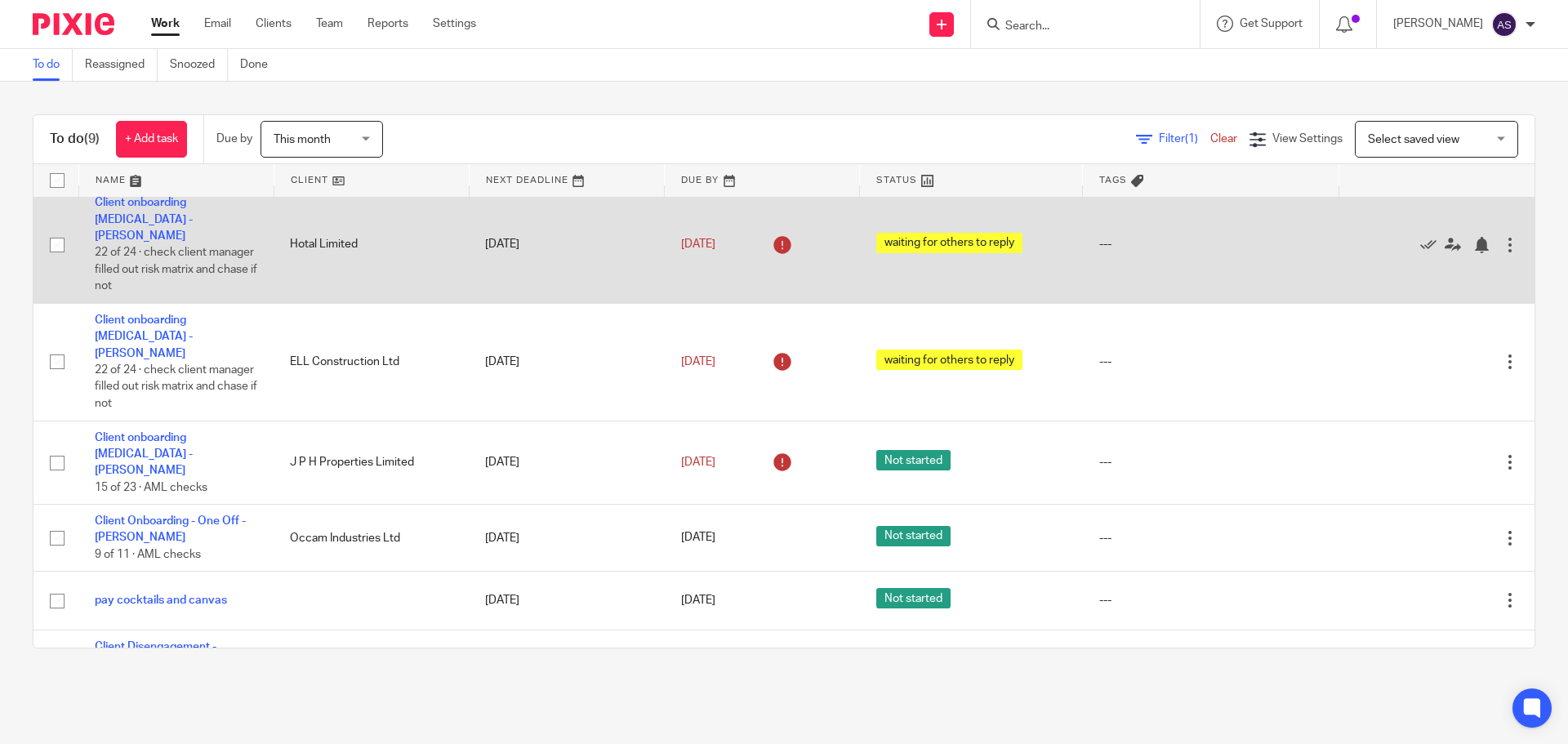
scroll to position [163, 0]
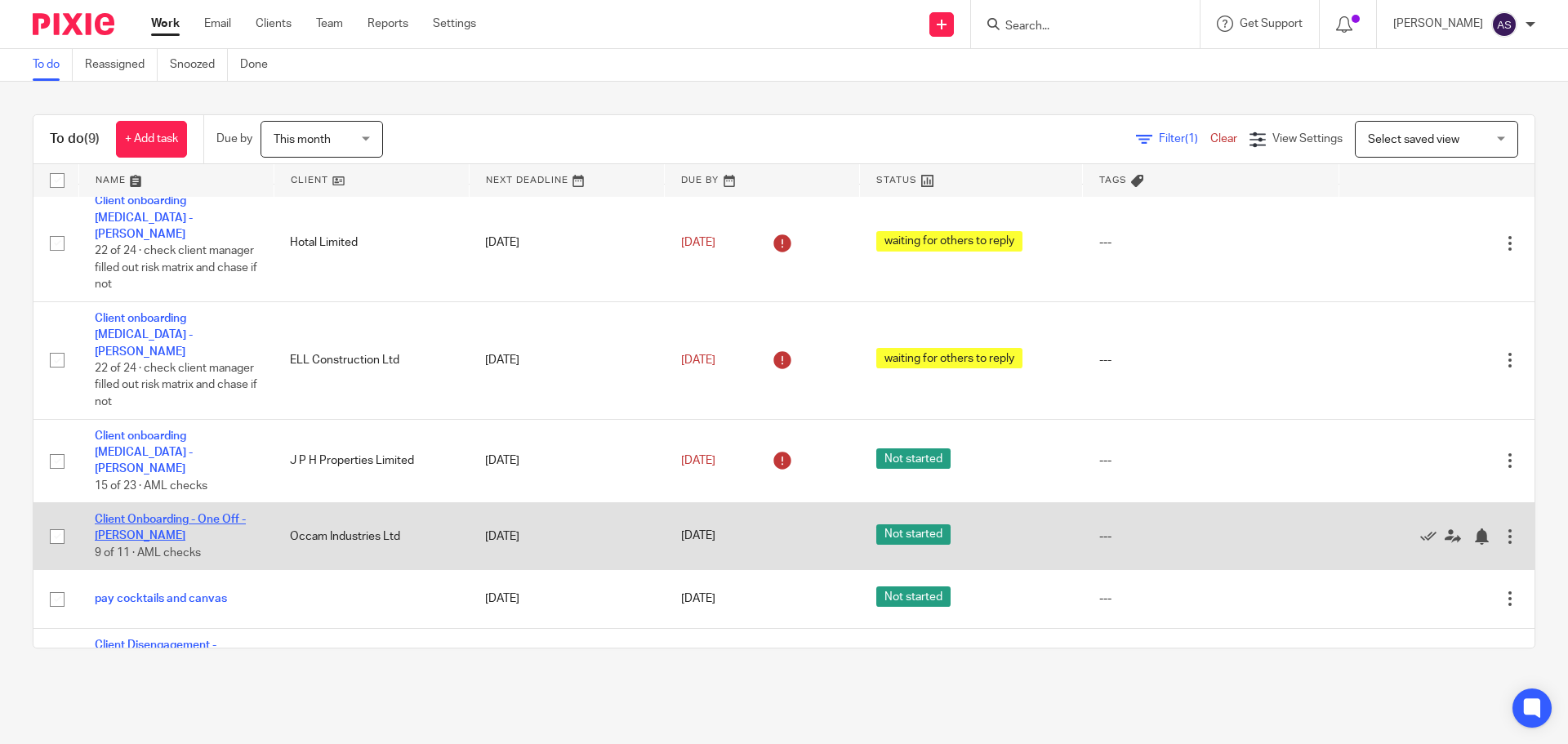
click at [192, 514] on link "Client Onboarding - One Off - [PERSON_NAME]" at bounding box center [170, 528] width 151 height 28
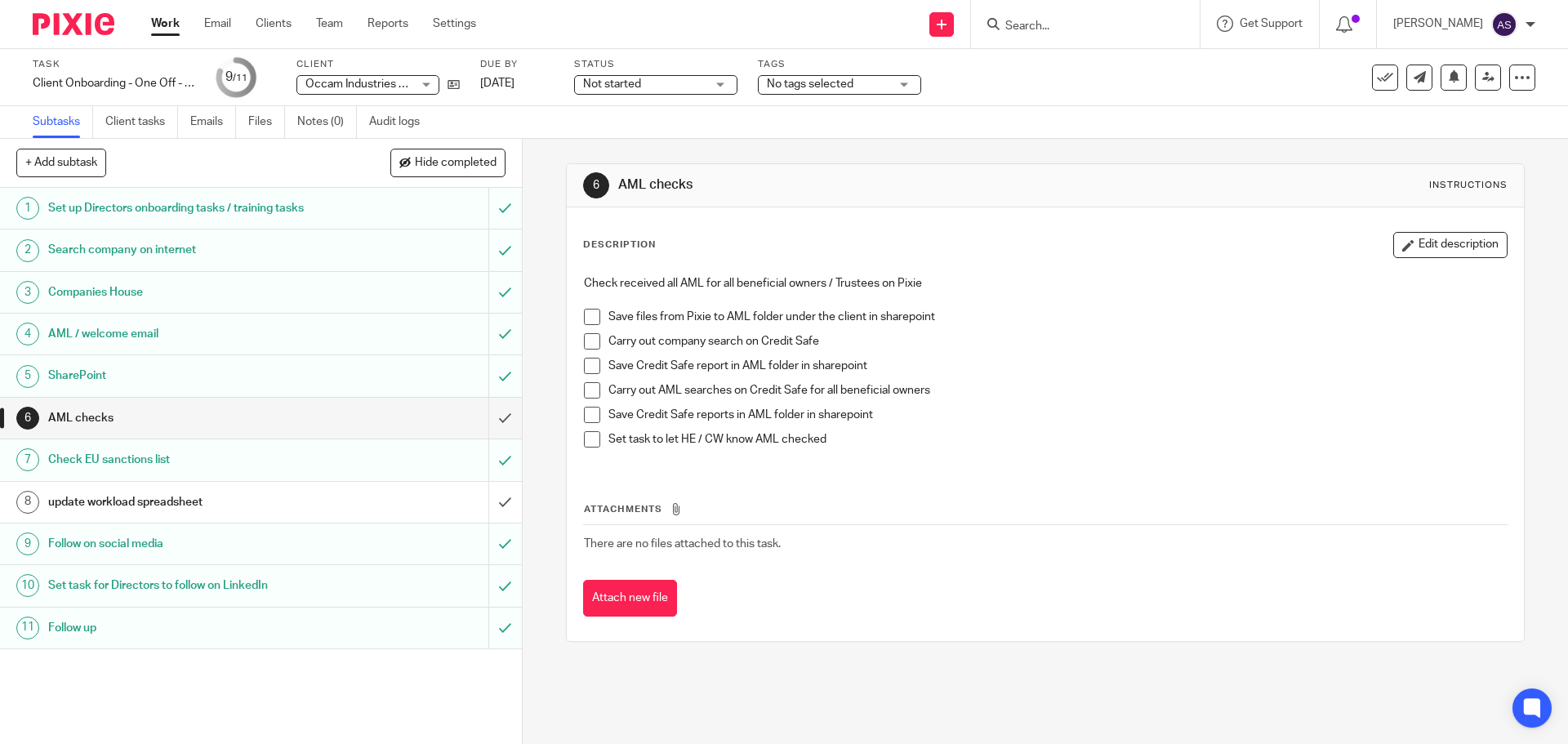
click at [803, 86] on span "No tags selected" at bounding box center [810, 84] width 86 height 11
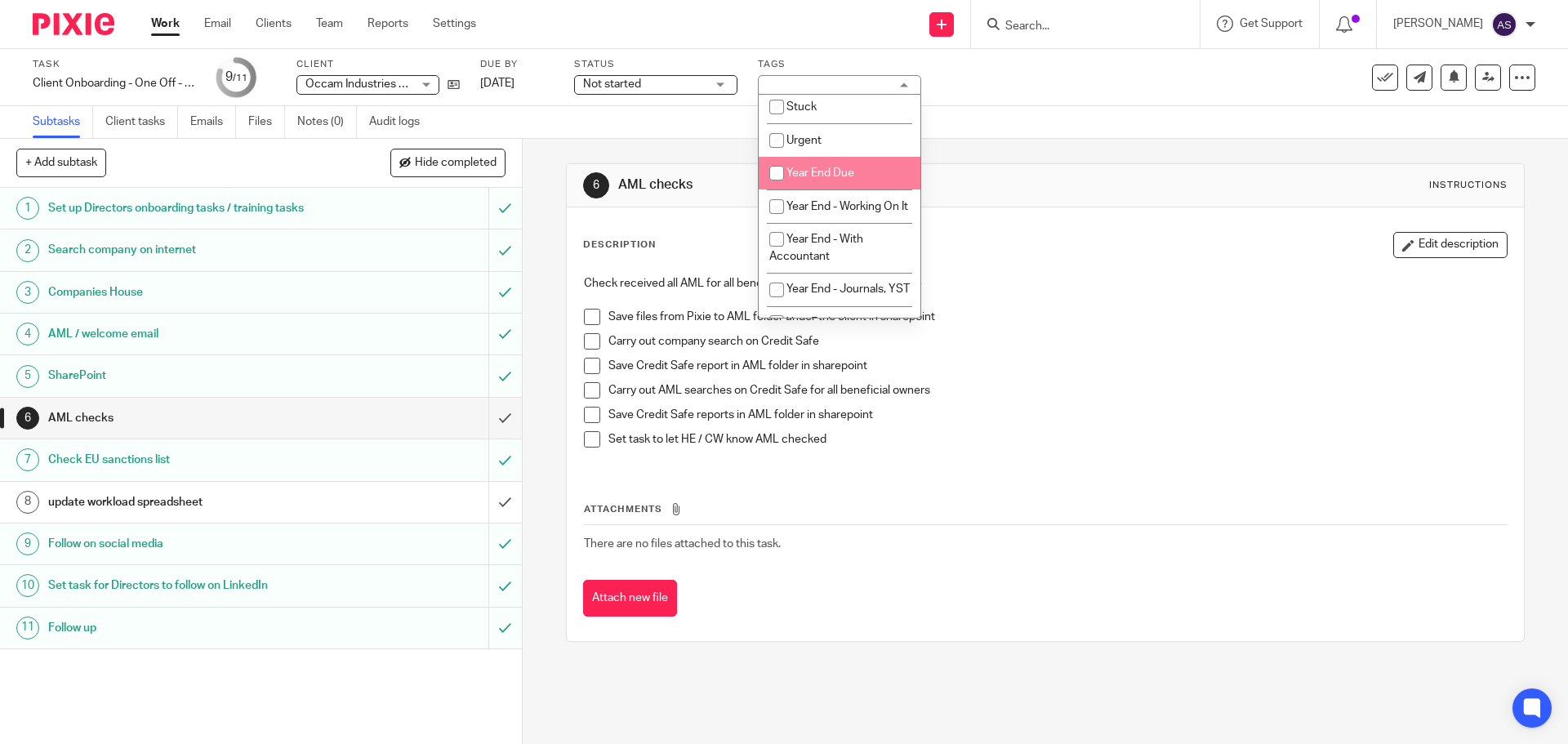
scroll to position [163, 0]
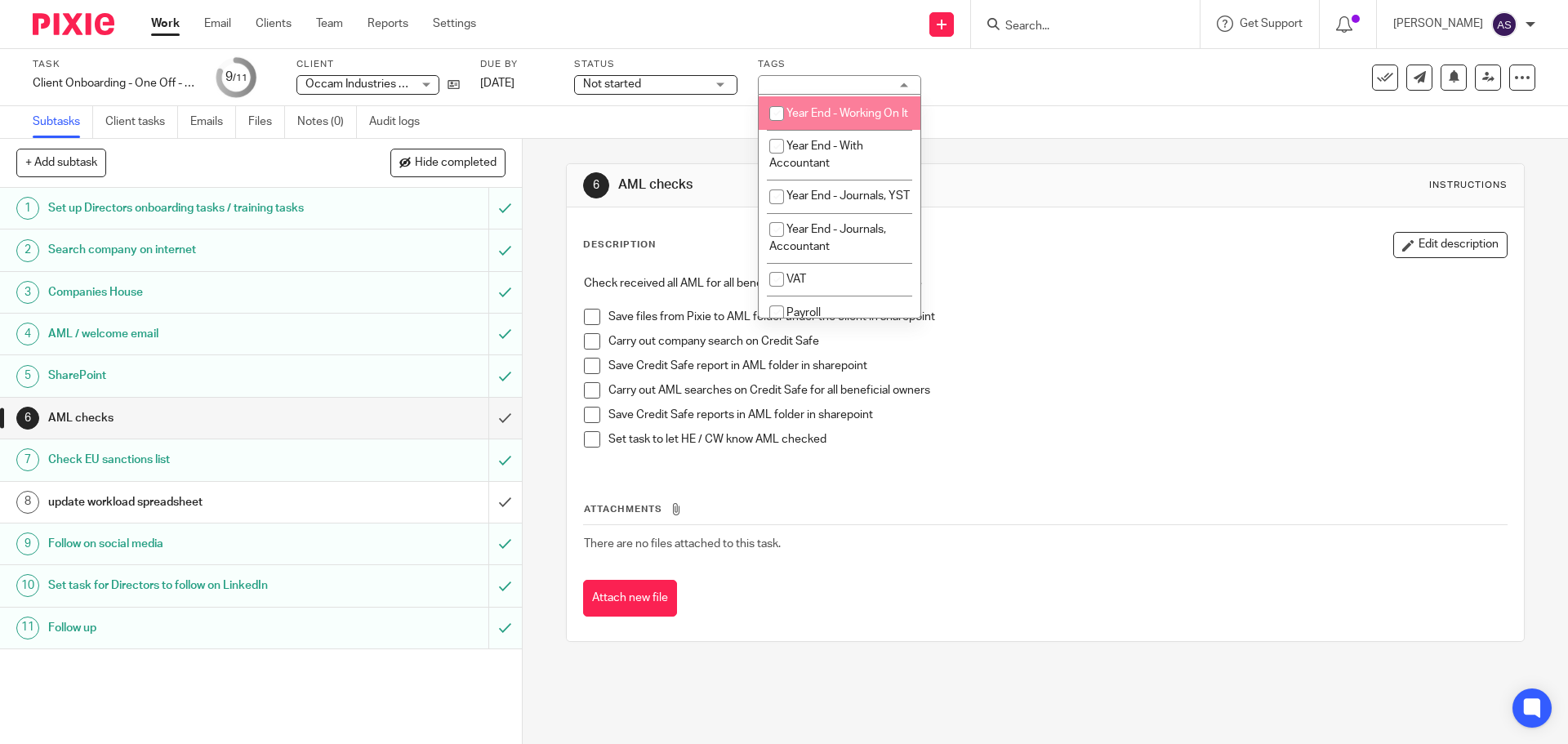
click at [683, 93] on div "Not started Not started" at bounding box center [655, 85] width 163 height 20
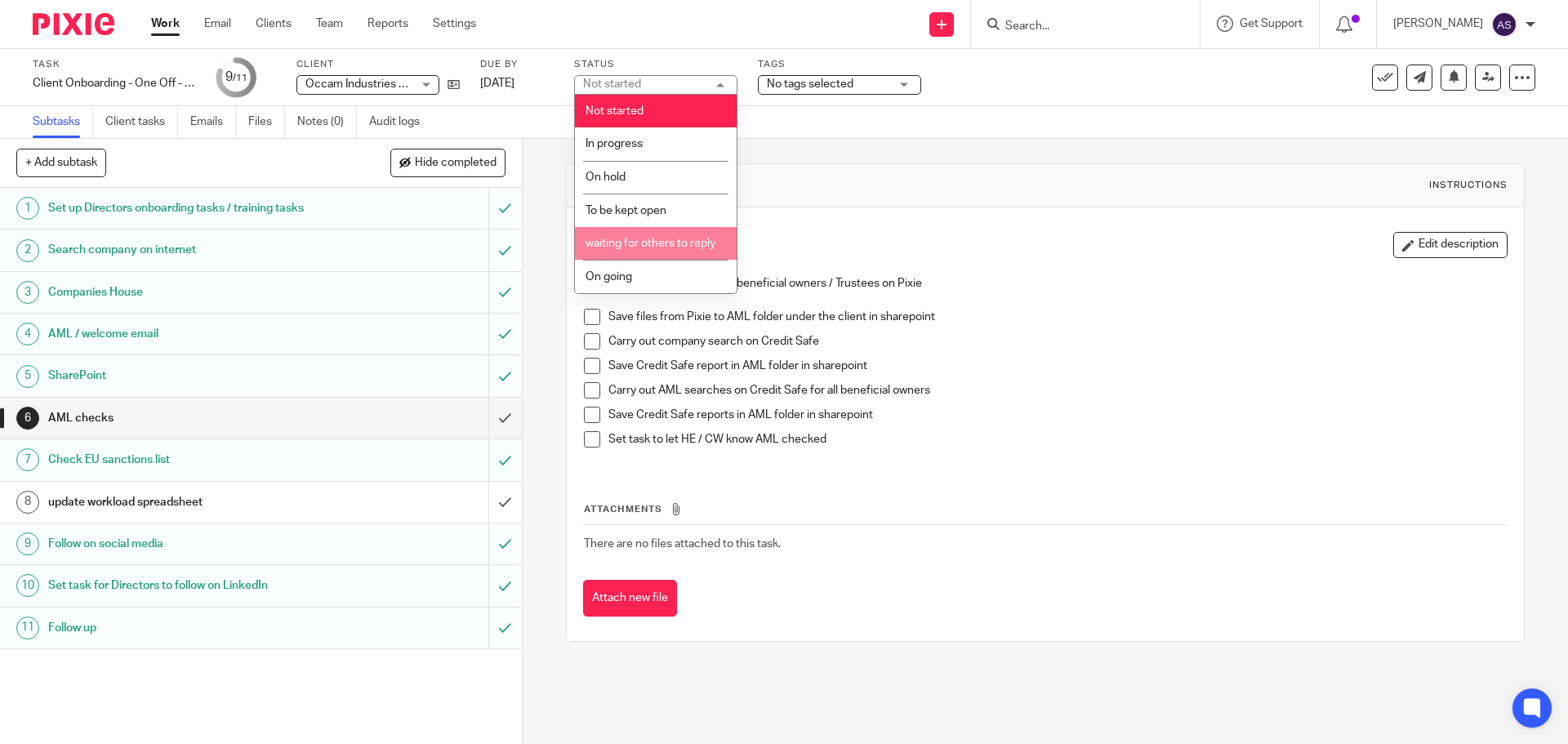
click at [687, 248] on span "waiting for others to reply" at bounding box center [651, 243] width 130 height 11
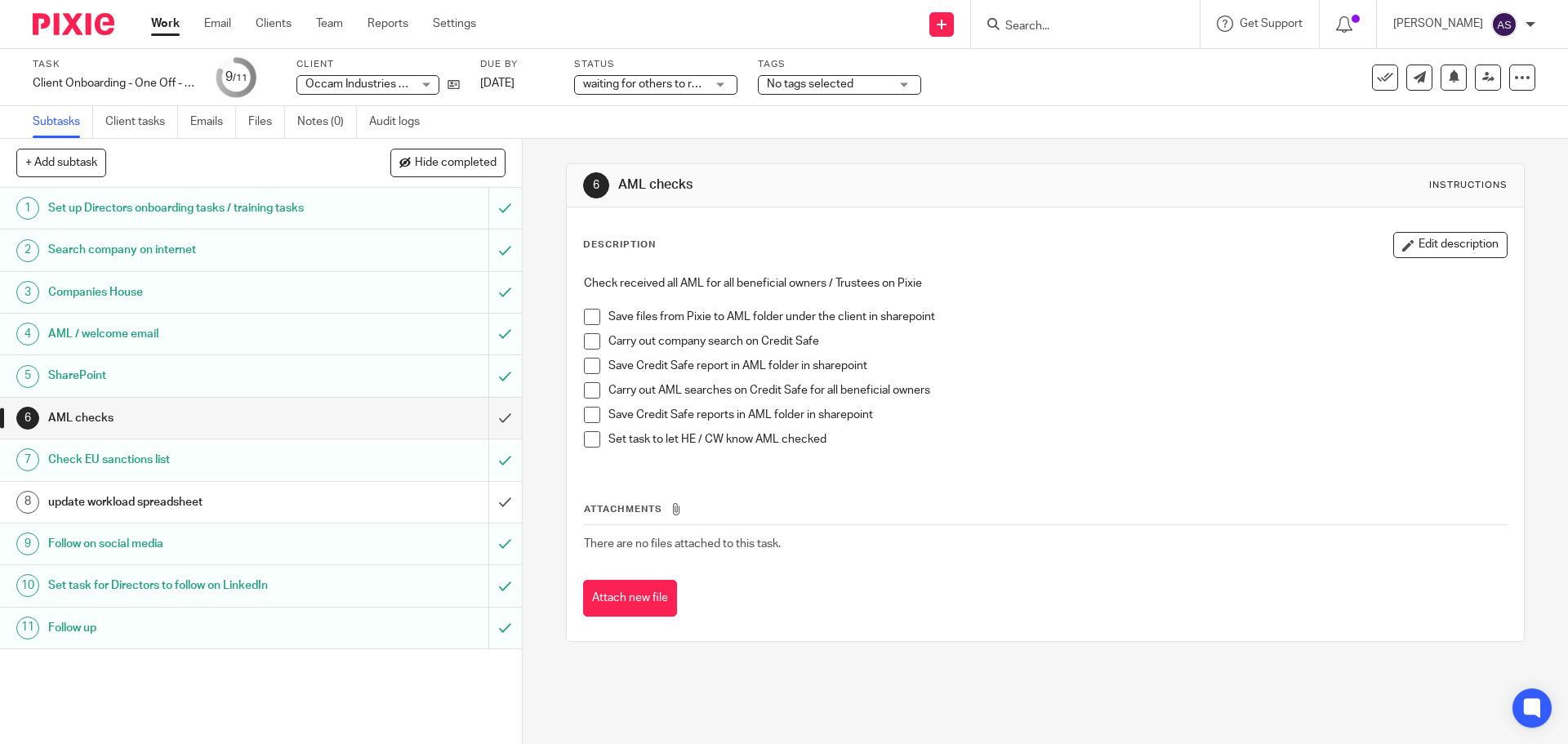
click at [165, 19] on link "Work" at bounding box center [165, 23] width 28 height 16
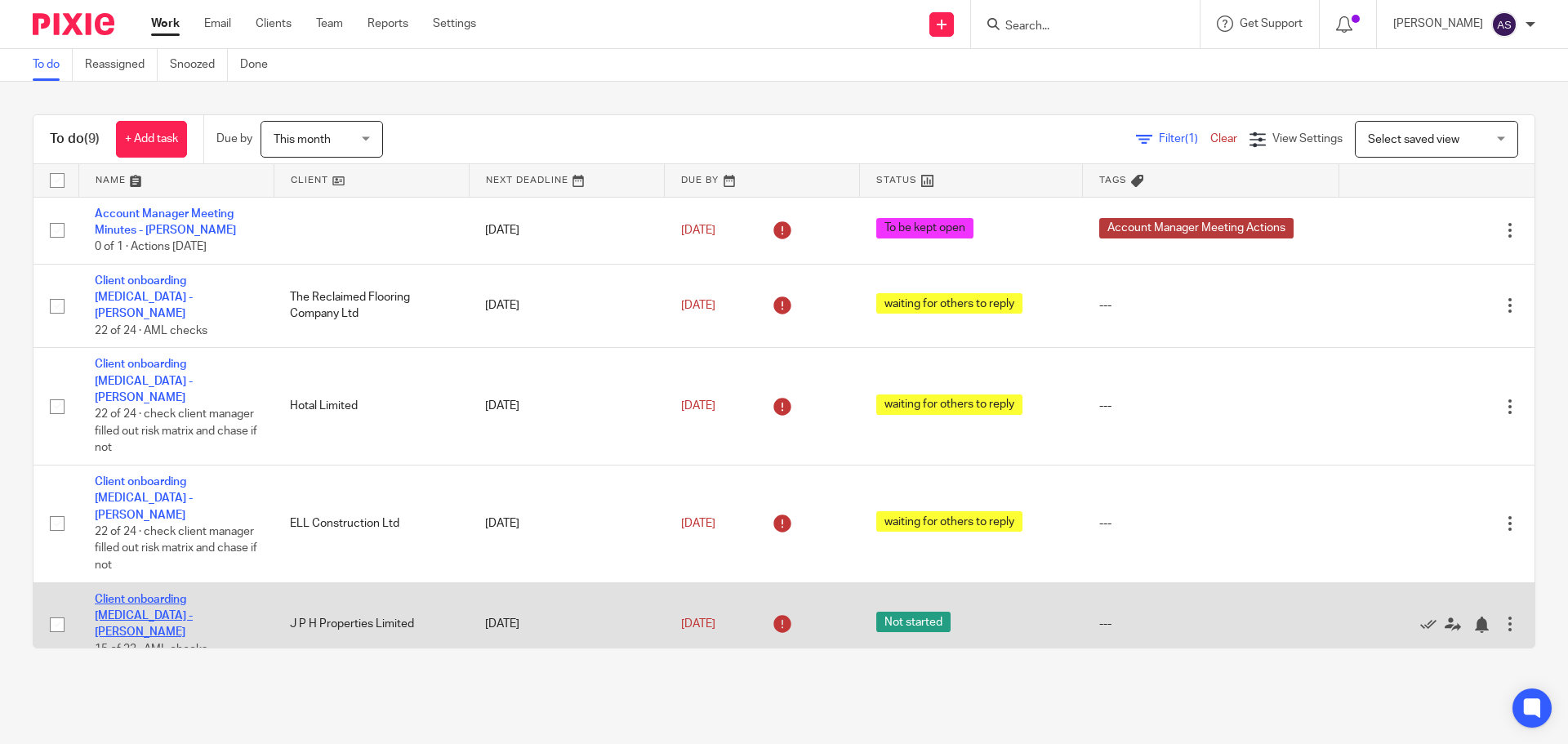
click at [193, 594] on link "Client onboarding [MEDICAL_DATA] - [PERSON_NAME]" at bounding box center [143, 616] width 98 height 45
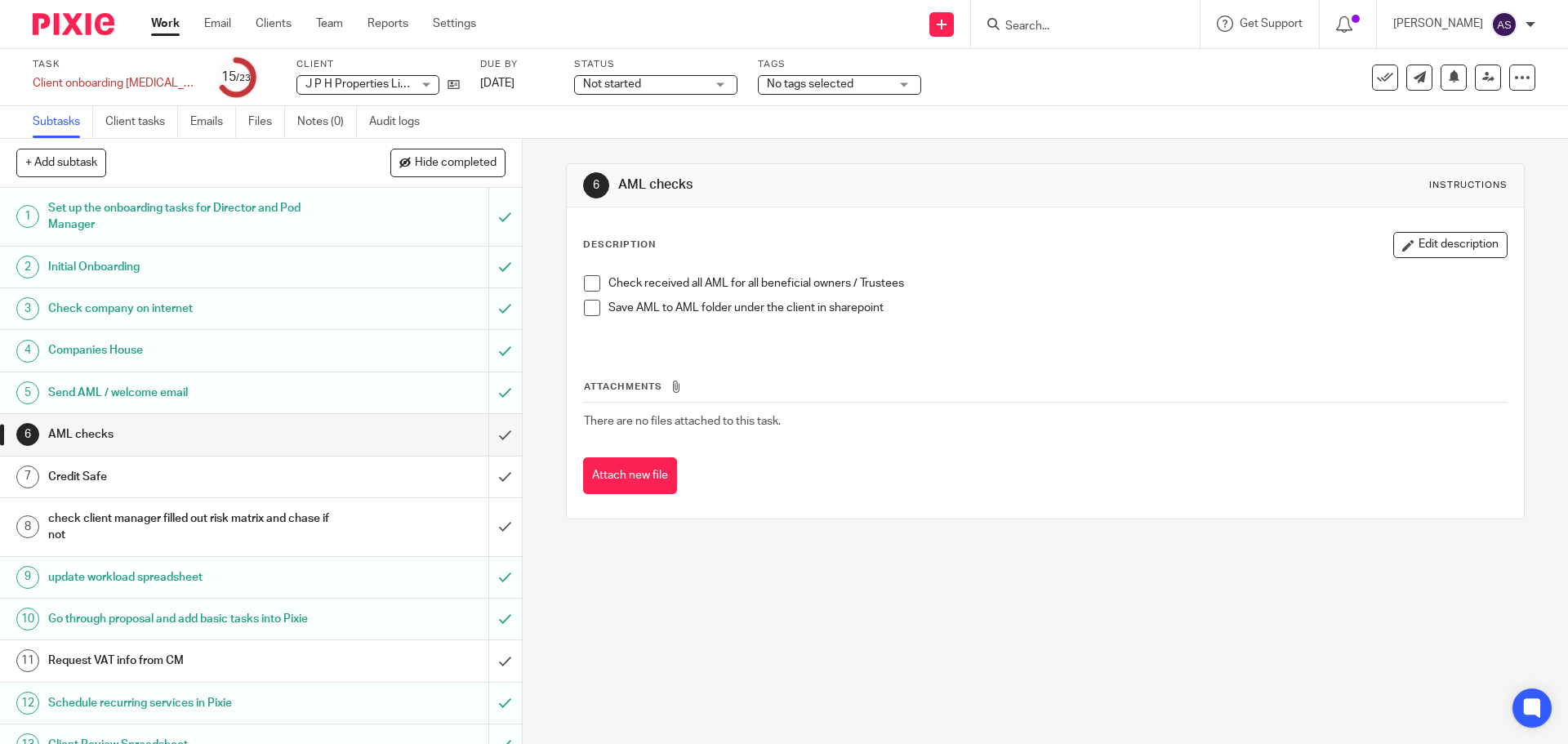
click at [698, 85] on span "Not started" at bounding box center [644, 85] width 122 height 17
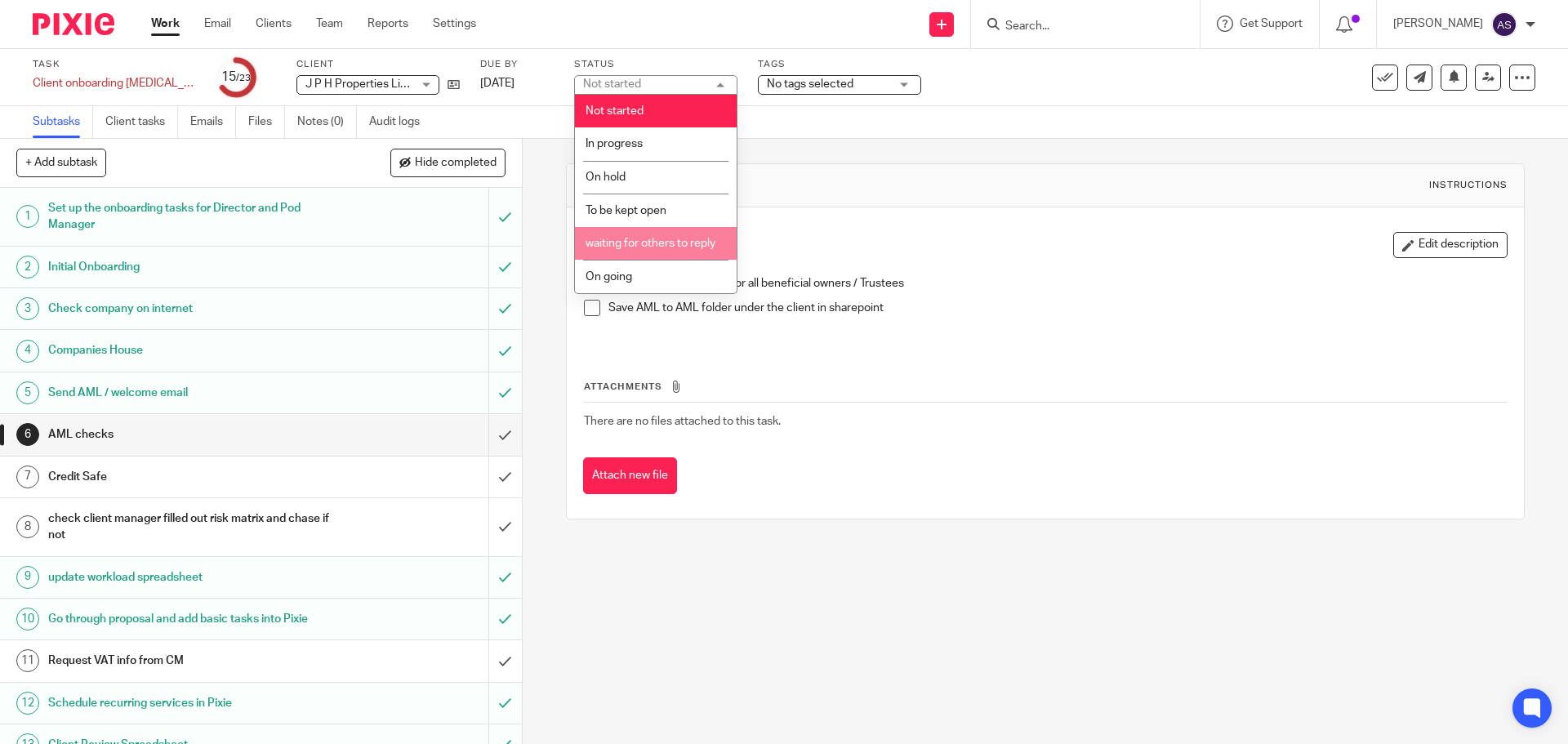
click at [663, 233] on li "waiting for others to reply" at bounding box center [655, 243] width 161 height 33
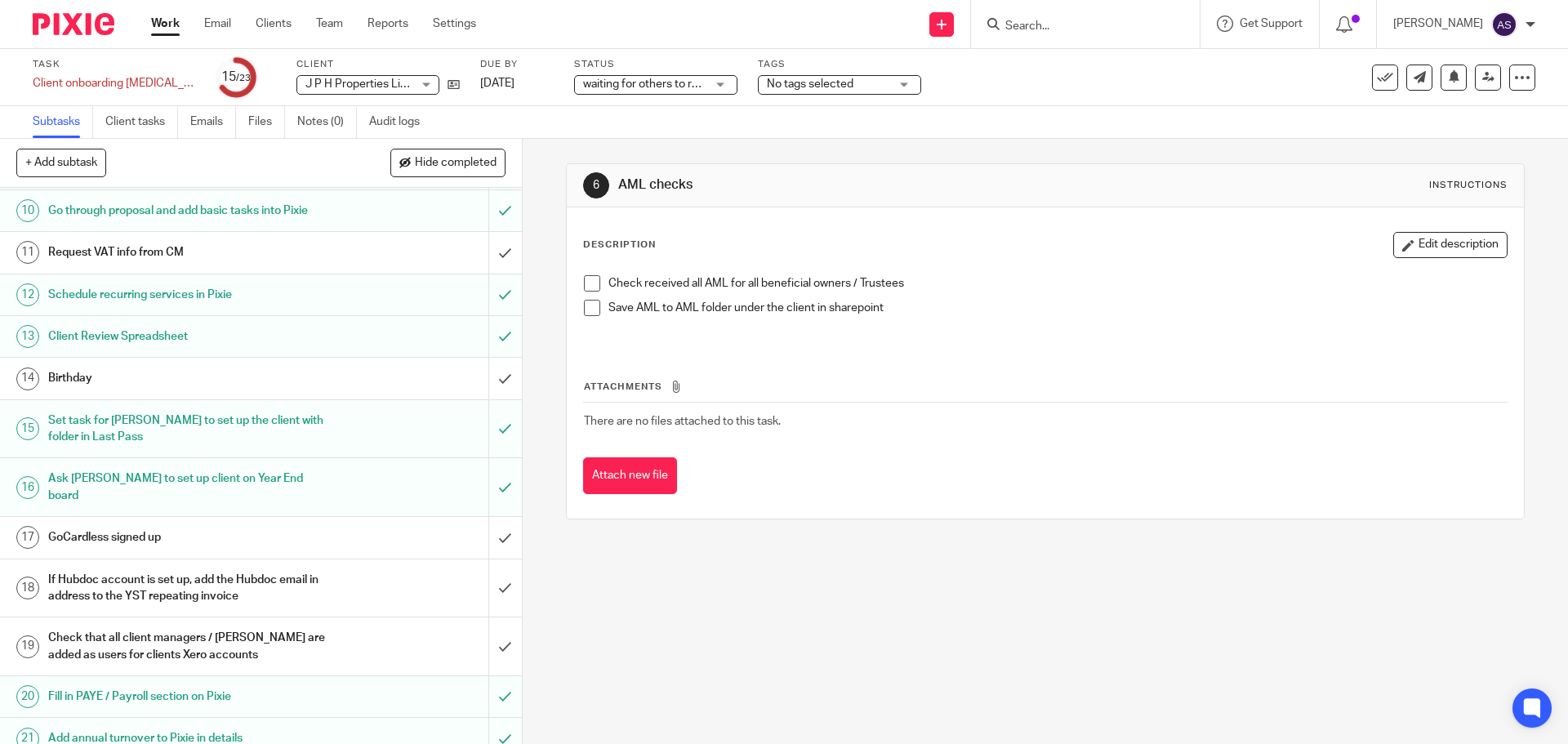
scroll to position [492, 0]
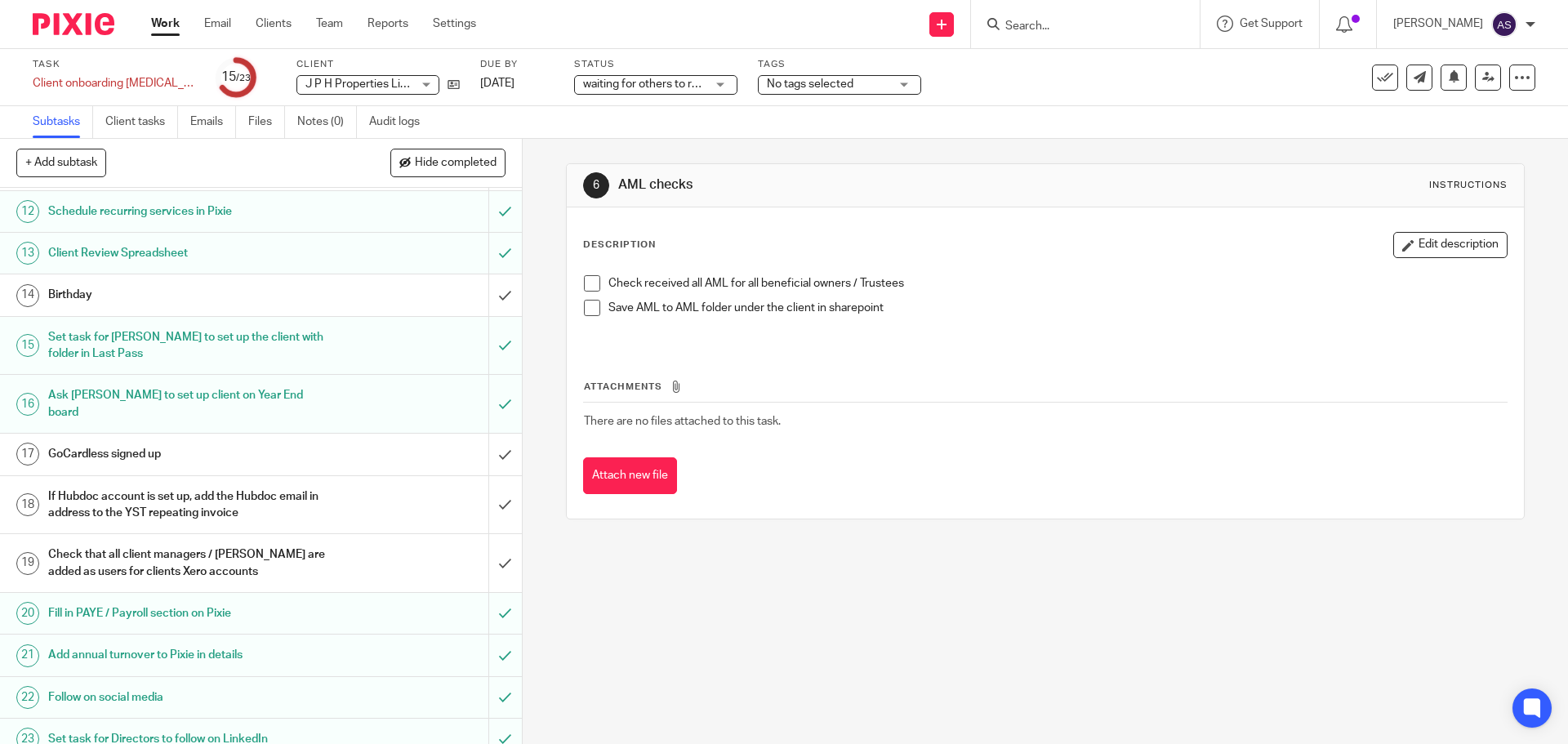
click at [164, 22] on link "Work" at bounding box center [165, 23] width 28 height 16
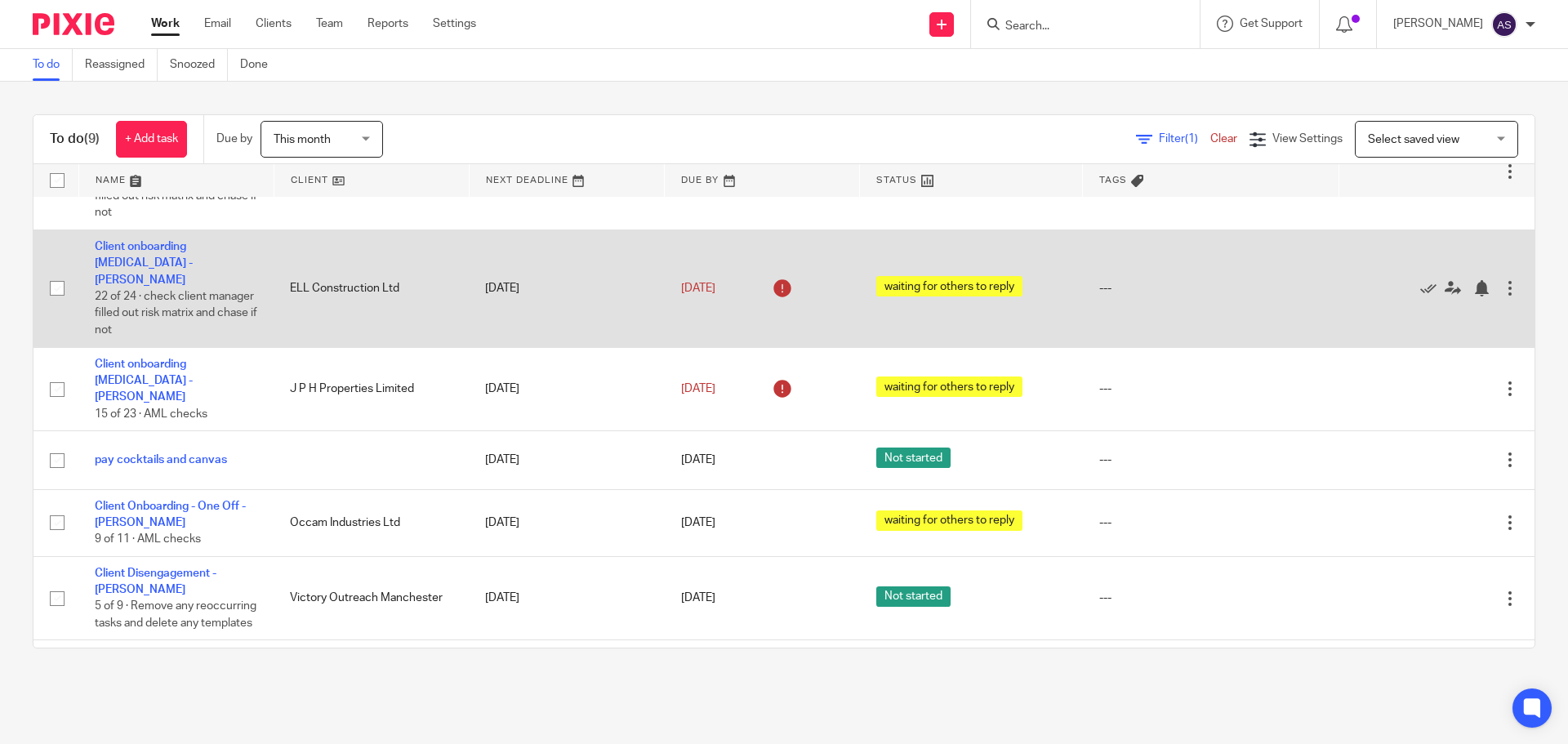
scroll to position [236, 0]
